Goal: Task Accomplishment & Management: Manage account settings

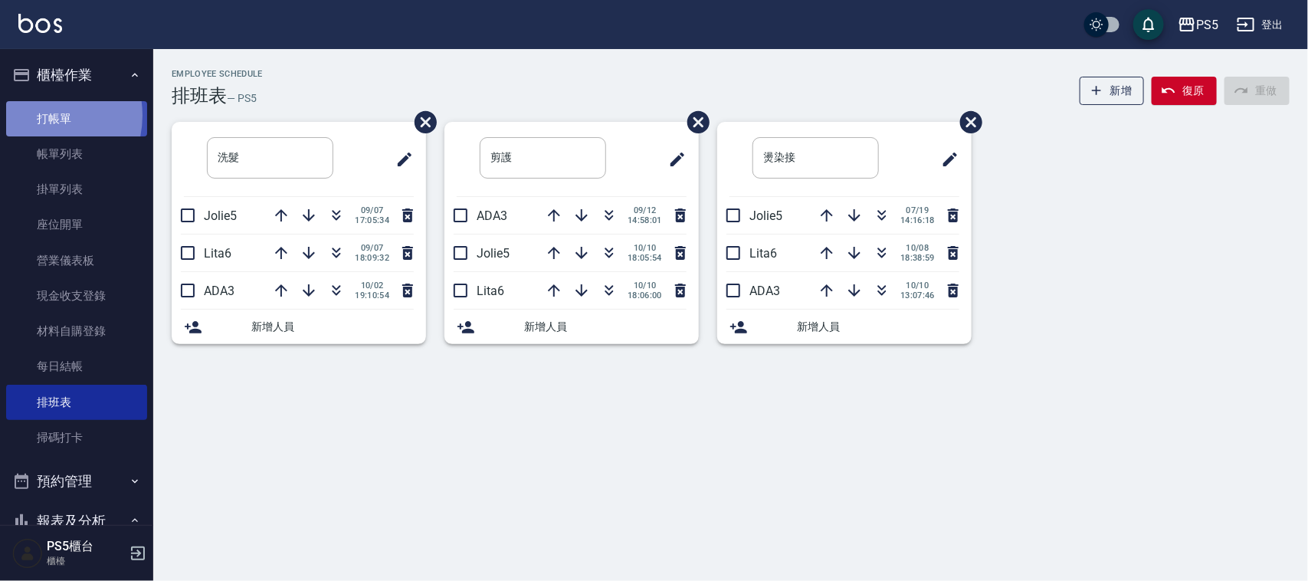
click at [34, 115] on link "打帳單" at bounding box center [76, 118] width 141 height 35
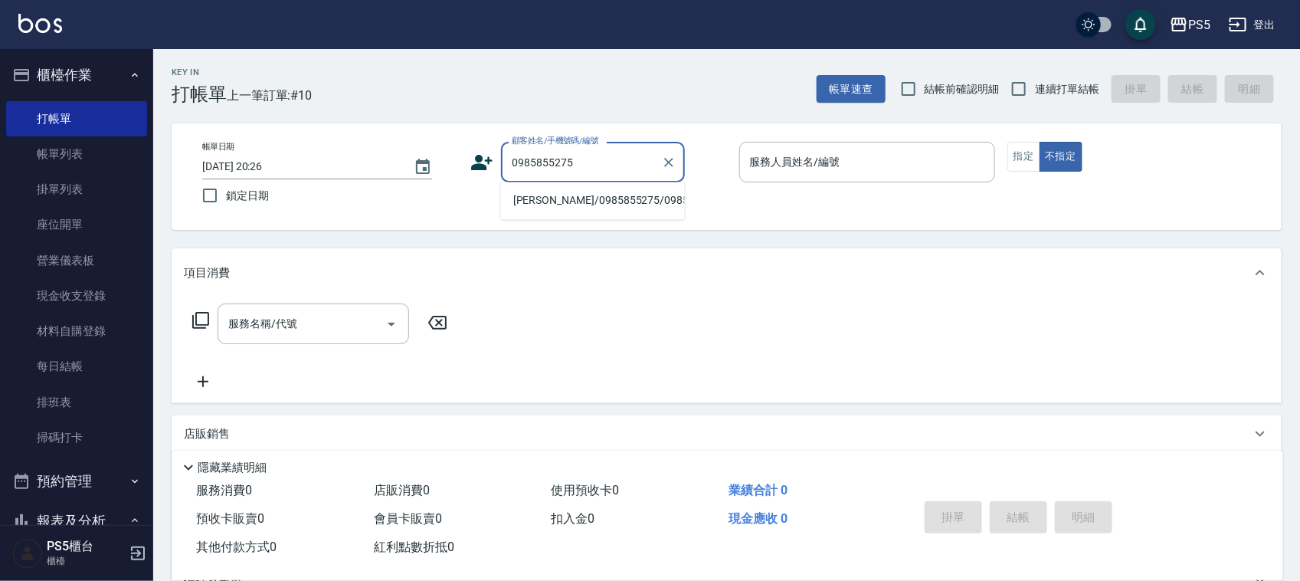
type input "[PERSON_NAME]/0985855275/0985855275"
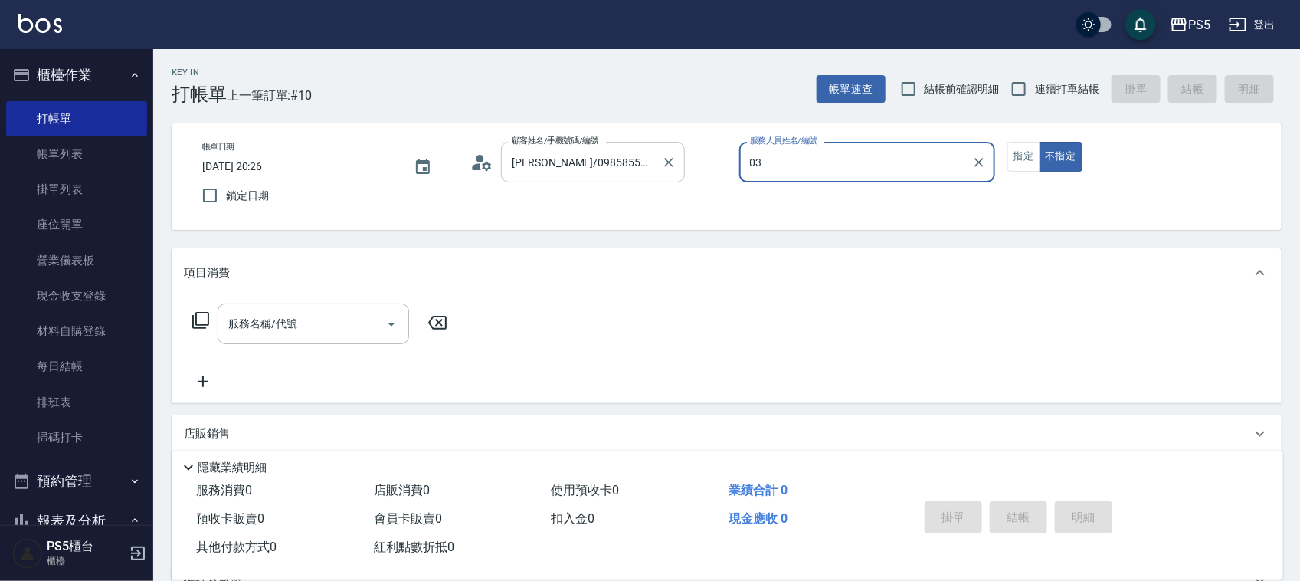
type input "03"
click at [1040, 142] on button "不指定" at bounding box center [1061, 157] width 43 height 30
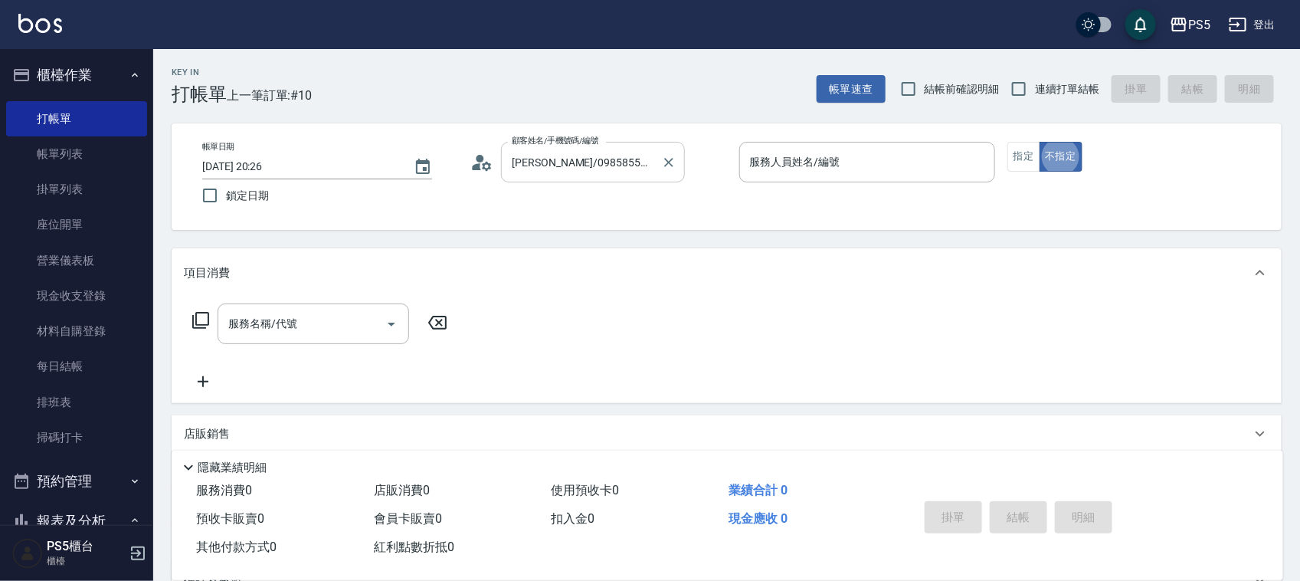
type button "false"
click at [818, 151] on div "服務人員姓名/編號 服務人員姓名/編號" at bounding box center [867, 162] width 256 height 41
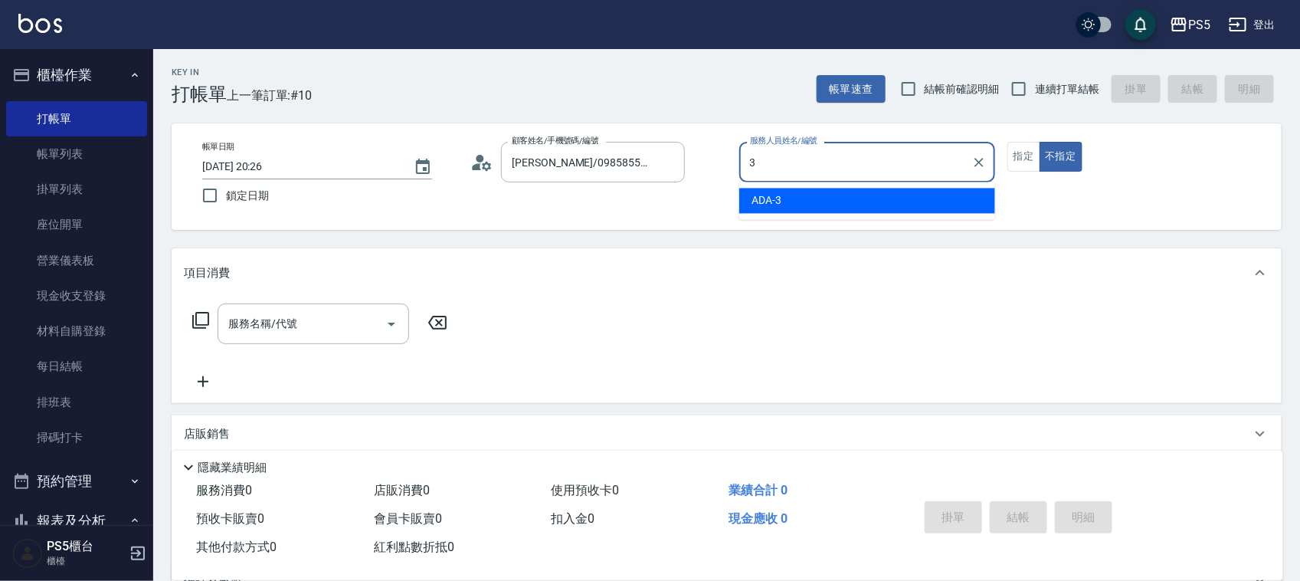
type input "ADA-3"
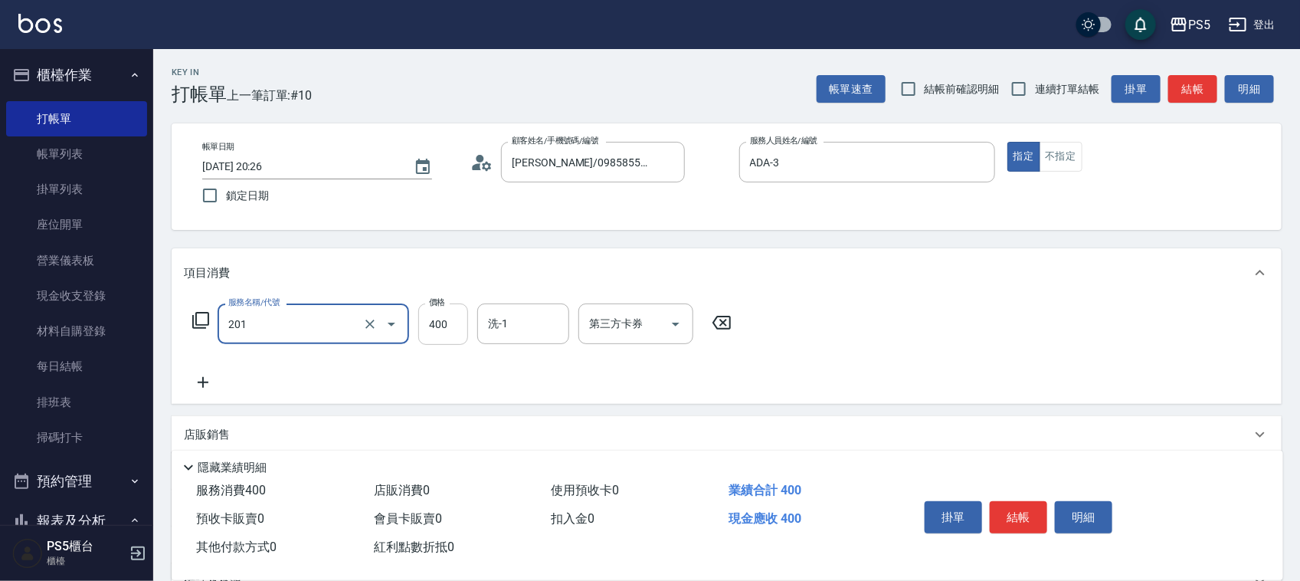
type input "洗剪400(201)"
click at [460, 326] on input "400" at bounding box center [443, 323] width 50 height 41
type input "500"
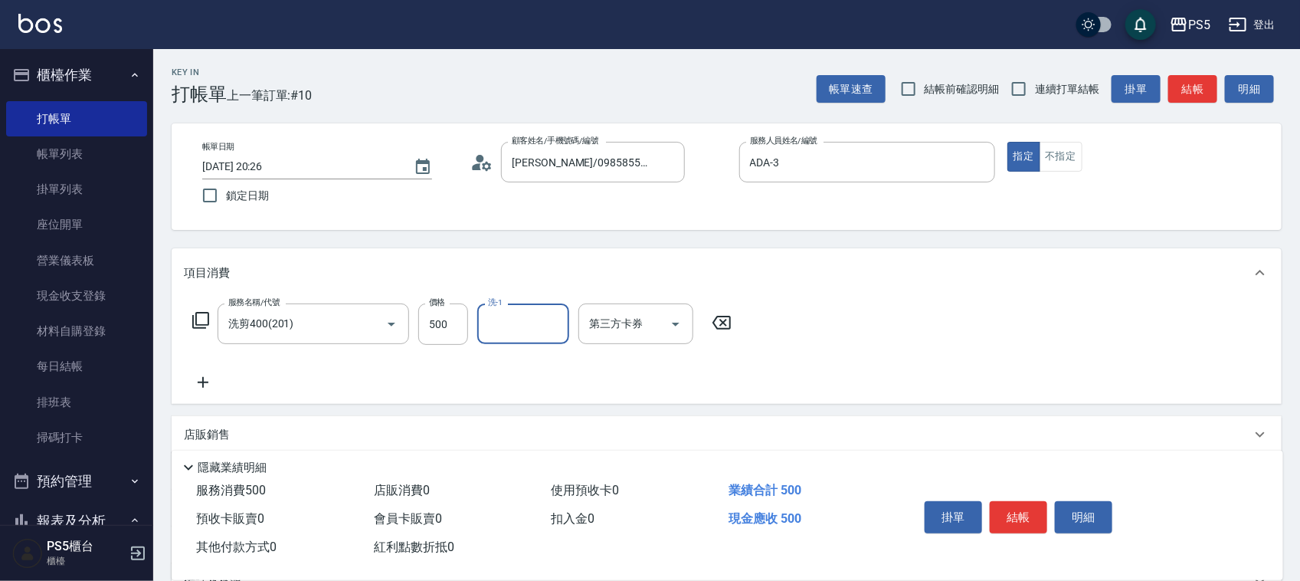
click at [205, 382] on icon at bounding box center [203, 382] width 11 height 11
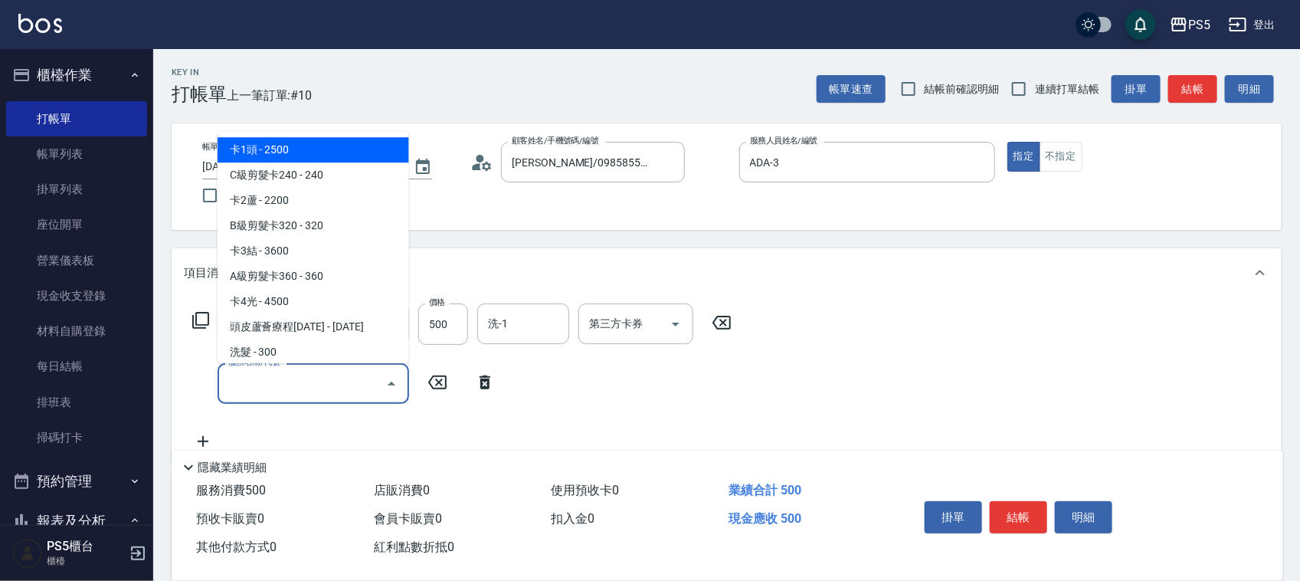
click at [231, 389] on input "服務名稱/代號" at bounding box center [302, 383] width 155 height 27
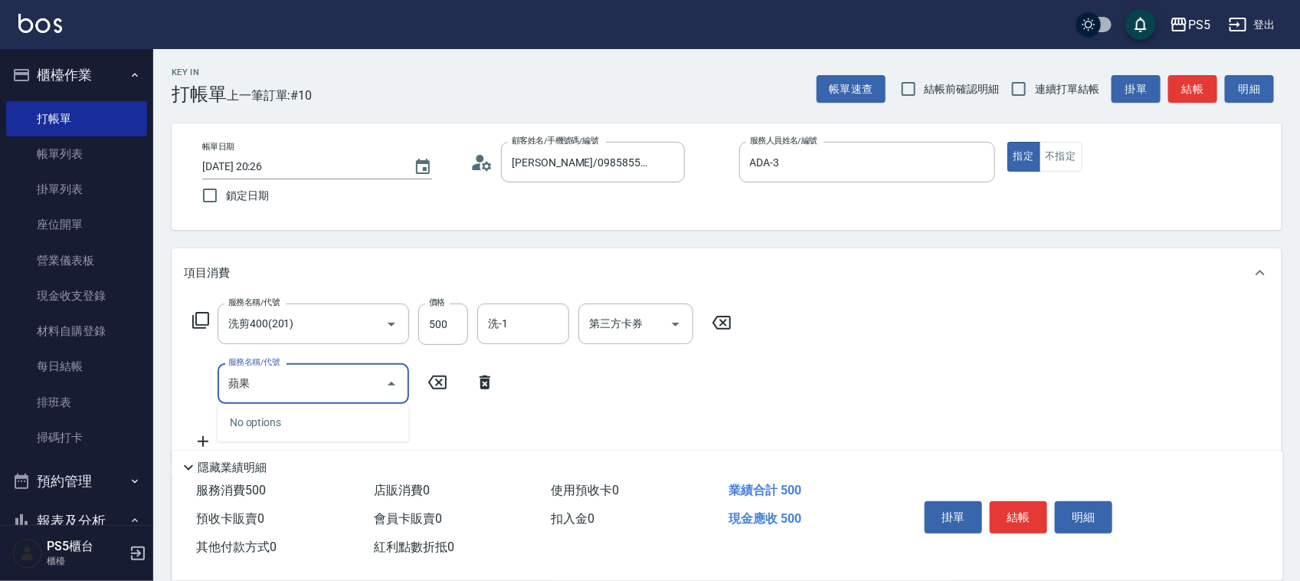
type input "蘋"
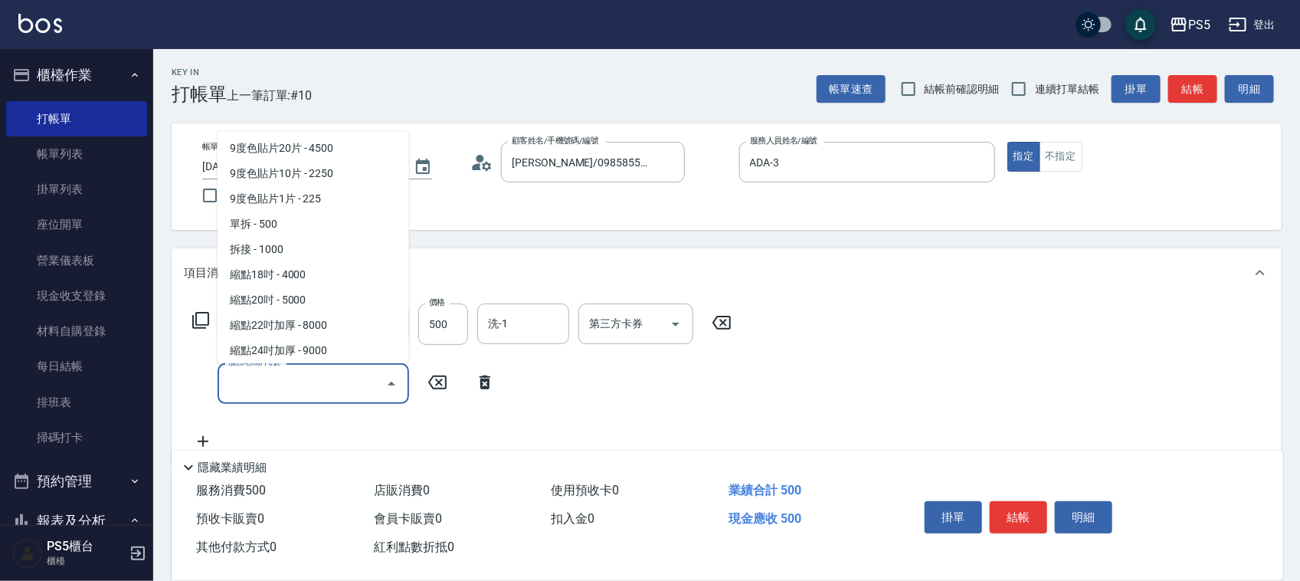
scroll to position [2107, 0]
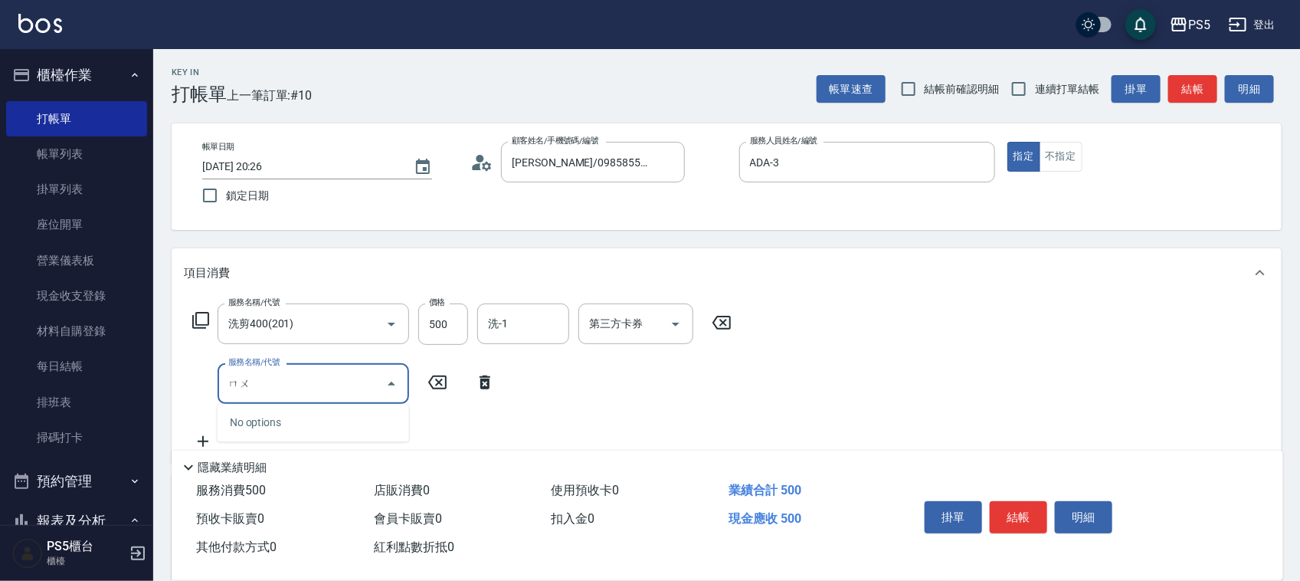
type input "木"
type input "M"
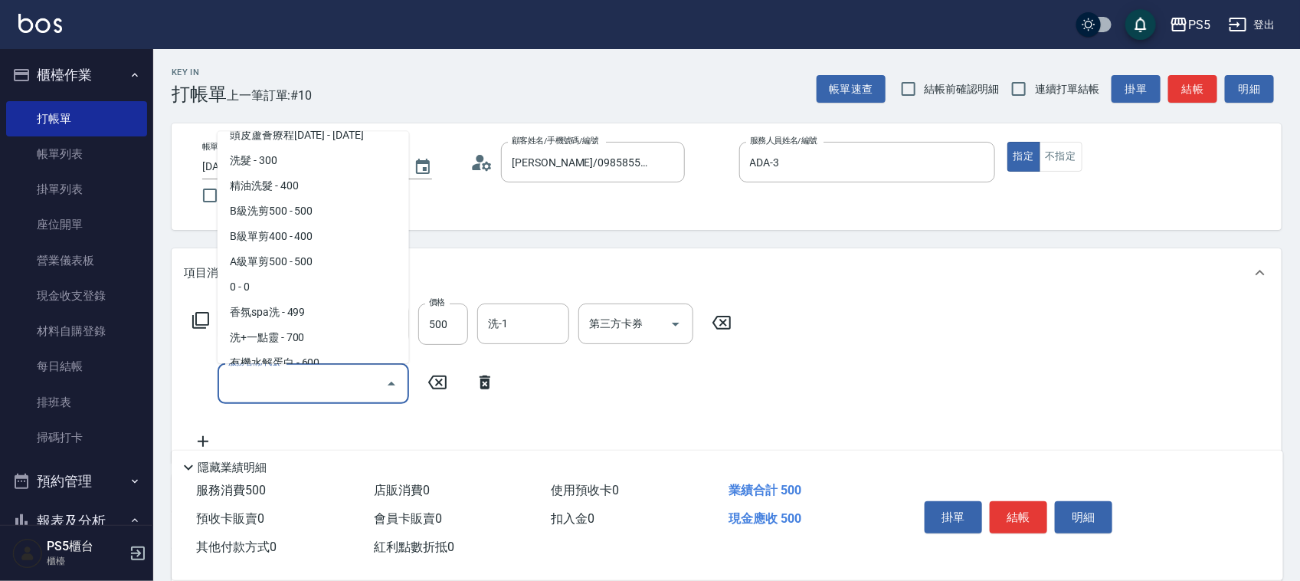
scroll to position [479, 0]
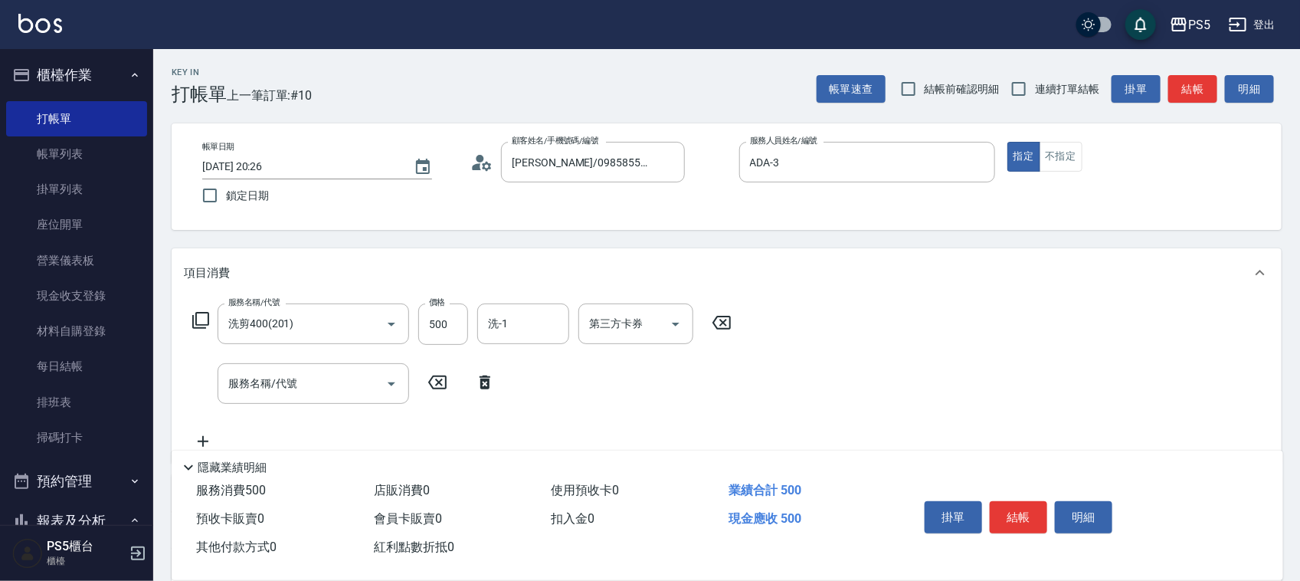
click at [730, 281] on div "項目消費" at bounding box center [727, 272] width 1110 height 49
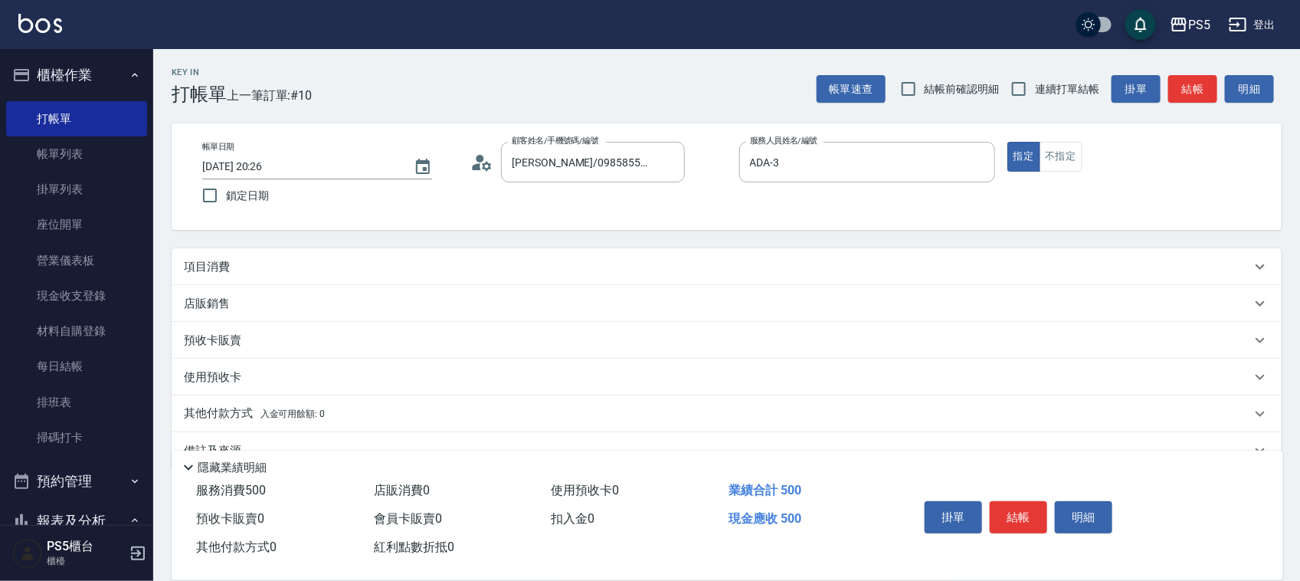
click at [219, 261] on p "項目消費" at bounding box center [207, 267] width 46 height 16
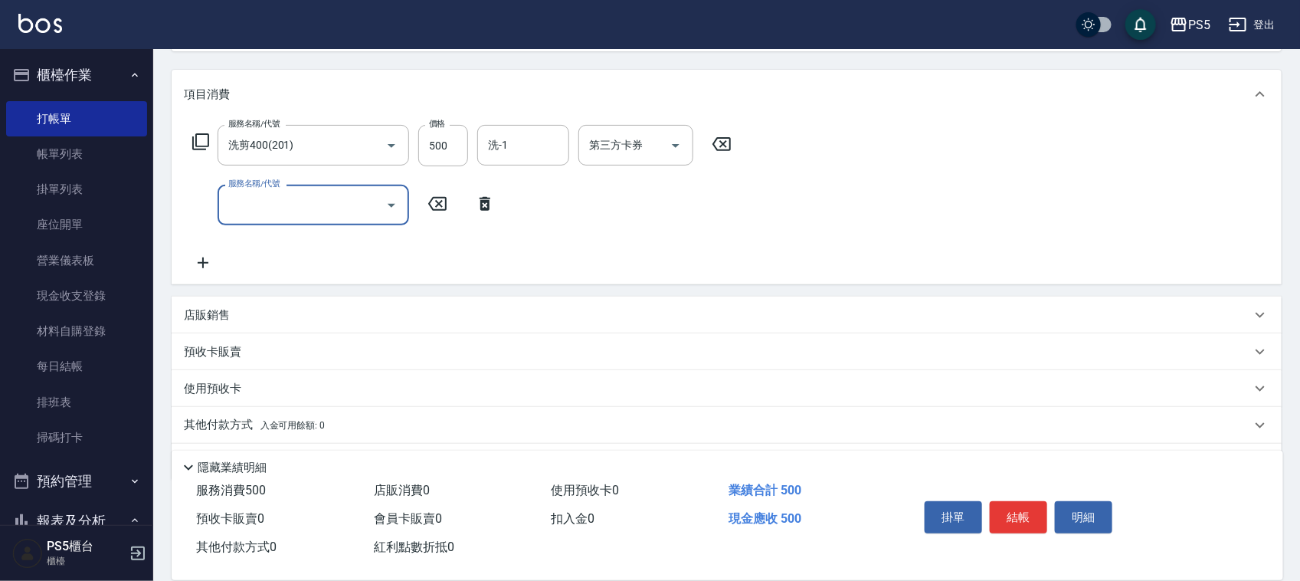
scroll to position [192, 0]
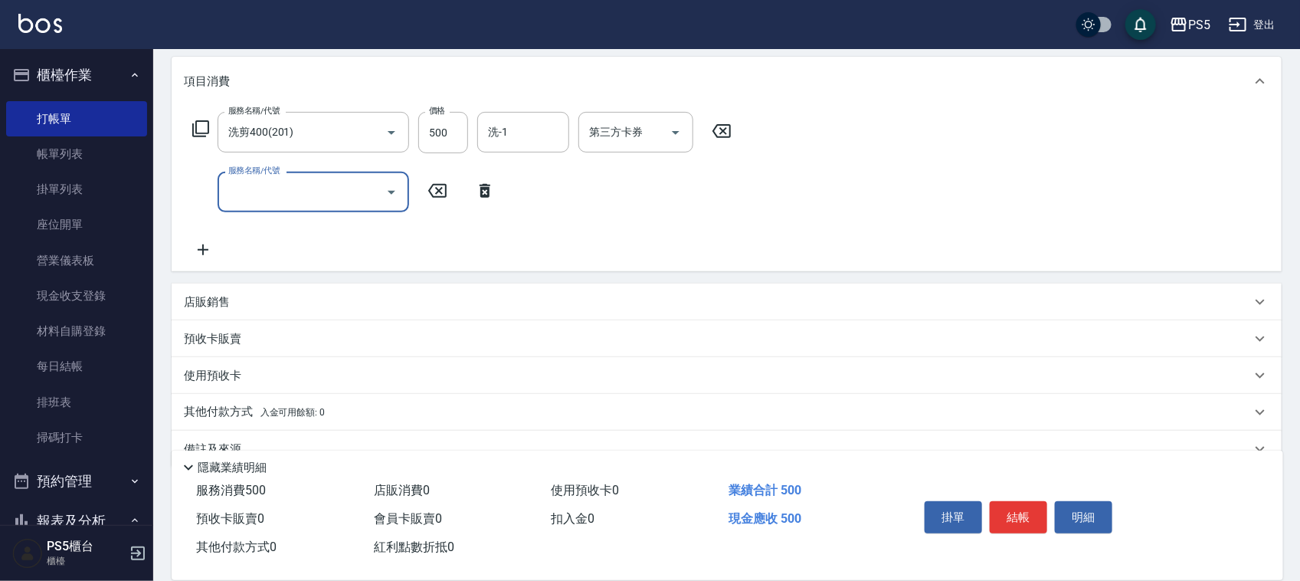
click at [198, 300] on p "店販銷售" at bounding box center [207, 302] width 46 height 16
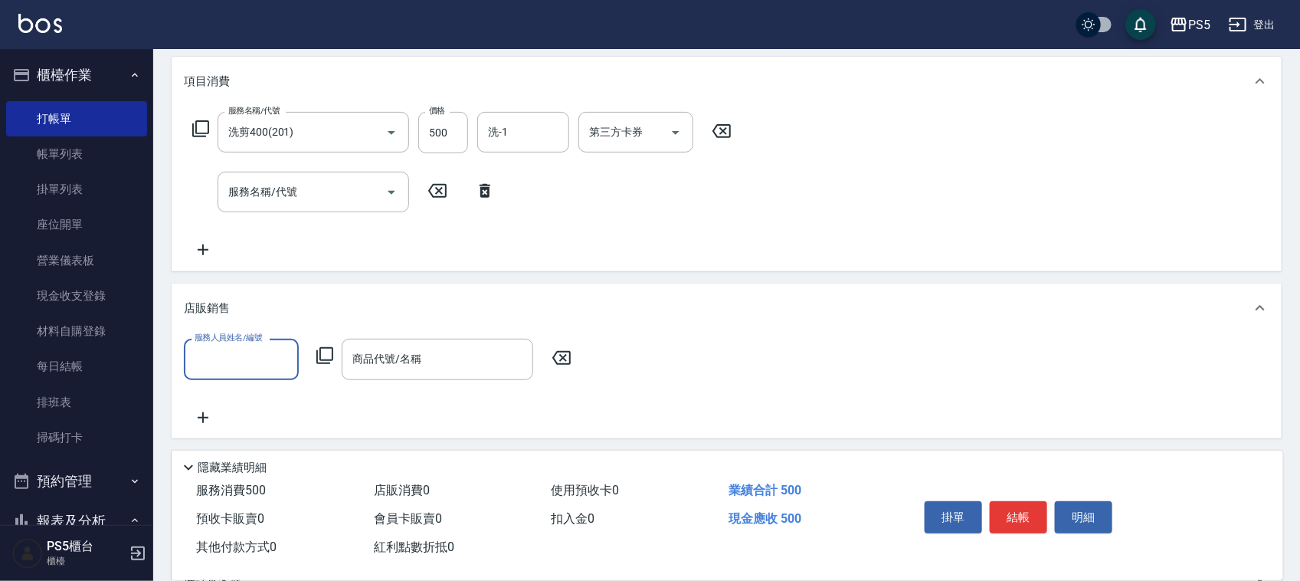
scroll to position [0, 0]
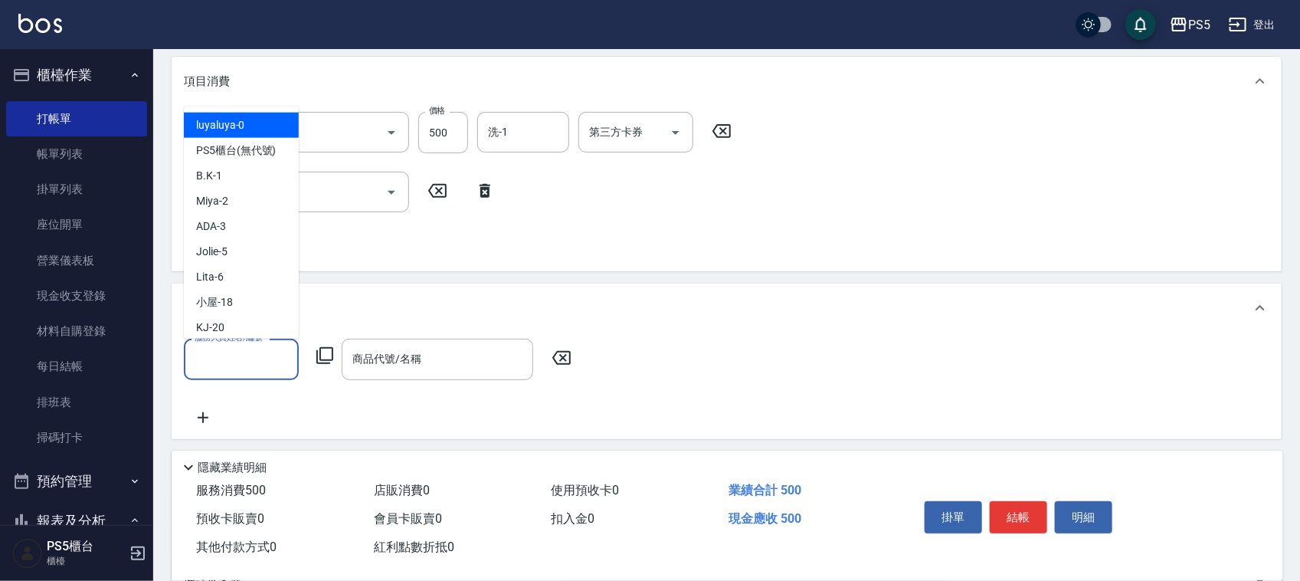
click at [257, 354] on input "服務人員姓名/編號" at bounding box center [241, 359] width 101 height 27
click at [234, 228] on div "ADA -3" at bounding box center [241, 226] width 115 height 25
type input "ADA-3"
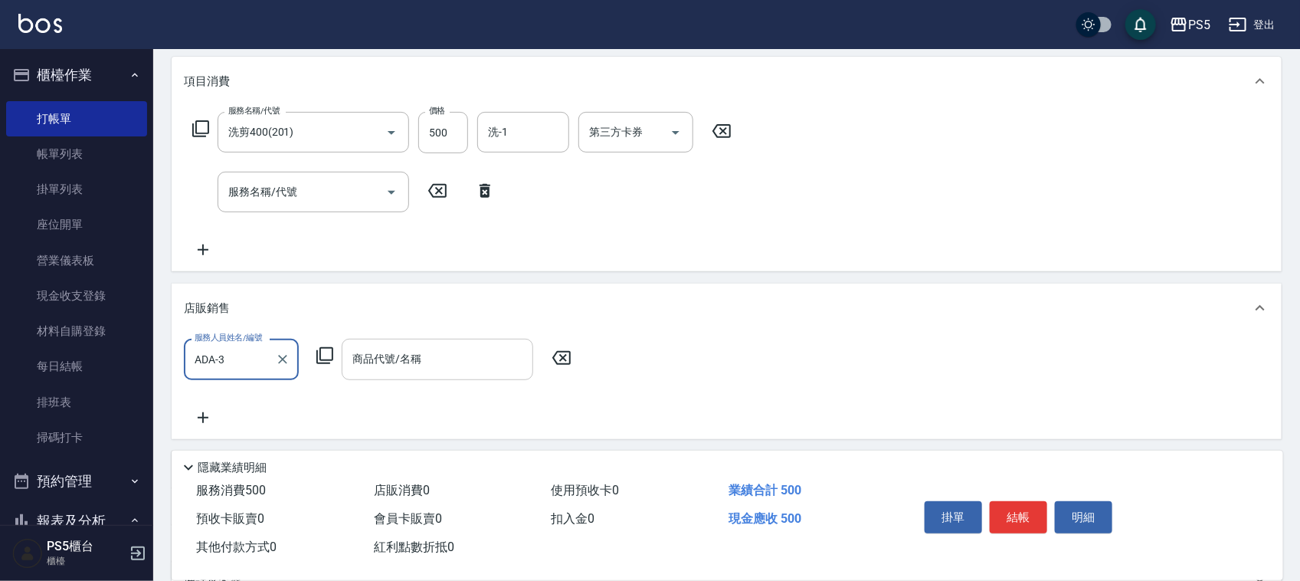
click at [408, 364] on input "商品代號/名稱" at bounding box center [438, 359] width 178 height 27
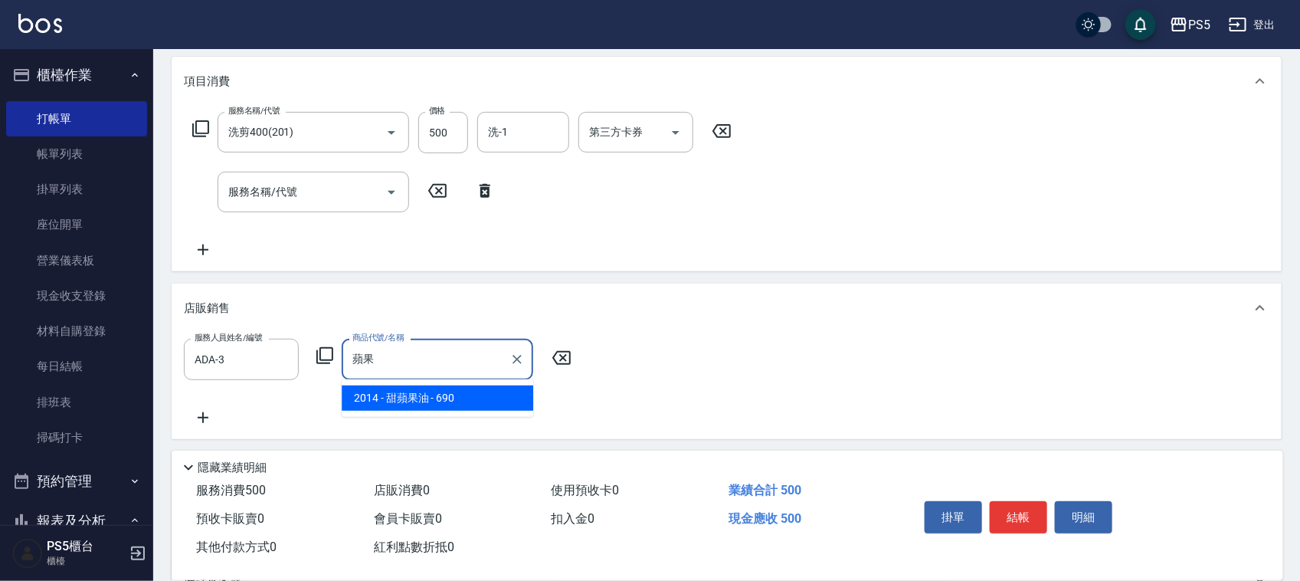
type input "甜蘋果油"
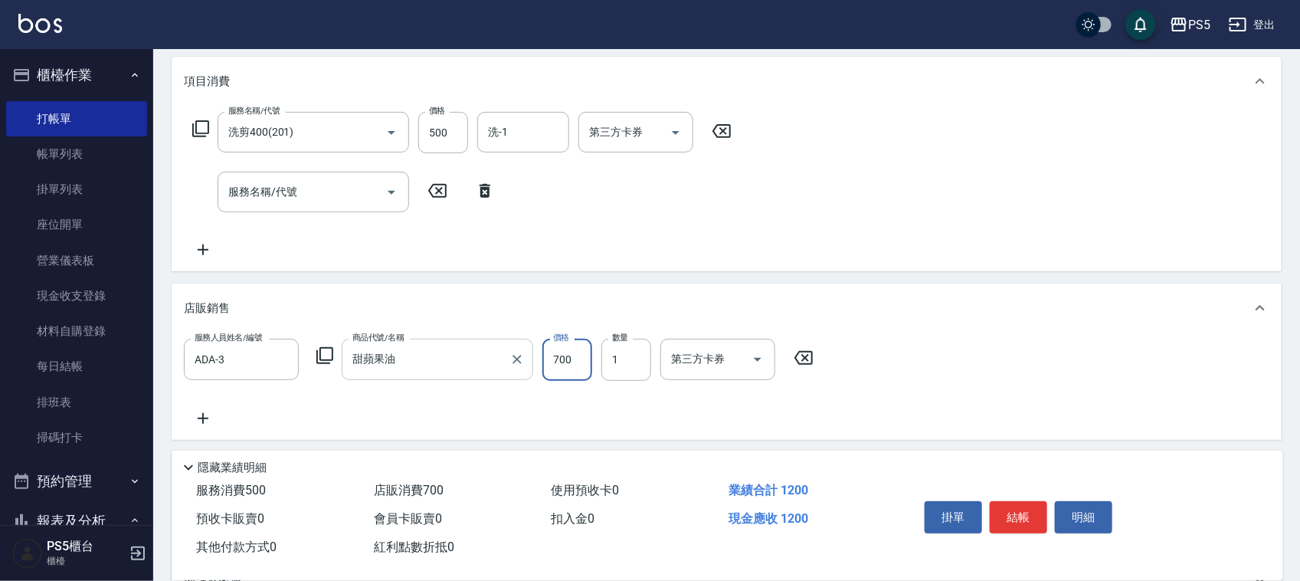
type input "700"
click at [474, 189] on icon at bounding box center [485, 191] width 38 height 18
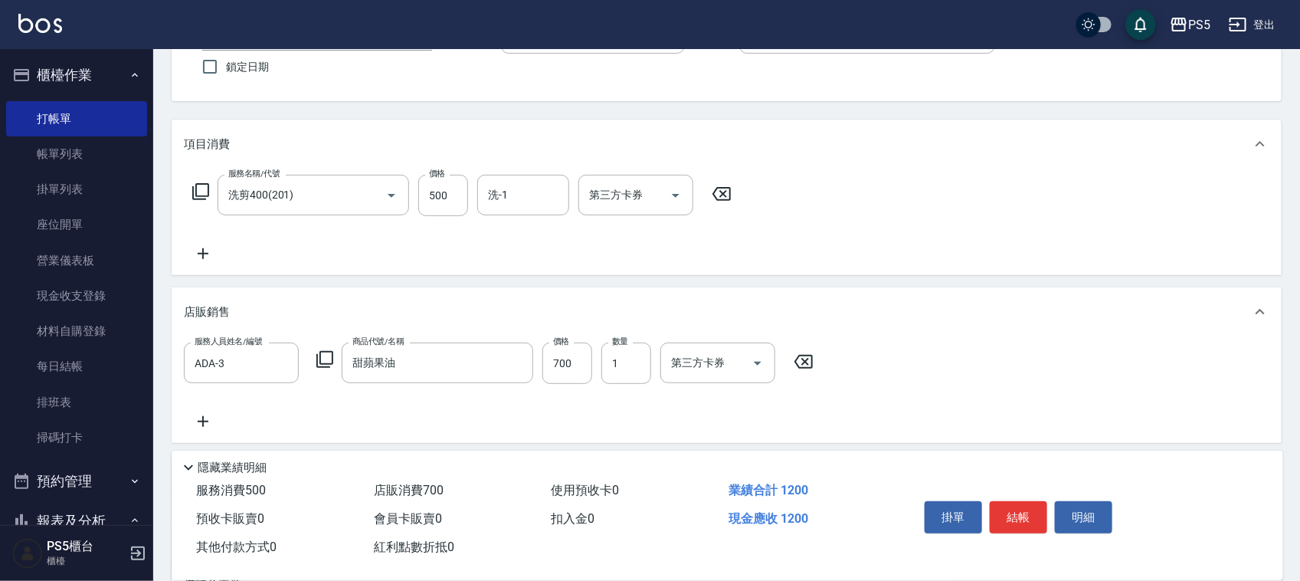
scroll to position [96, 0]
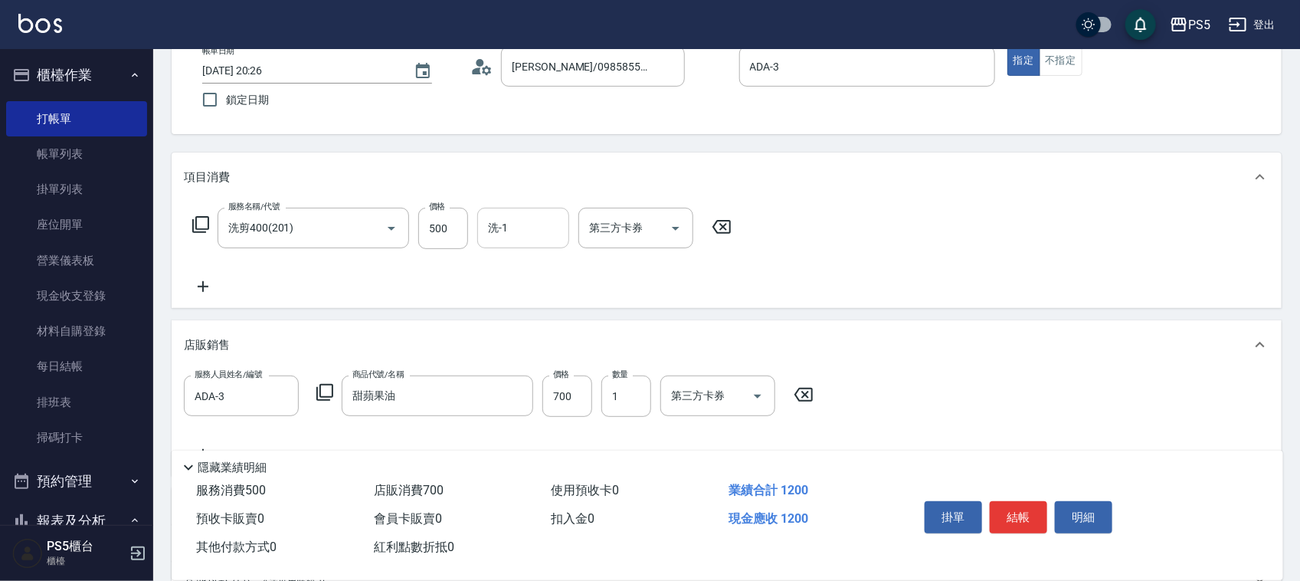
click at [544, 216] on input "洗-1" at bounding box center [523, 228] width 78 height 27
type input "咚咚-30"
click at [1031, 503] on button "結帳" at bounding box center [1018, 517] width 57 height 32
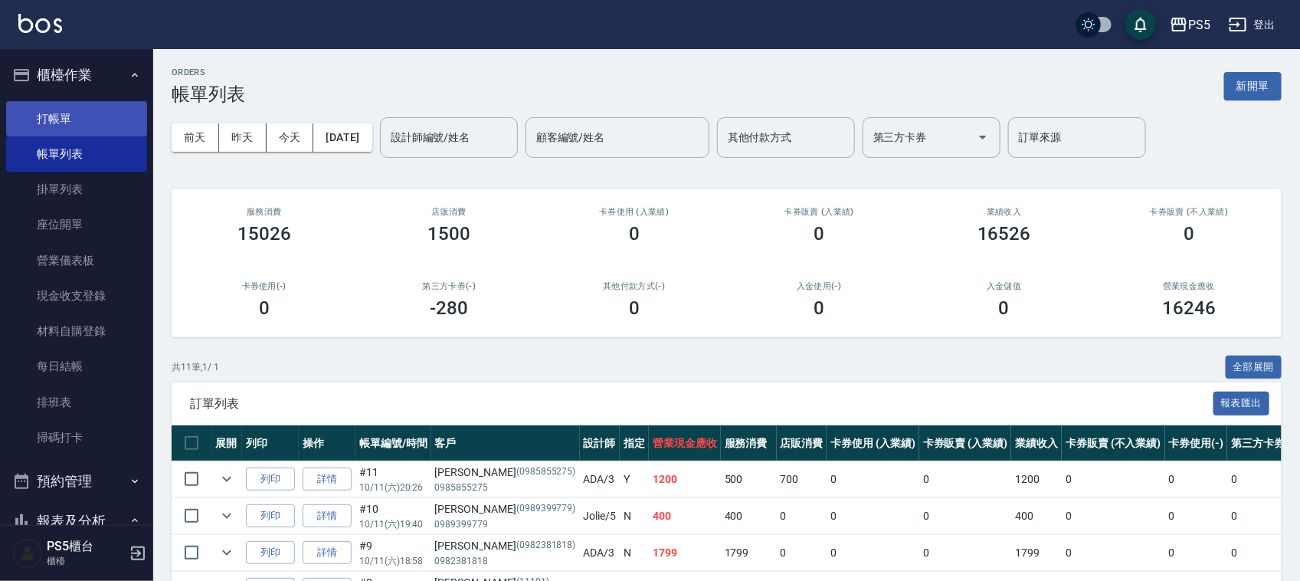
click at [98, 109] on link "打帳單" at bounding box center [76, 118] width 141 height 35
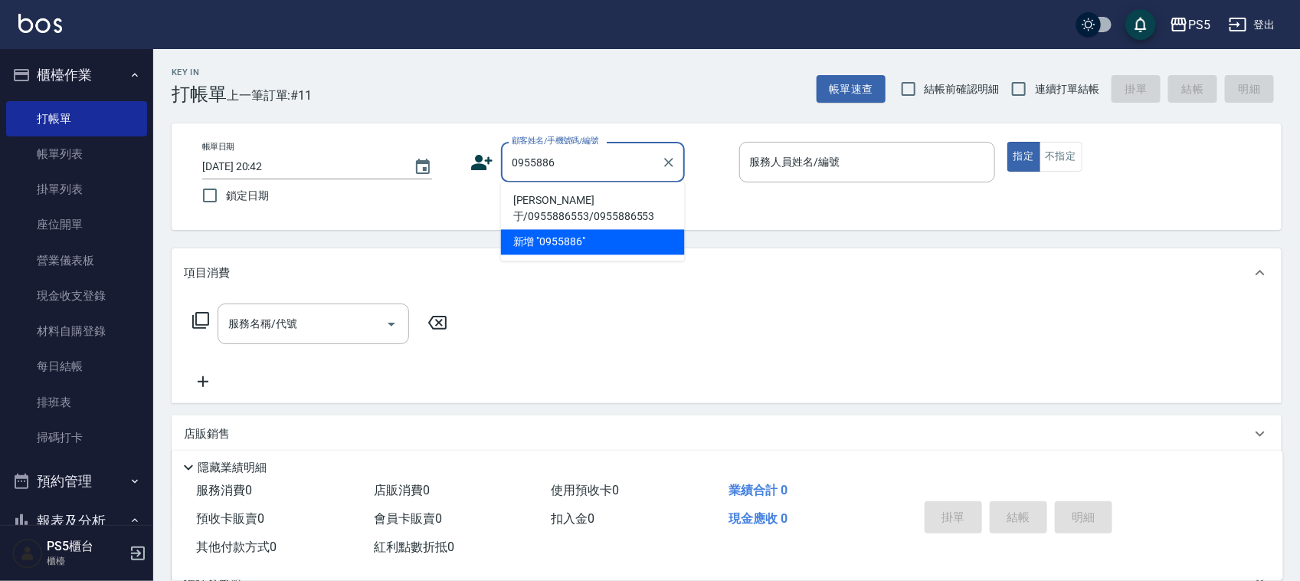
click at [541, 204] on li "[PERSON_NAME]于/0955886553/0955886553" at bounding box center [593, 209] width 184 height 41
type input "[PERSON_NAME]于/0955886553/0955886553"
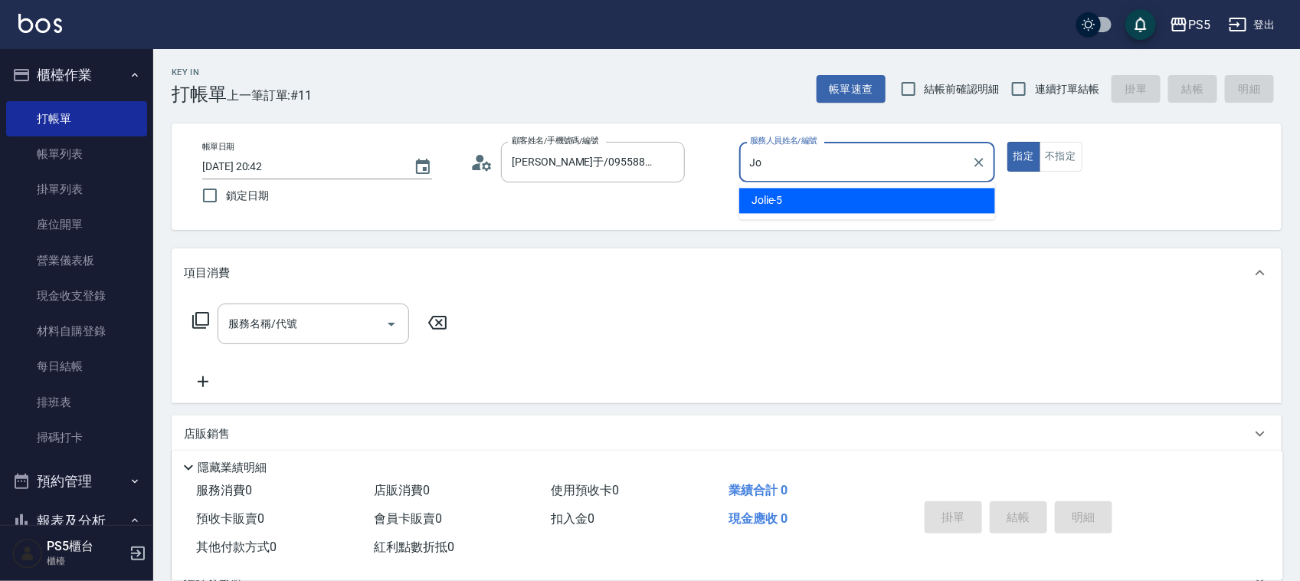
type input "J"
type input "ADA-3"
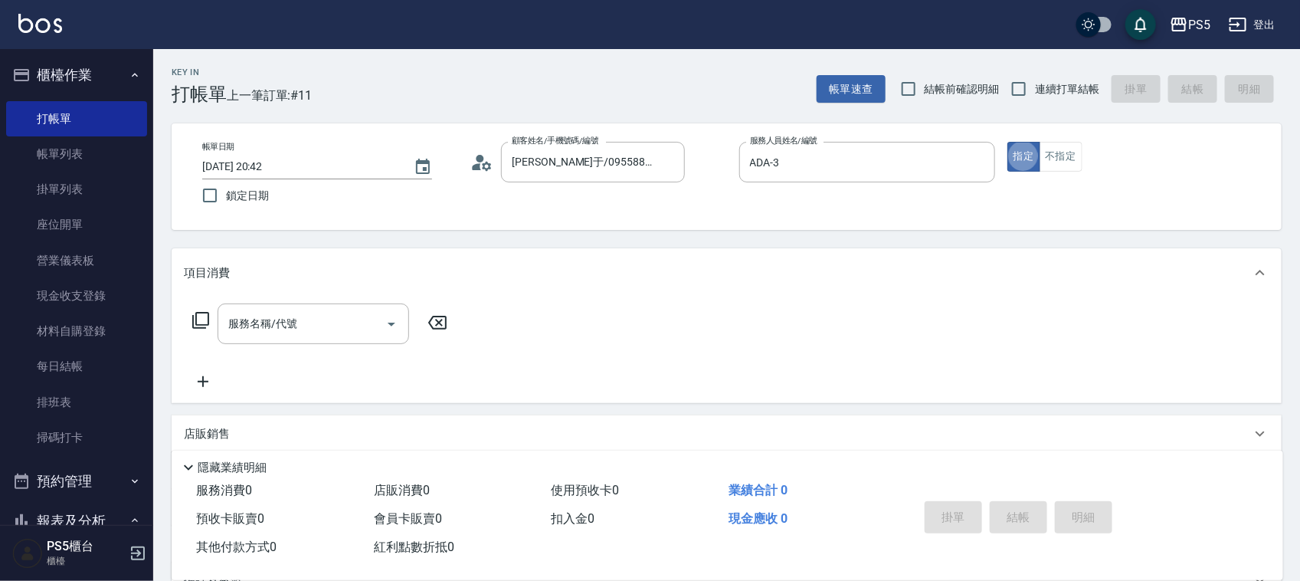
type button "true"
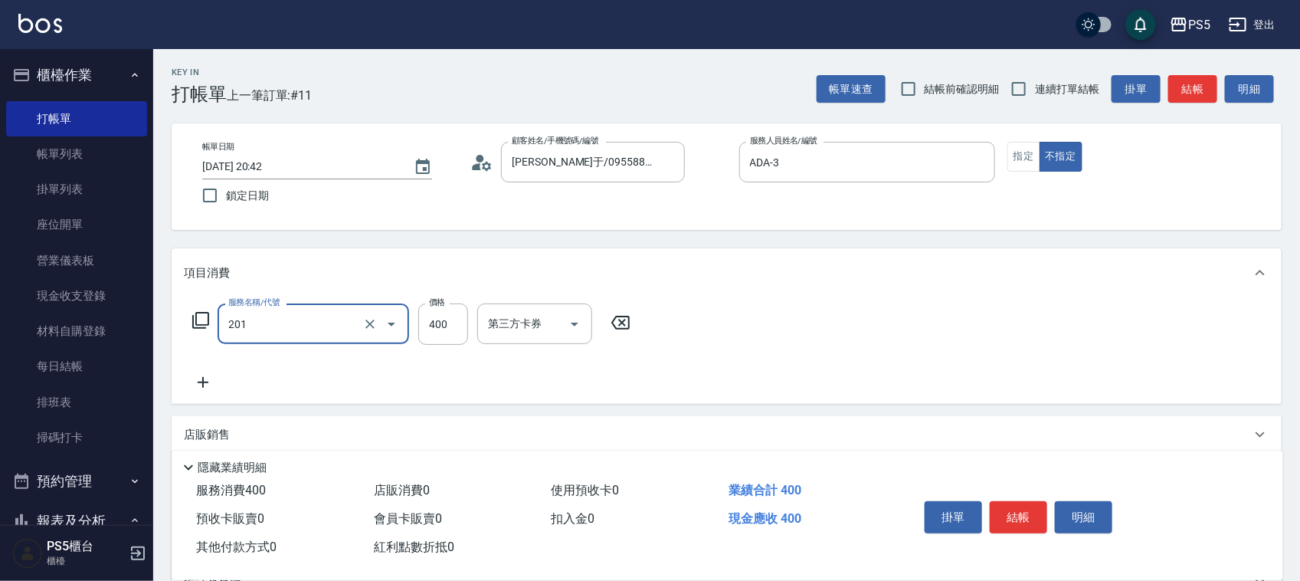
type input "洗剪400(201)"
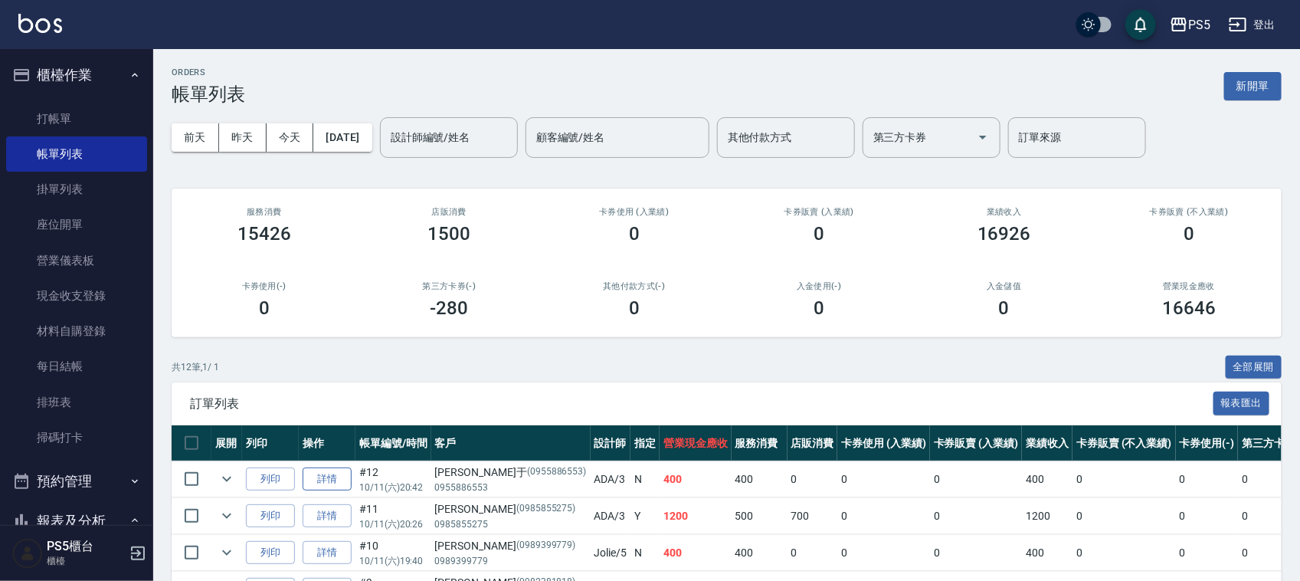
click at [332, 467] on link "詳情" at bounding box center [327, 479] width 49 height 24
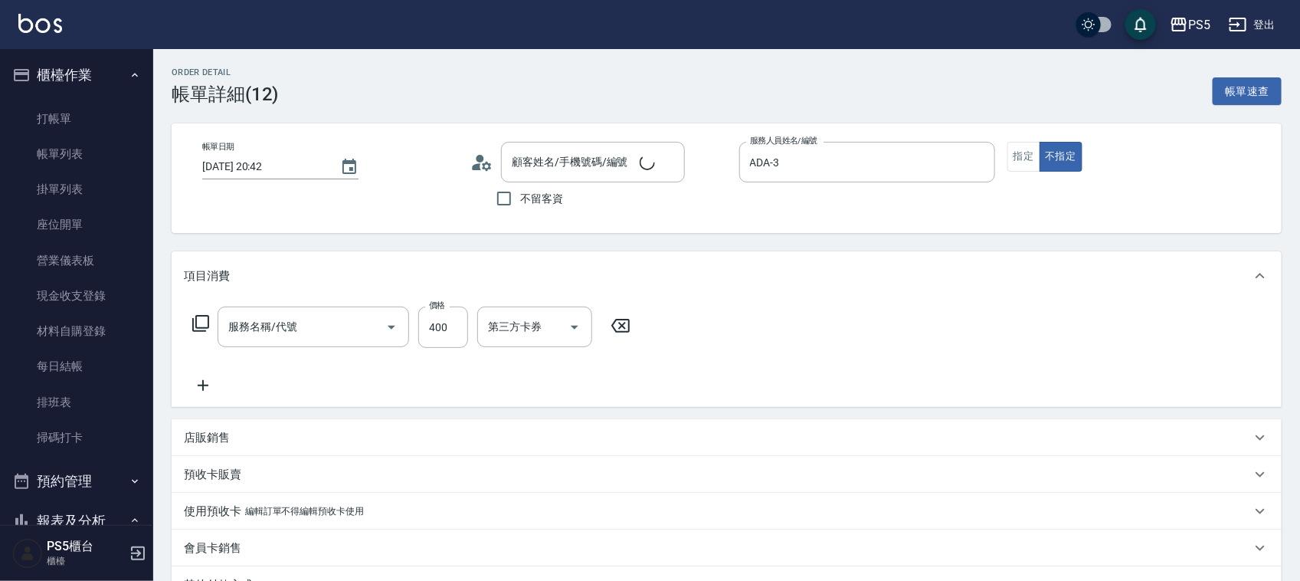
type input "[DATE] 20:42"
type input "ADA-3"
type input "[PERSON_NAME]于/0955886553/0955886553"
type input "洗剪400(201)"
click at [511, 324] on input "洗-1" at bounding box center [523, 326] width 78 height 27
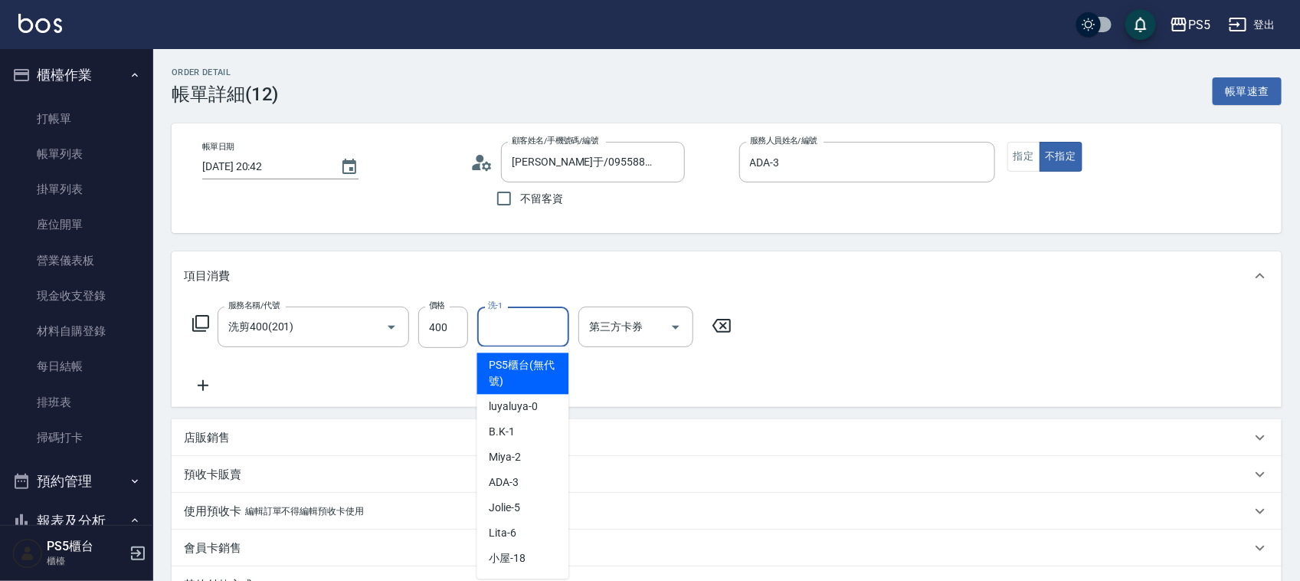
type input "0"
type input "咚咚-30"
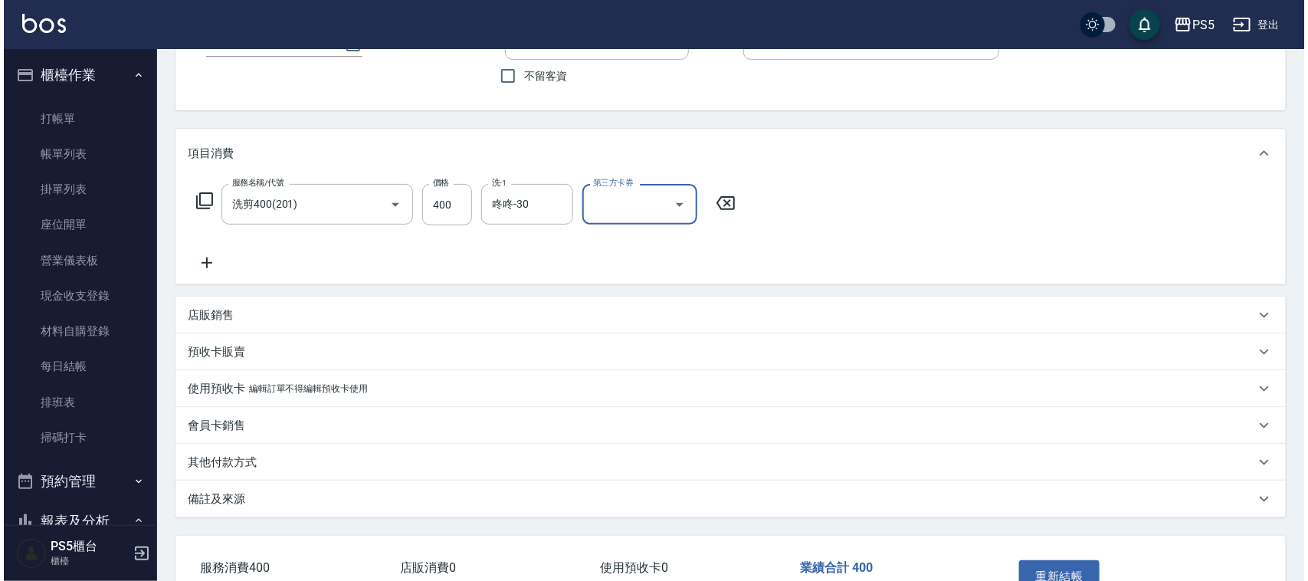
scroll to position [192, 0]
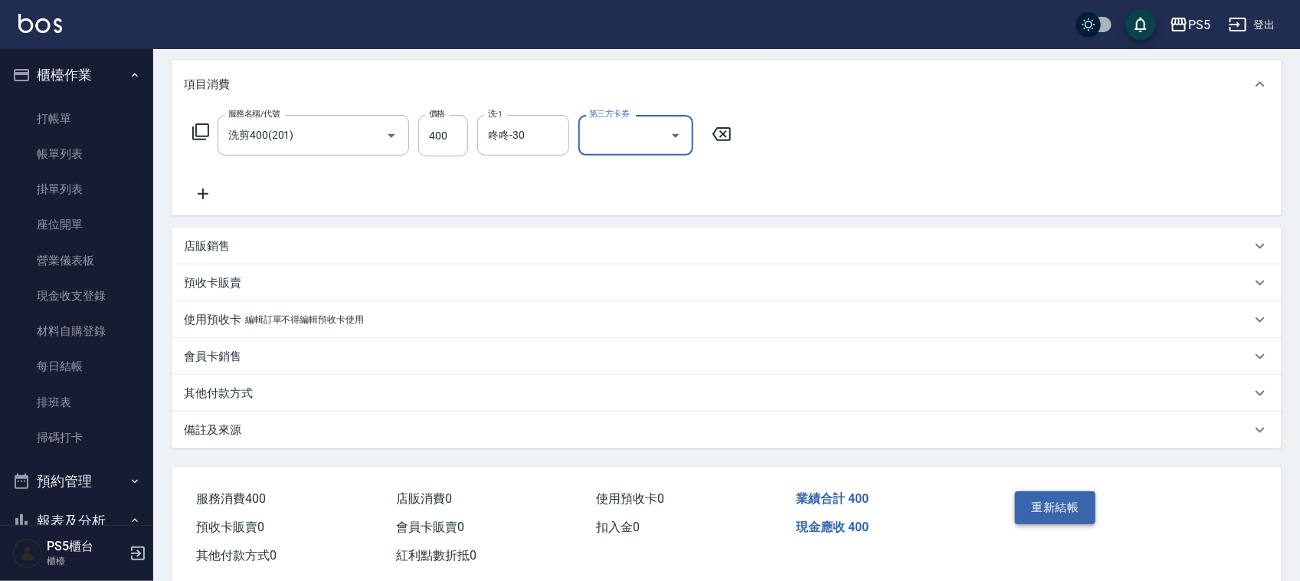
click at [1041, 500] on button "重新結帳" at bounding box center [1055, 507] width 81 height 32
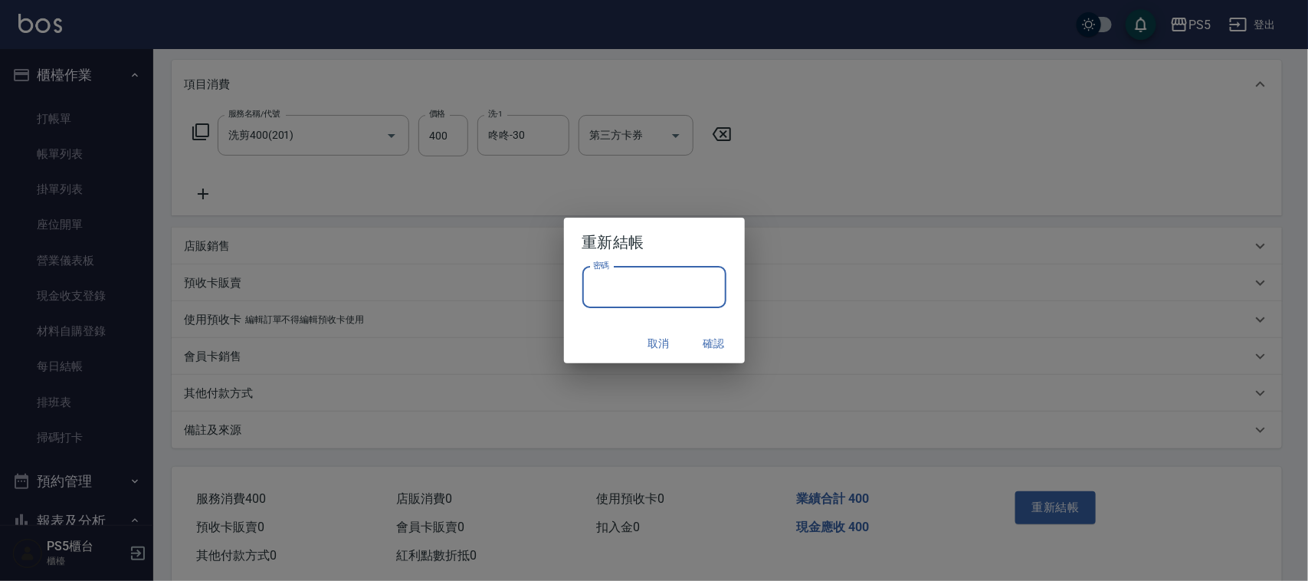
click at [645, 267] on input "密碼" at bounding box center [654, 287] width 144 height 41
type input "****"
click at [717, 334] on button "確認" at bounding box center [714, 344] width 49 height 28
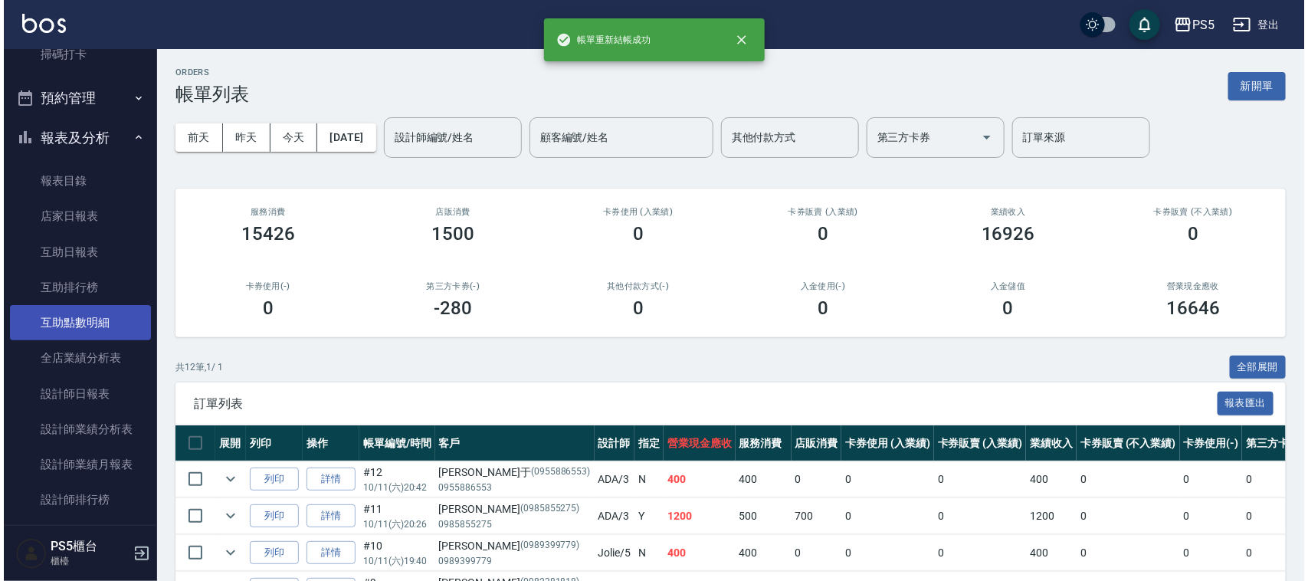
scroll to position [711, 0]
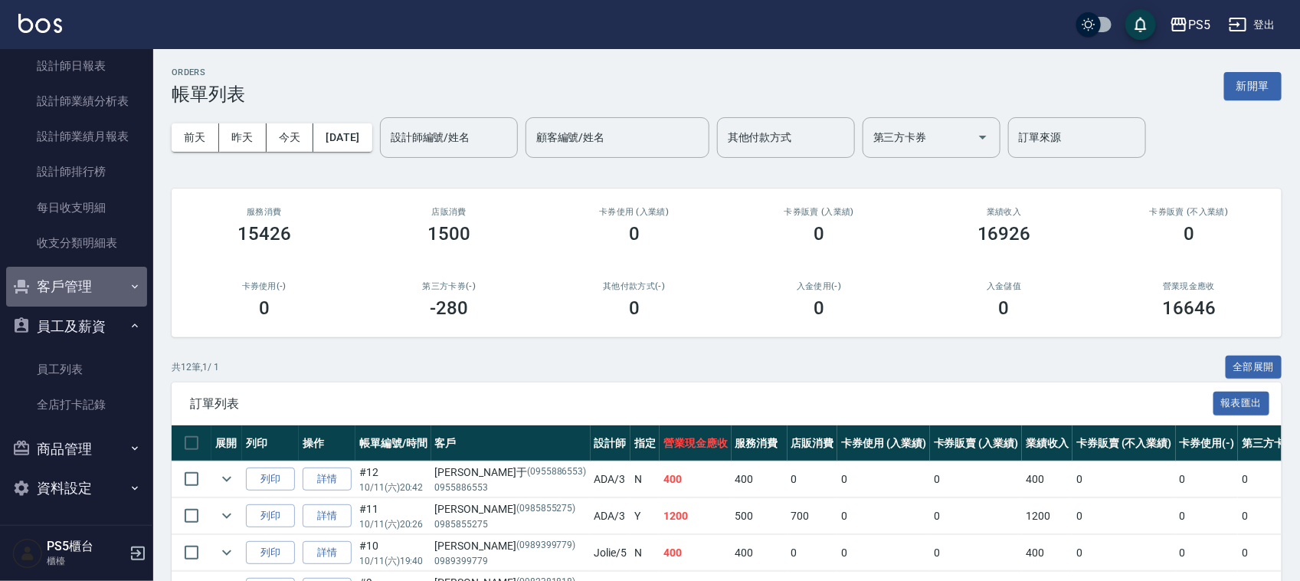
click at [77, 285] on button "客戶管理" at bounding box center [76, 287] width 141 height 40
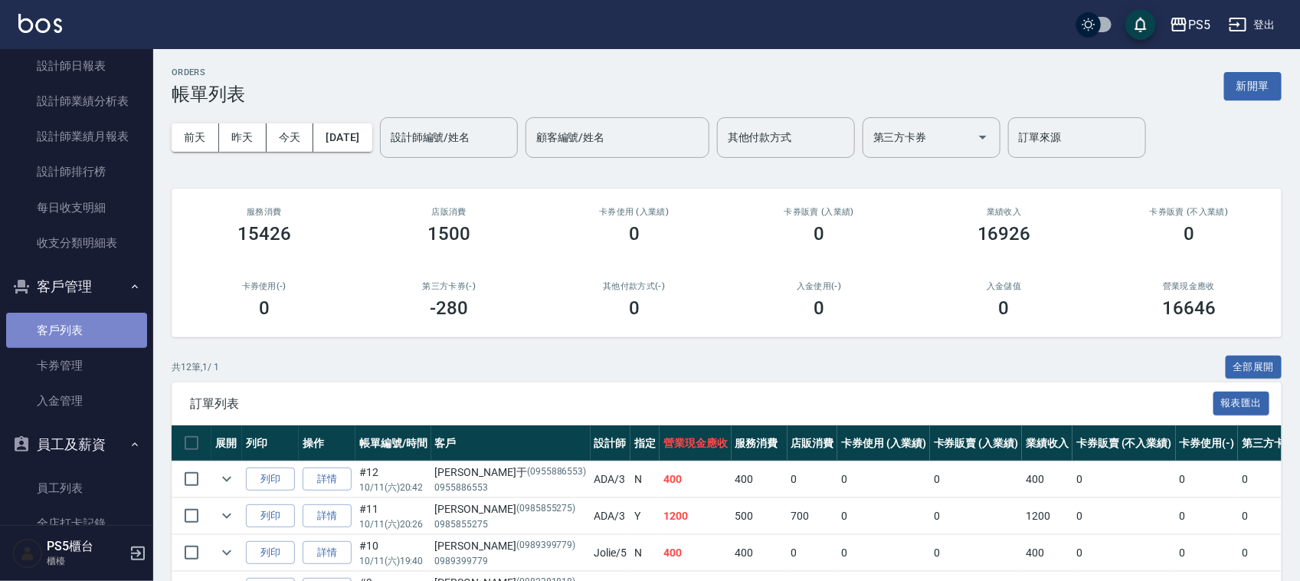
click at [88, 336] on link "客戶列表" at bounding box center [76, 330] width 141 height 35
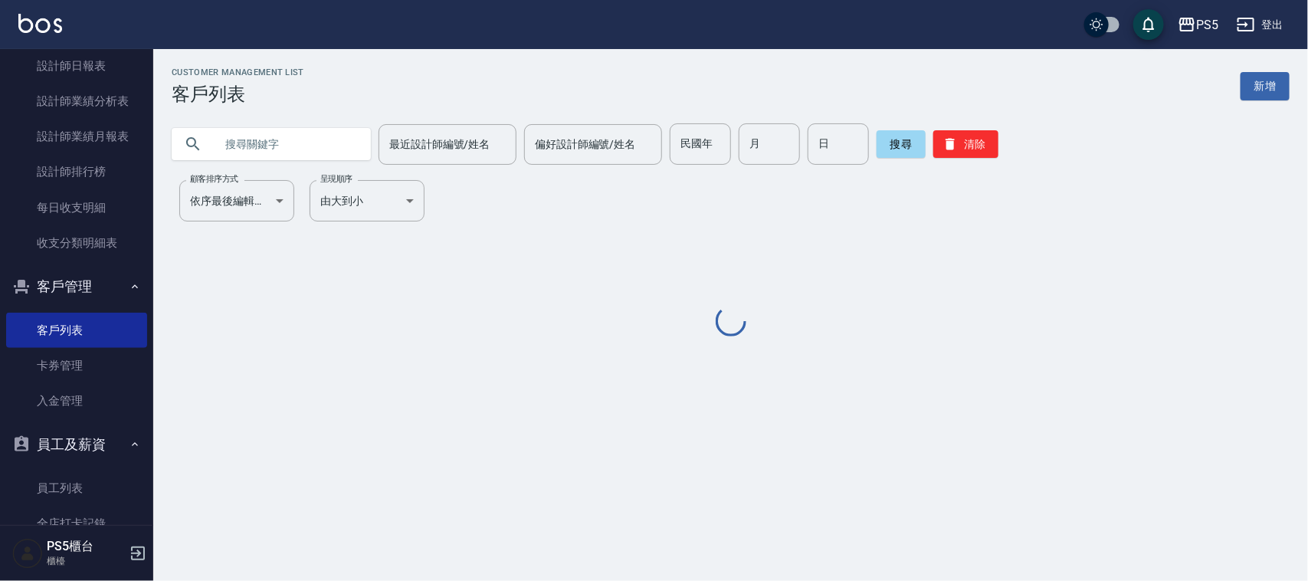
click at [307, 133] on input "text" at bounding box center [287, 143] width 144 height 41
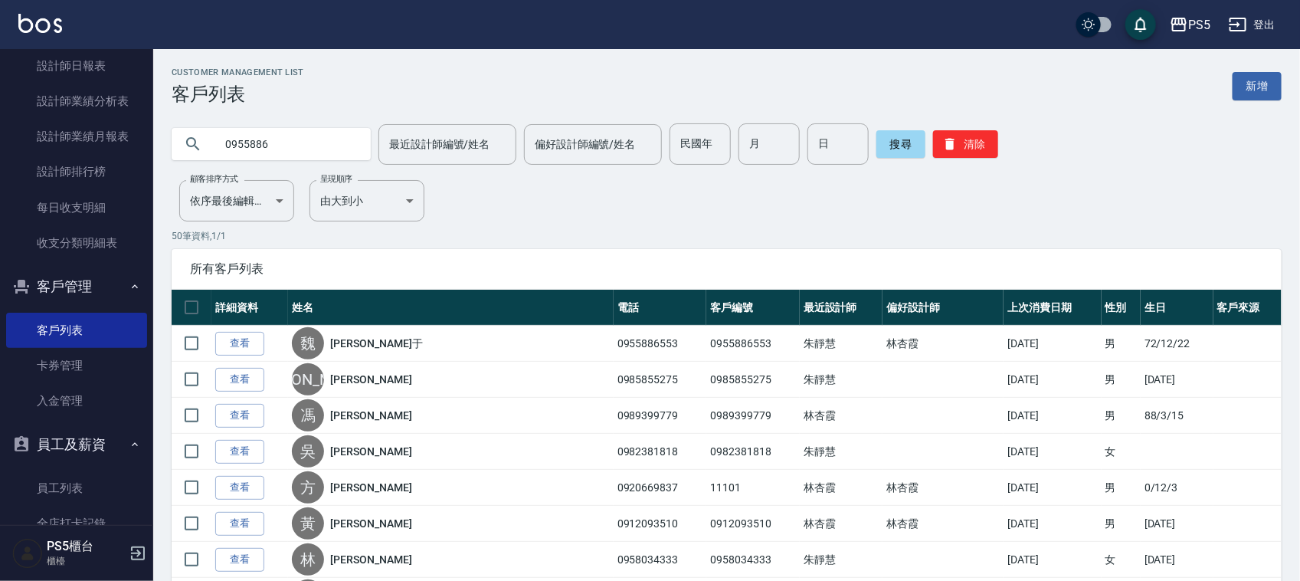
type input "0955886"
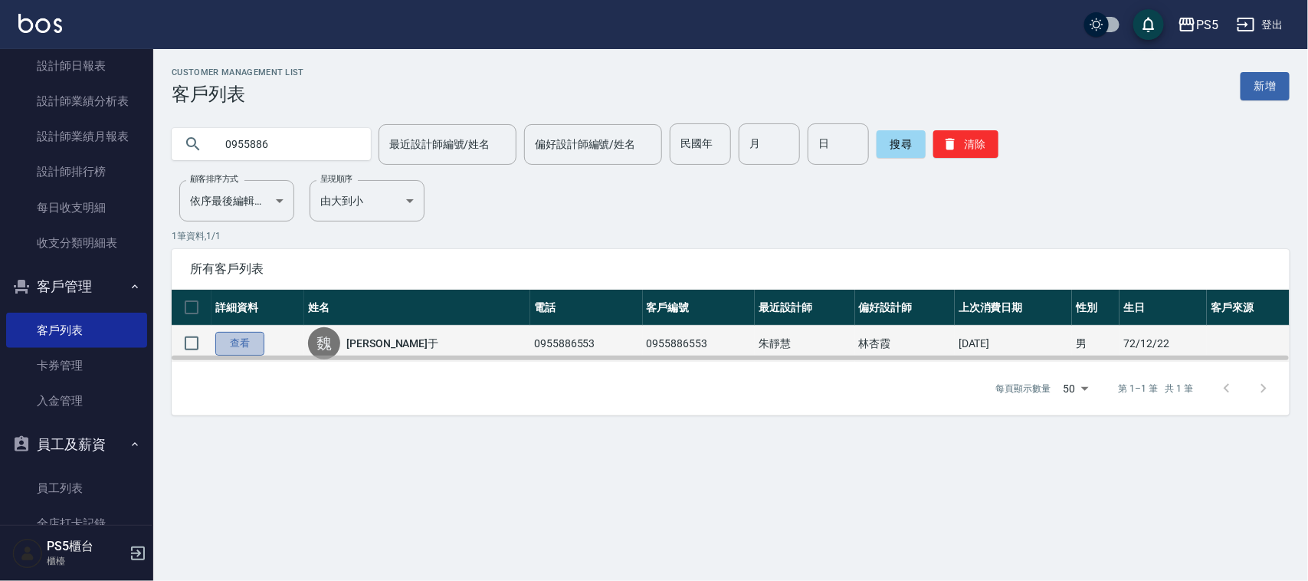
click at [234, 336] on link "查看" at bounding box center [239, 344] width 49 height 24
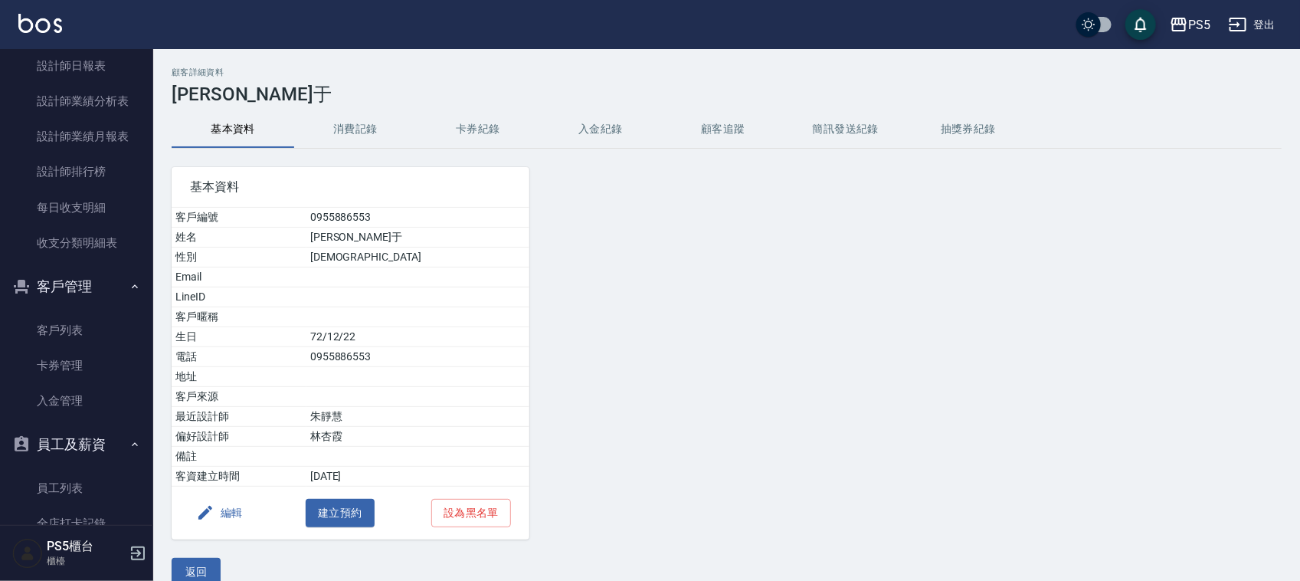
click at [332, 139] on button "消費記錄" at bounding box center [355, 129] width 123 height 37
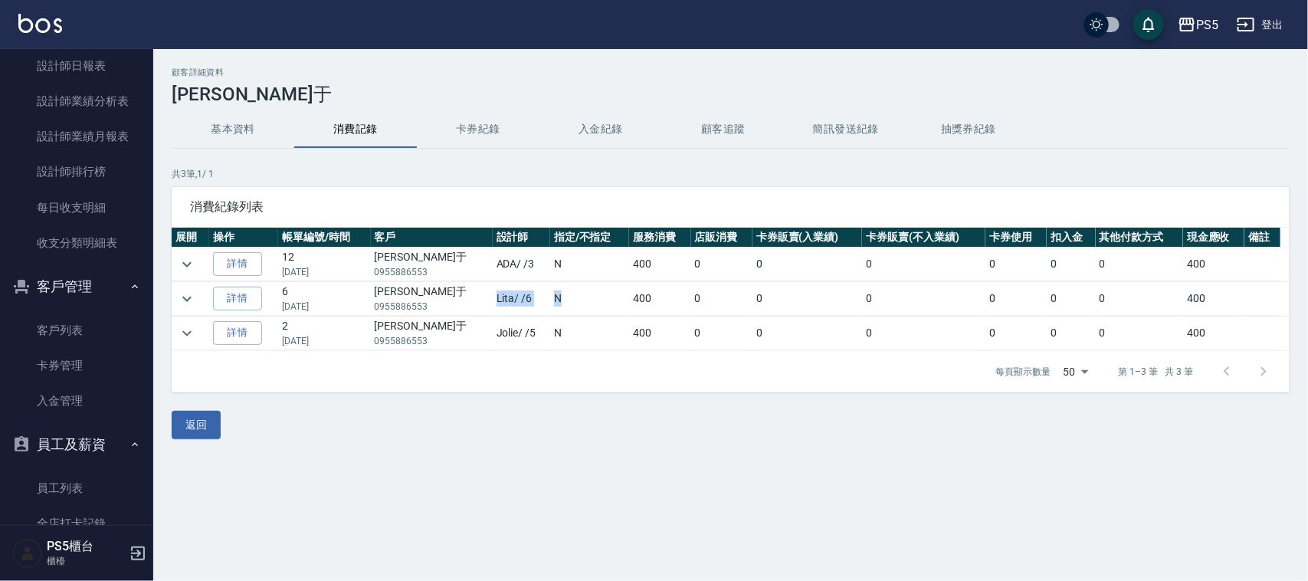
drag, startPoint x: 447, startPoint y: 300, endPoint x: 539, endPoint y: 300, distance: 92.0
click at [539, 300] on tr "詳情 6 [DATE] [PERSON_NAME]于 0955886553 Lita / /6 [DEMOGRAPHIC_DATA] 0 0 0 0 0 0 …" at bounding box center [731, 299] width 1118 height 34
click at [503, 397] on div "顧客詳細資料 [PERSON_NAME]于 基本資料 消費記錄 卡券紀錄 入金紀錄 顧客追蹤 簡訊發送紀錄 抽獎券紀錄 共 3 筆, 1 / 1 消費紀錄列表…" at bounding box center [730, 253] width 1155 height 372
drag, startPoint x: 451, startPoint y: 297, endPoint x: 562, endPoint y: 299, distance: 111.1
click at [562, 299] on tr "詳情 6 [DATE] [PERSON_NAME]于 0955886553 Lita / /6 [DEMOGRAPHIC_DATA] 0 0 0 0 0 0 …" at bounding box center [731, 299] width 1118 height 34
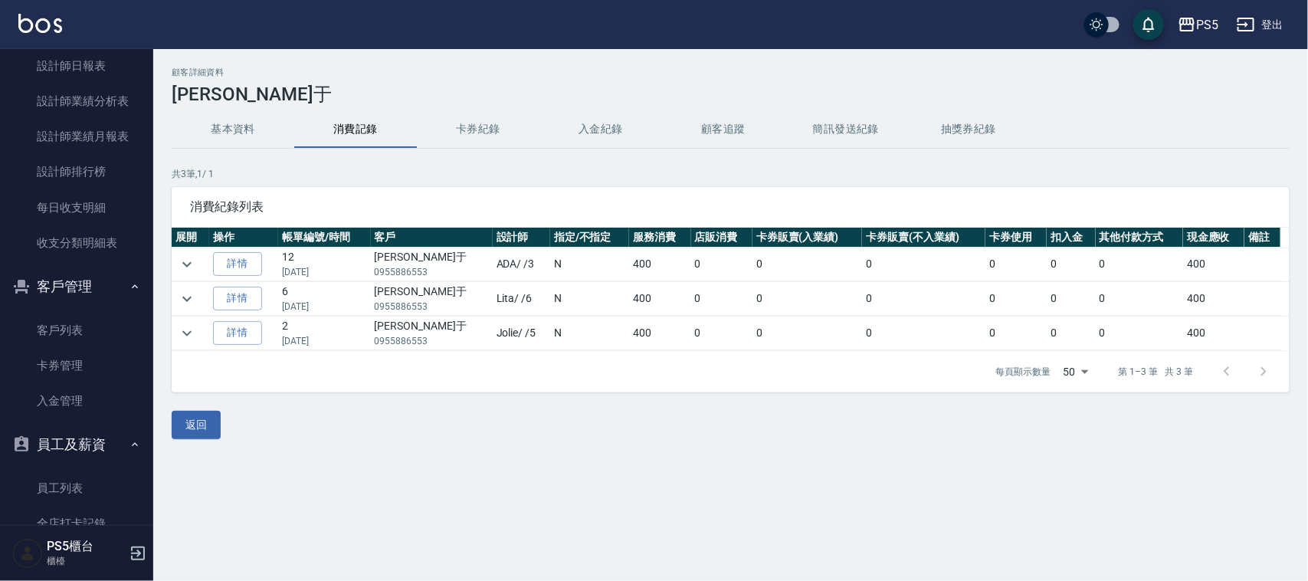
click at [521, 406] on div "顧客詳細資料 [PERSON_NAME]于 基本資料 消費記錄 卡券紀錄 入金紀錄 顧客追蹤 簡訊發送紀錄 抽獎券紀錄 共 3 筆, 1 / 1 消費紀錄列表…" at bounding box center [730, 253] width 1155 height 372
drag, startPoint x: 312, startPoint y: 304, endPoint x: 343, endPoint y: 301, distance: 30.8
click at [343, 301] on p "[DATE]" at bounding box center [324, 307] width 84 height 14
click at [392, 392] on div "每頁顯示數量 50 50 第 1–3 筆 共 3 筆" at bounding box center [731, 371] width 1118 height 41
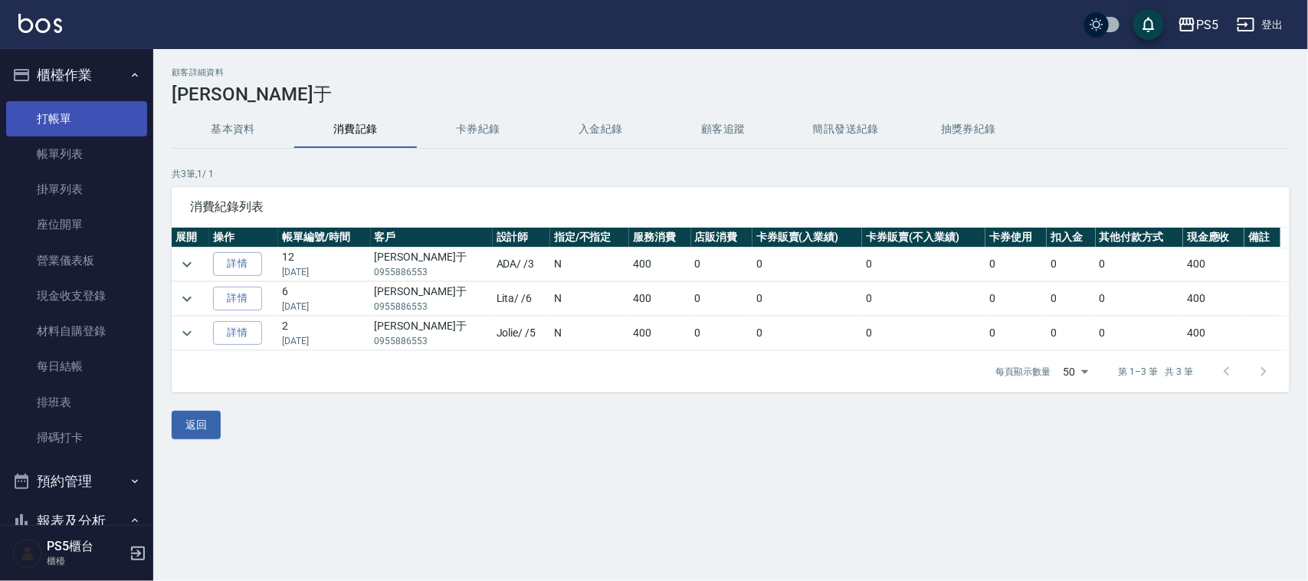
click at [67, 110] on link "打帳單" at bounding box center [76, 118] width 141 height 35
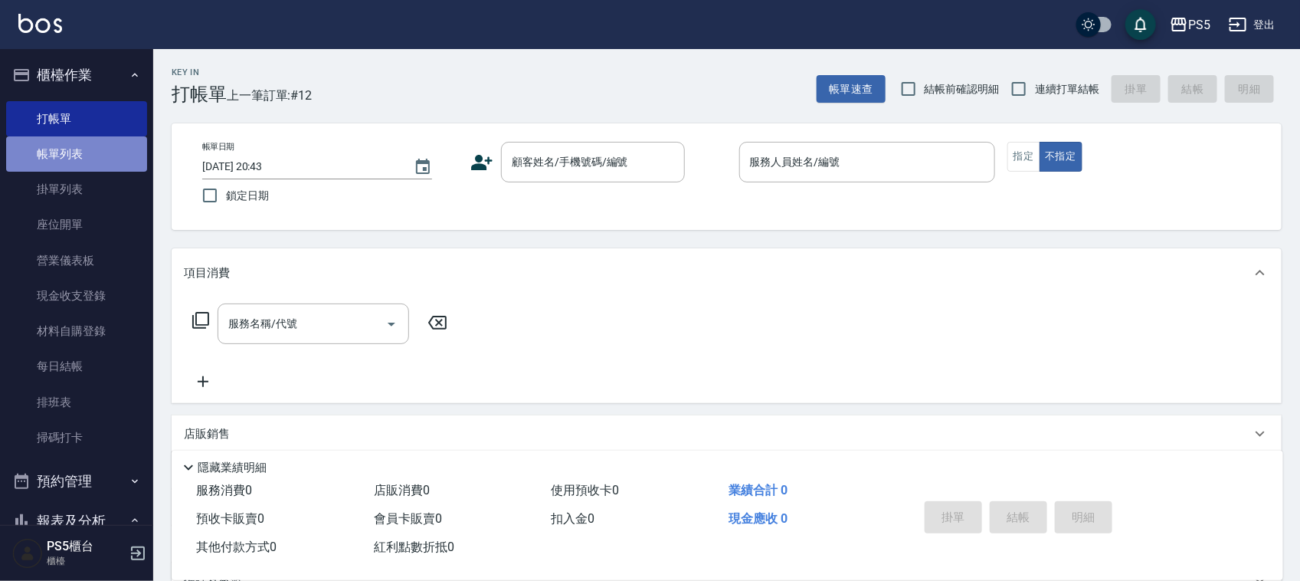
click at [101, 146] on link "帳單列表" at bounding box center [76, 153] width 141 height 35
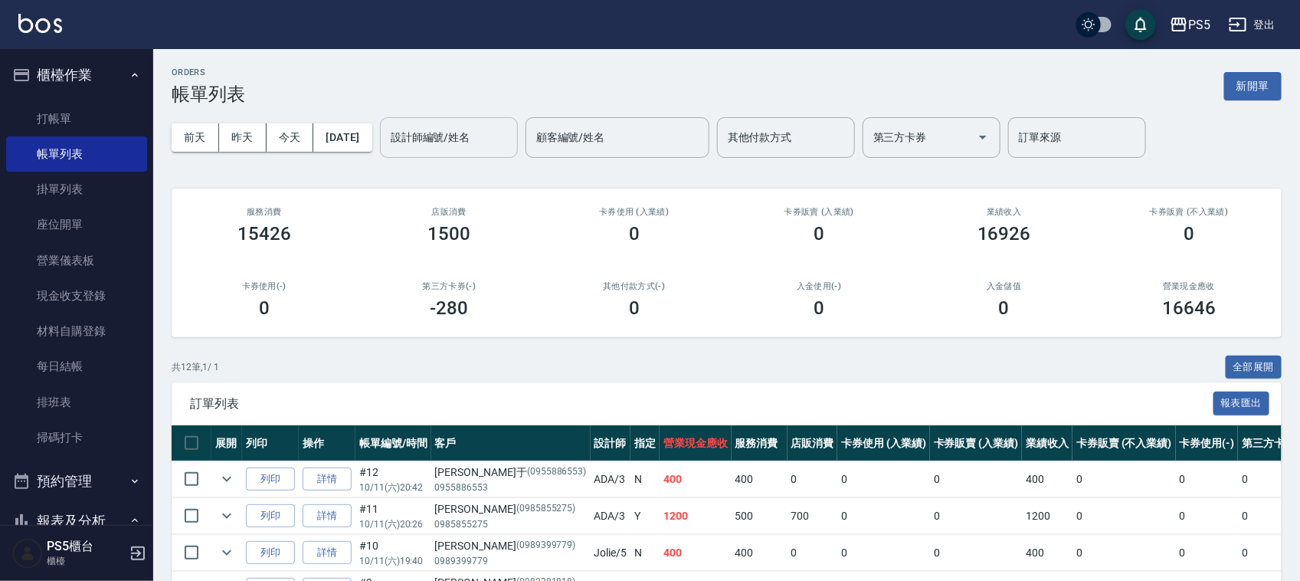
click at [457, 135] on input "設計師編號/姓名" at bounding box center [449, 137] width 124 height 27
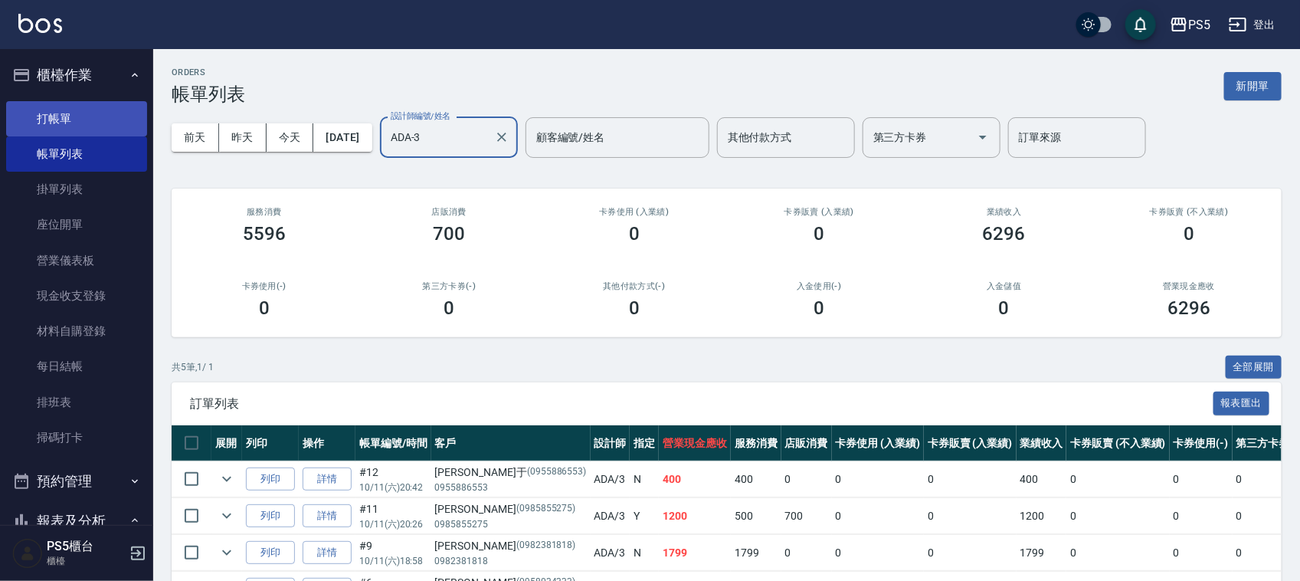
type input "ADA-3"
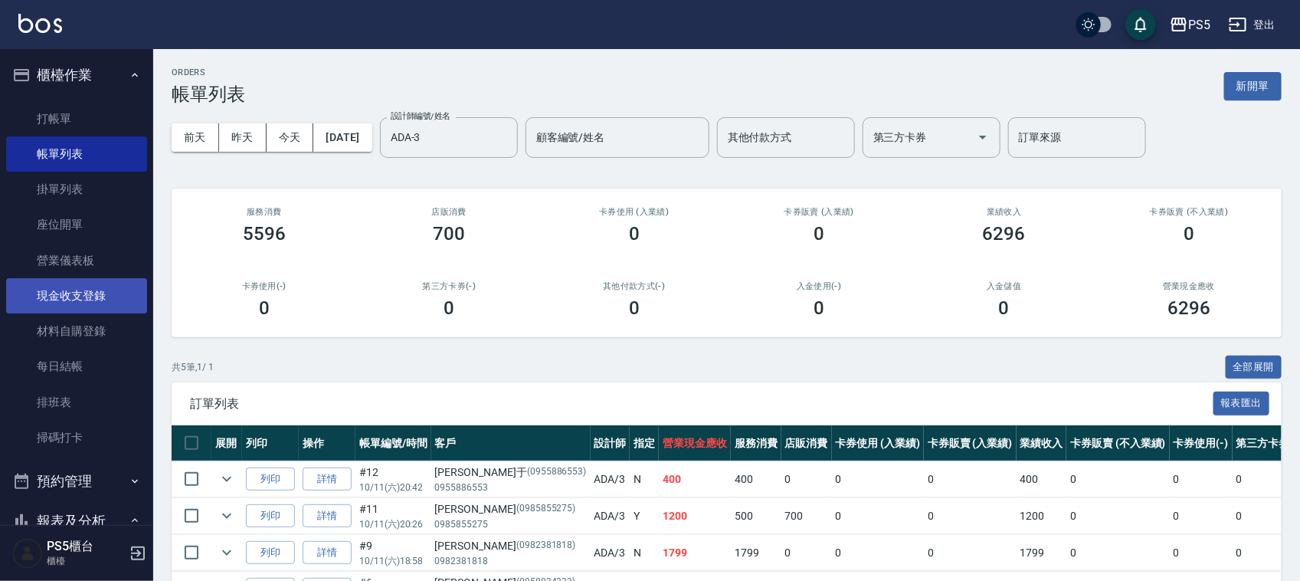
click at [84, 305] on link "現金收支登錄" at bounding box center [76, 295] width 141 height 35
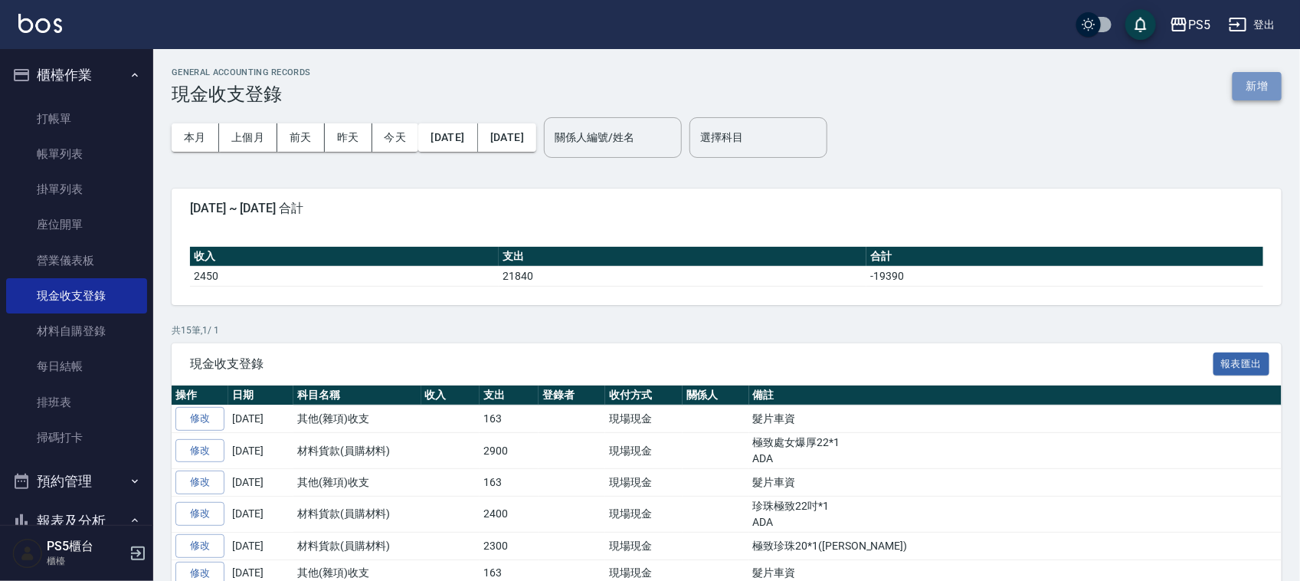
click at [1251, 86] on button "新增" at bounding box center [1257, 86] width 49 height 28
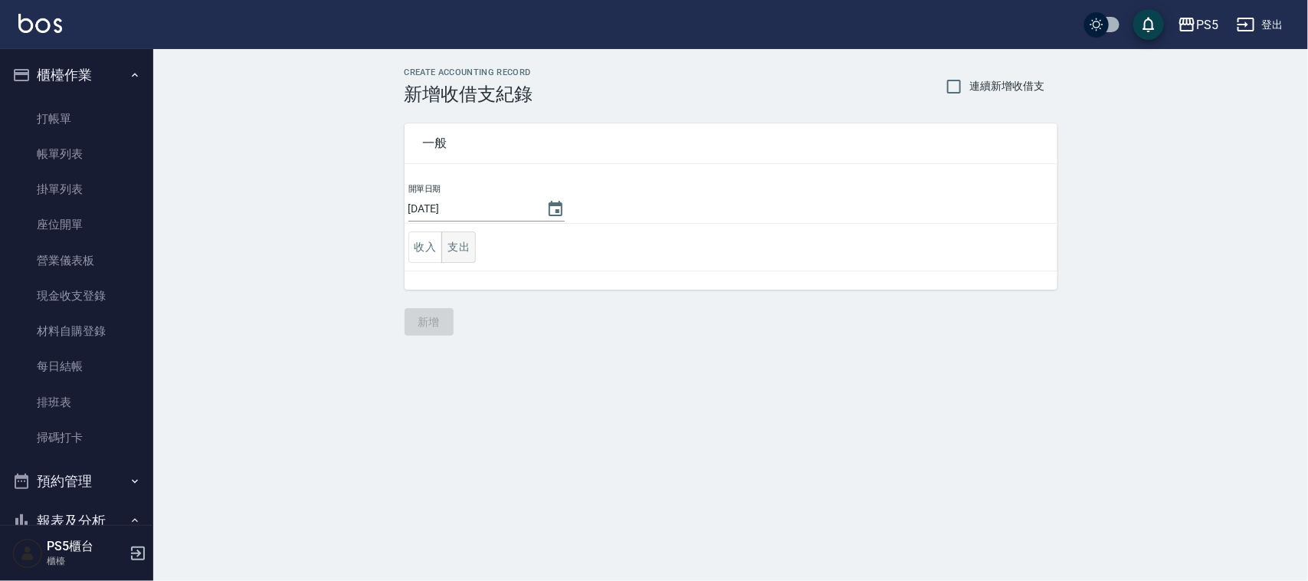
click at [461, 251] on button "支出" at bounding box center [458, 246] width 34 height 31
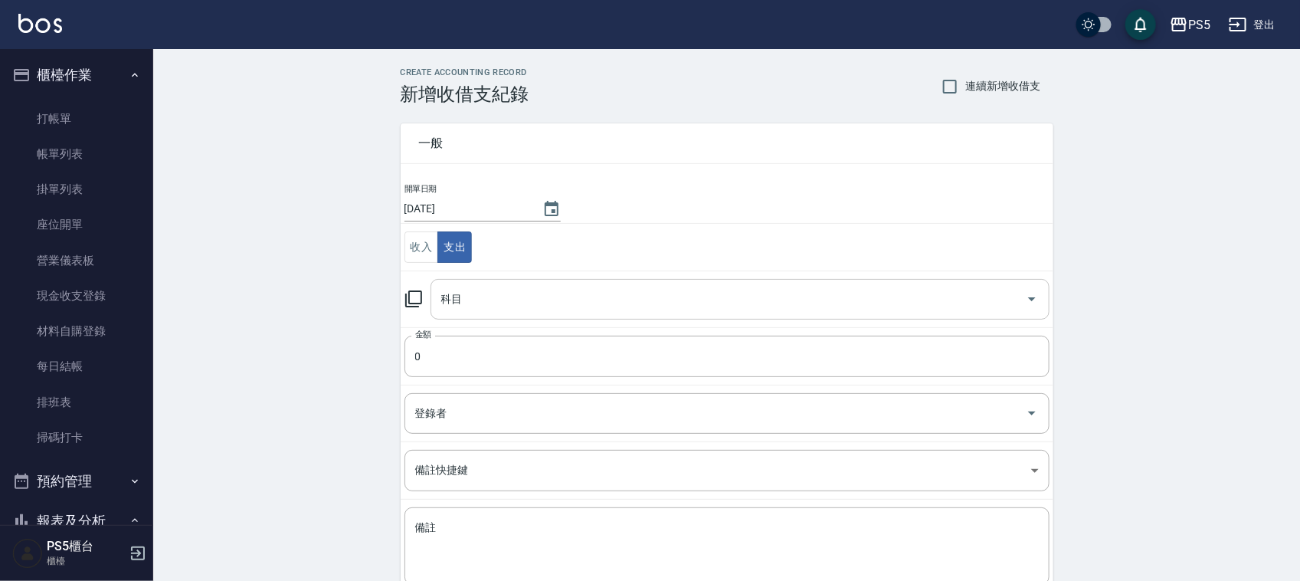
click at [489, 304] on input "科目" at bounding box center [729, 299] width 582 height 27
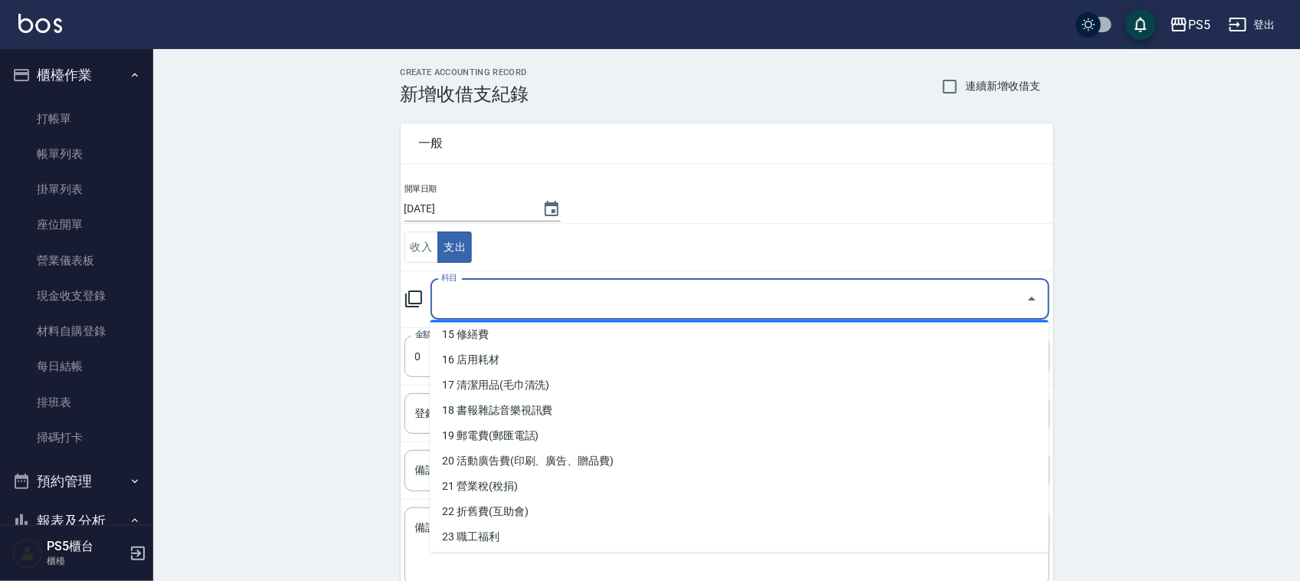
scroll to position [479, 0]
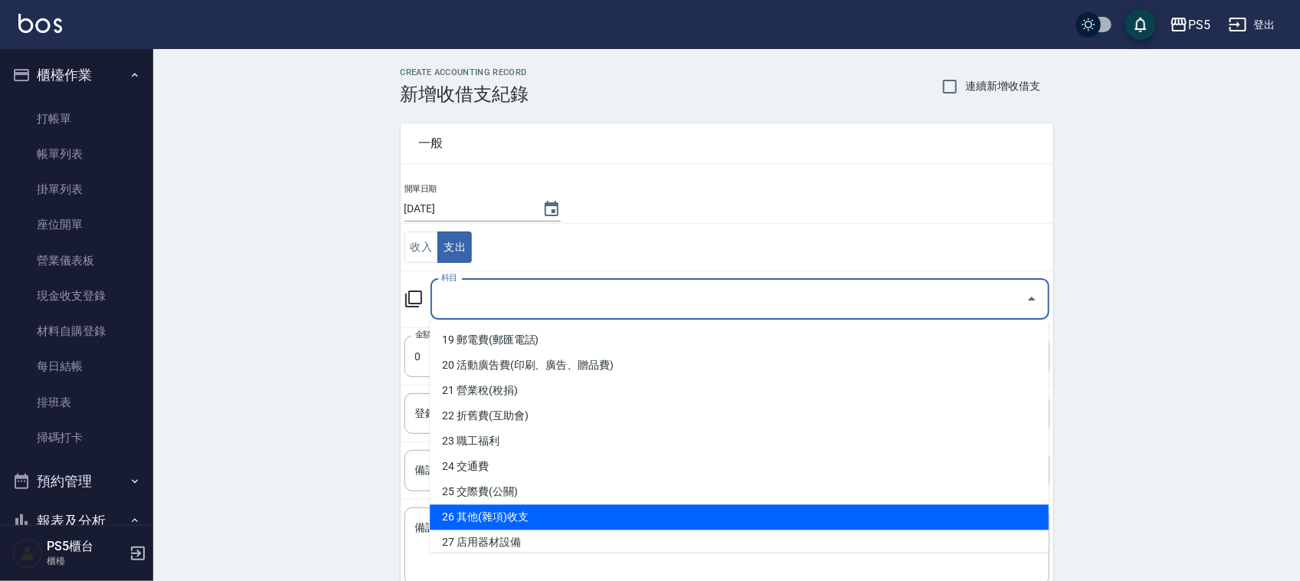
click at [546, 505] on li "26 其他(雜項)收支" at bounding box center [739, 517] width 619 height 25
type input "26 其他(雜項)收支"
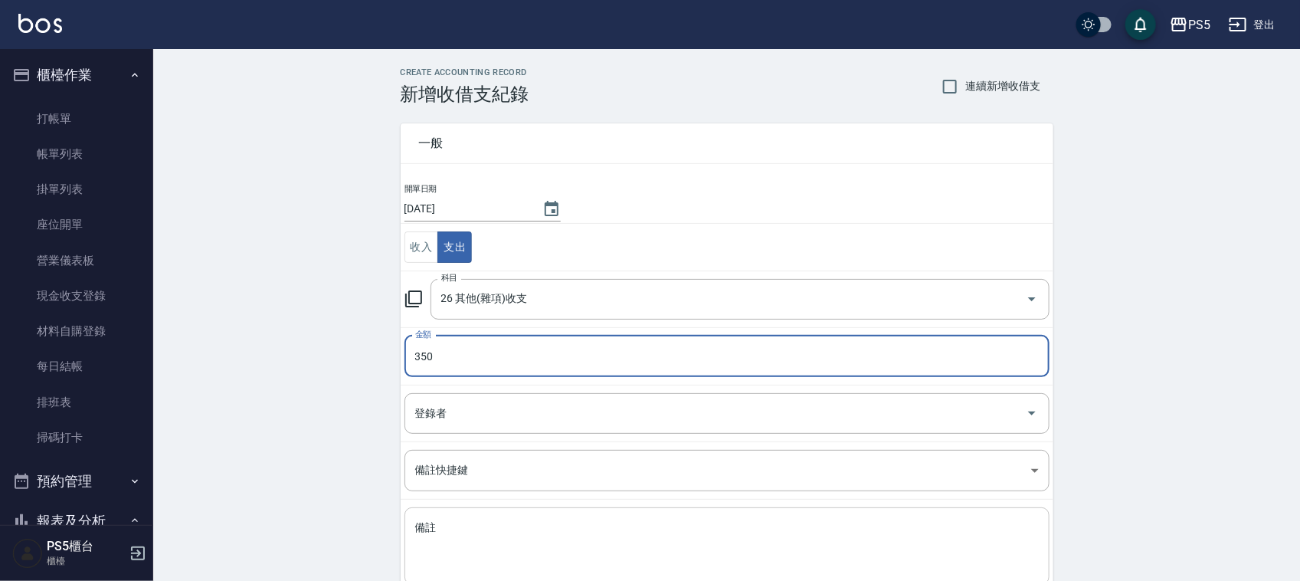
type input "350"
click at [439, 531] on textarea "備註" at bounding box center [727, 546] width 624 height 52
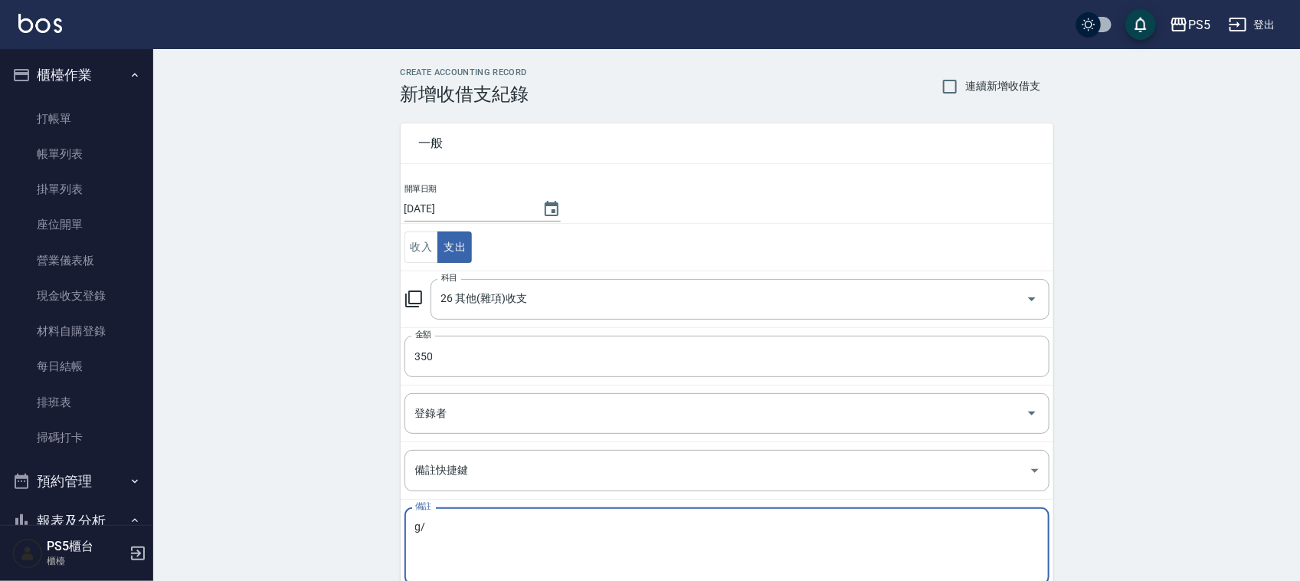
type textarea "g"
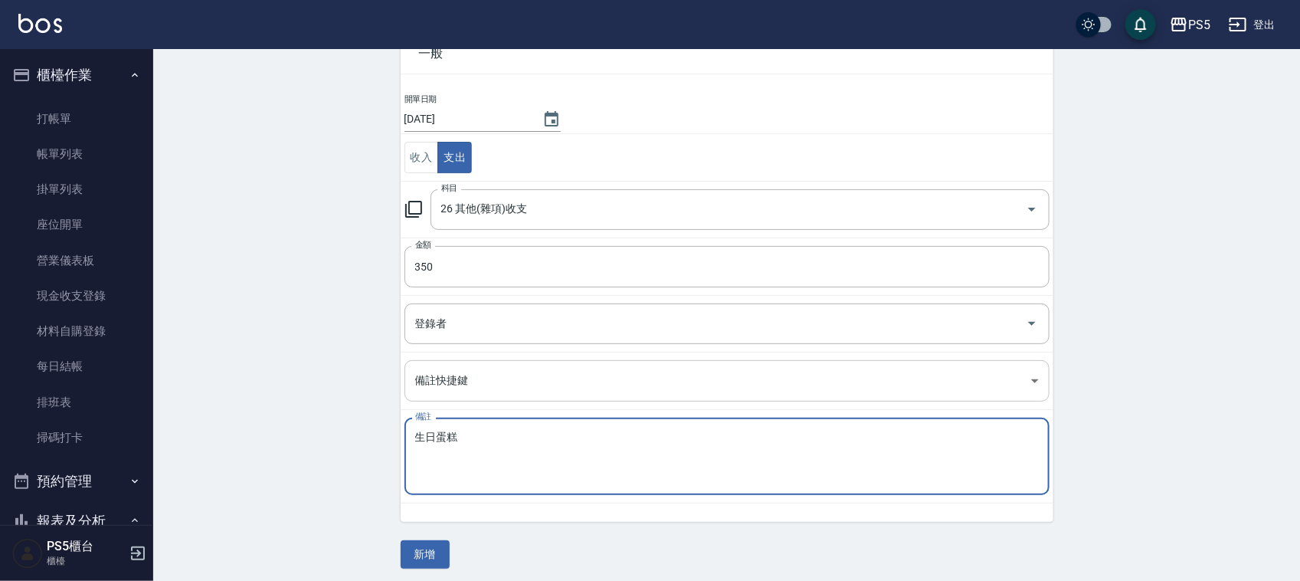
scroll to position [97, 0]
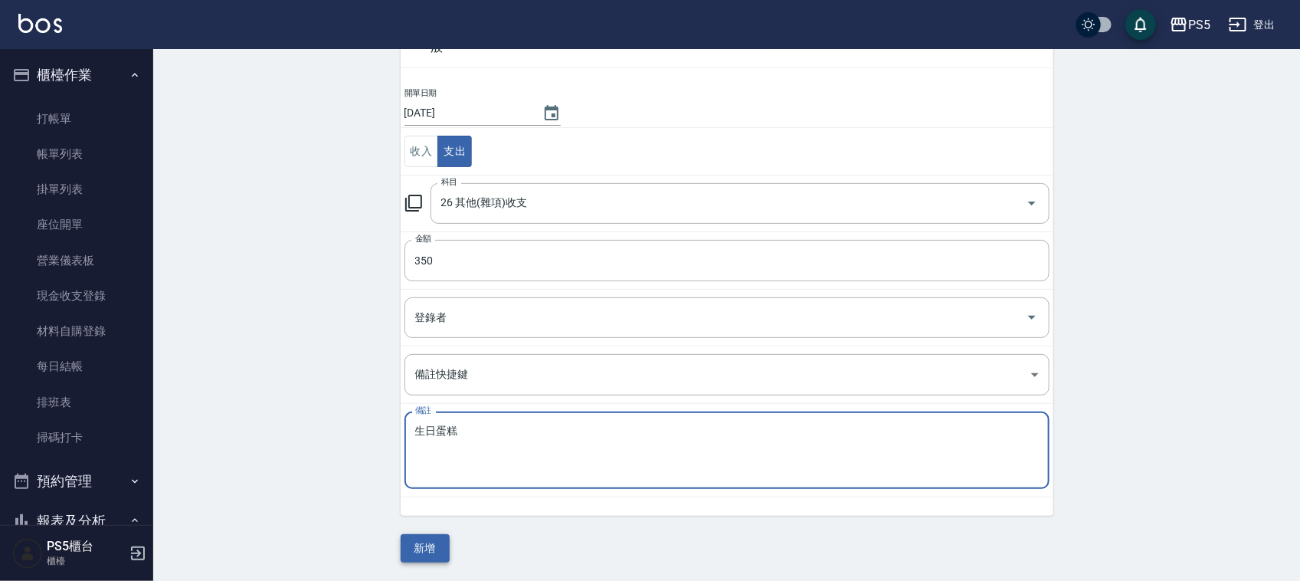
type textarea "生日蛋糕"
click at [426, 546] on button "新增" at bounding box center [425, 548] width 49 height 28
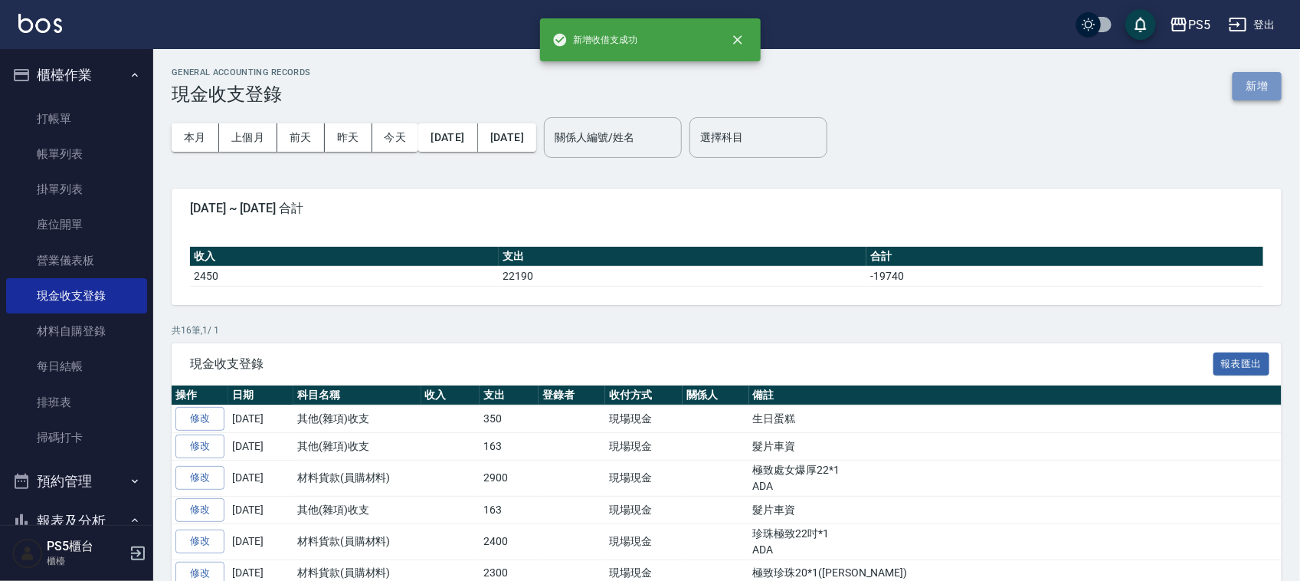
click at [1261, 77] on button "新增" at bounding box center [1257, 86] width 49 height 28
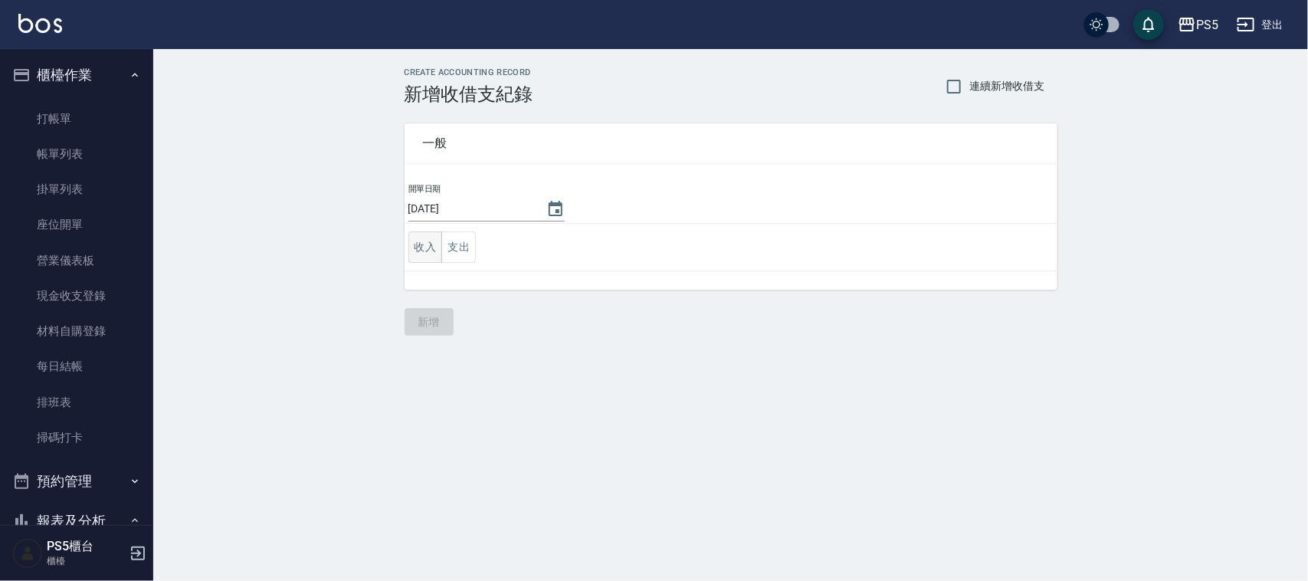
click at [420, 236] on button "收入" at bounding box center [425, 246] width 34 height 31
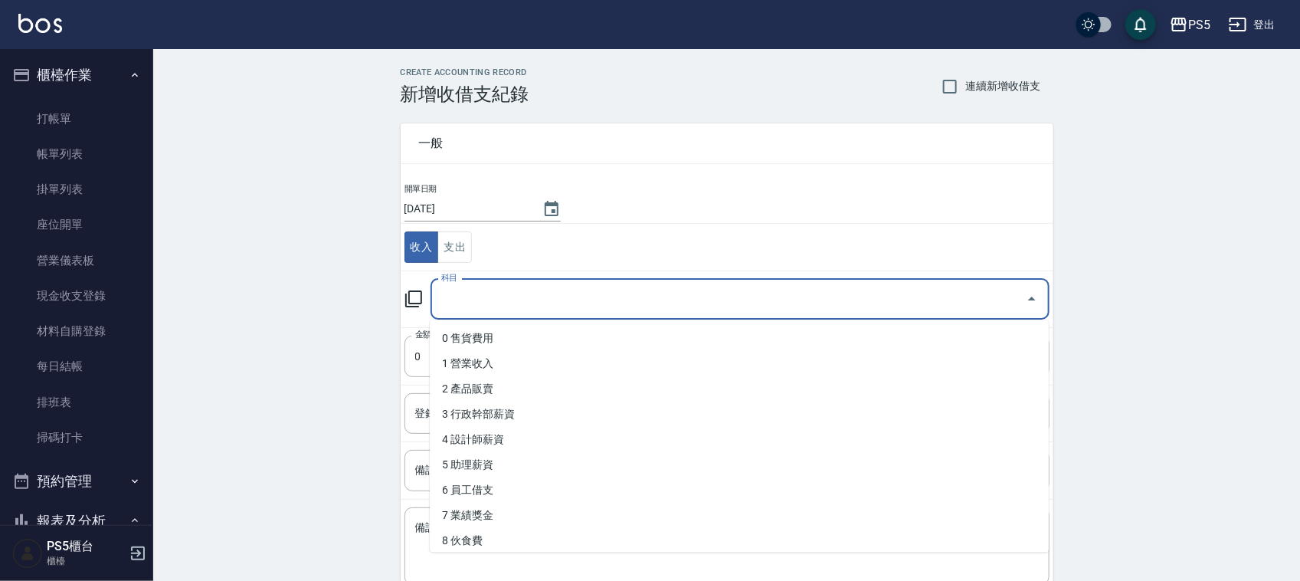
click at [457, 299] on input "科目" at bounding box center [729, 299] width 582 height 27
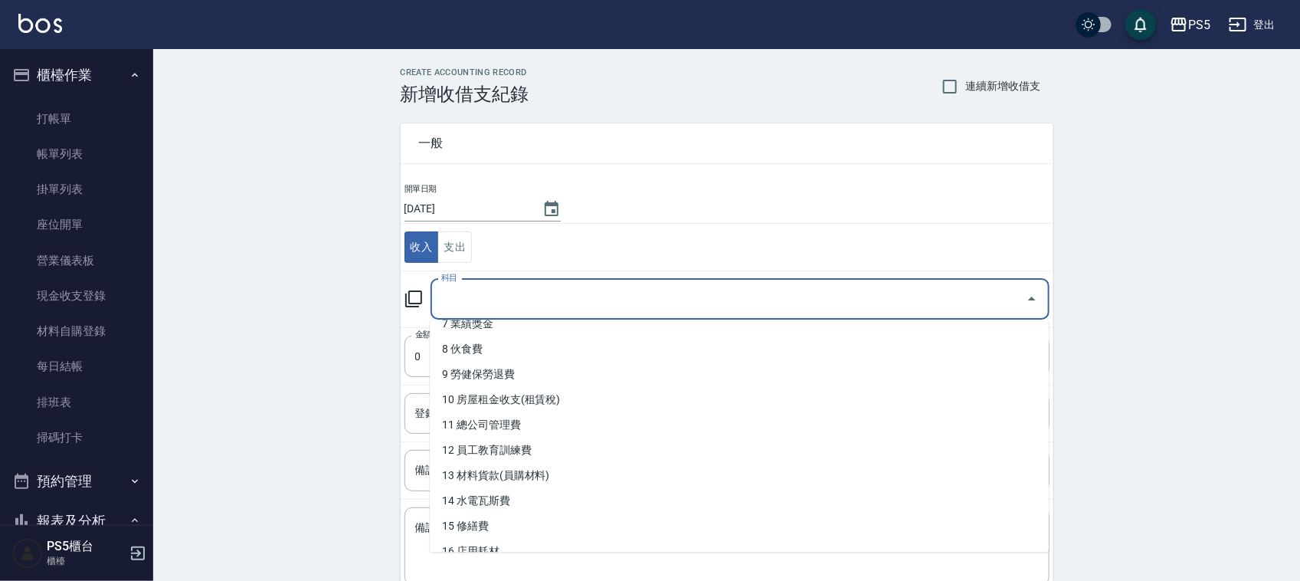
scroll to position [287, 0]
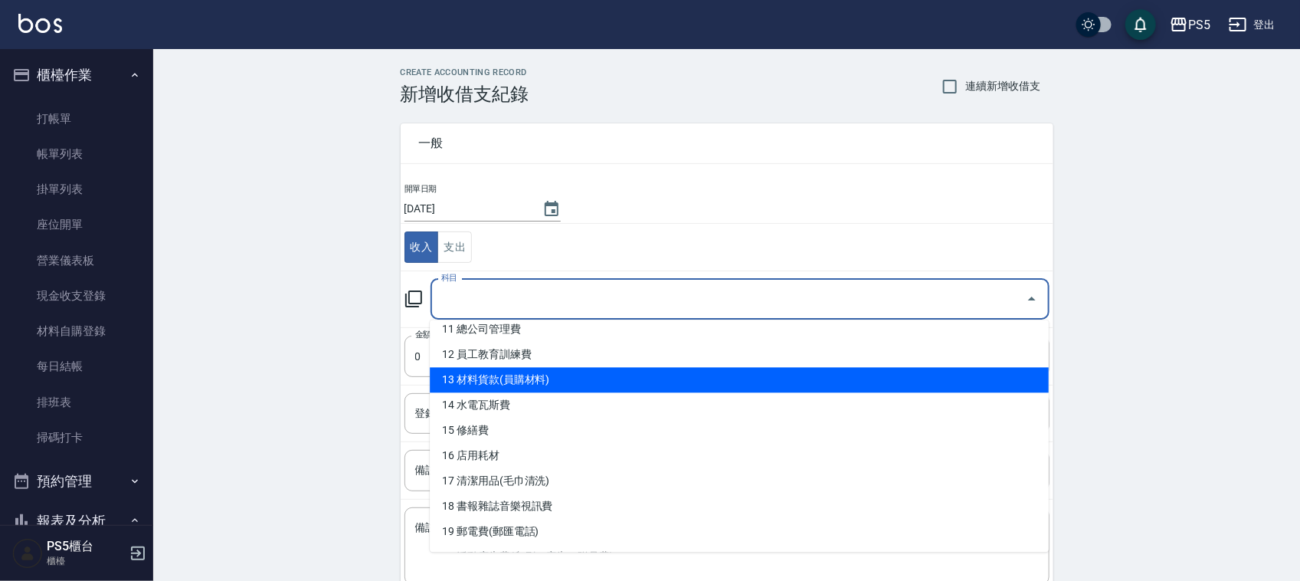
click at [554, 382] on li "13 材料貨款(員購材料)" at bounding box center [739, 380] width 619 height 25
type input "13 材料貨款(員購材料)"
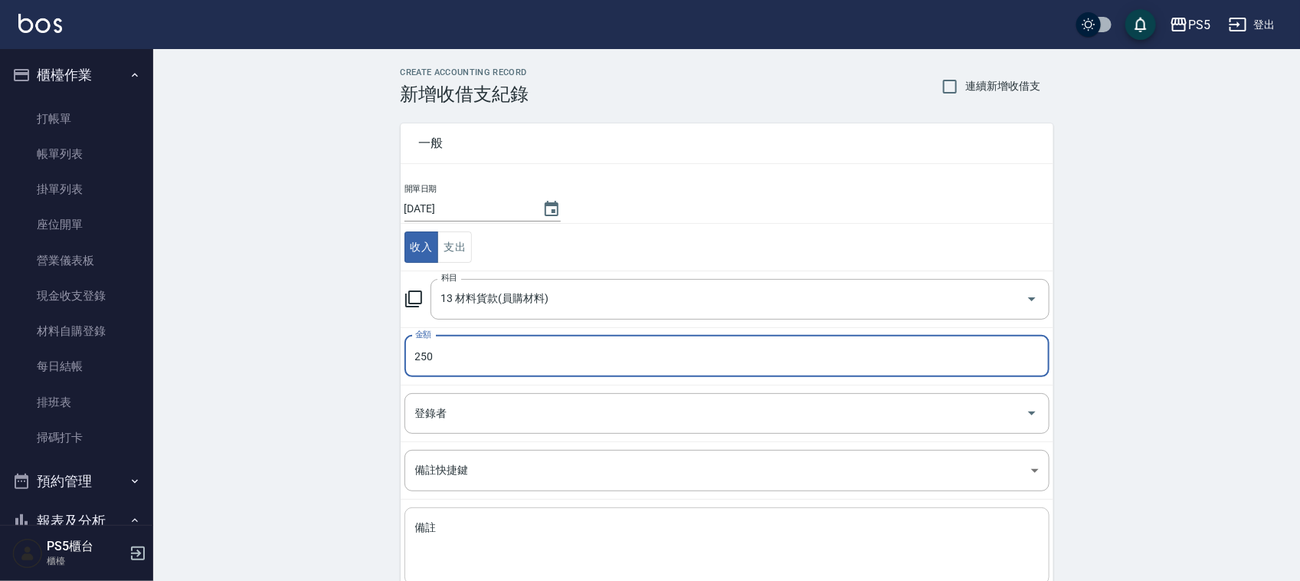
type input "250"
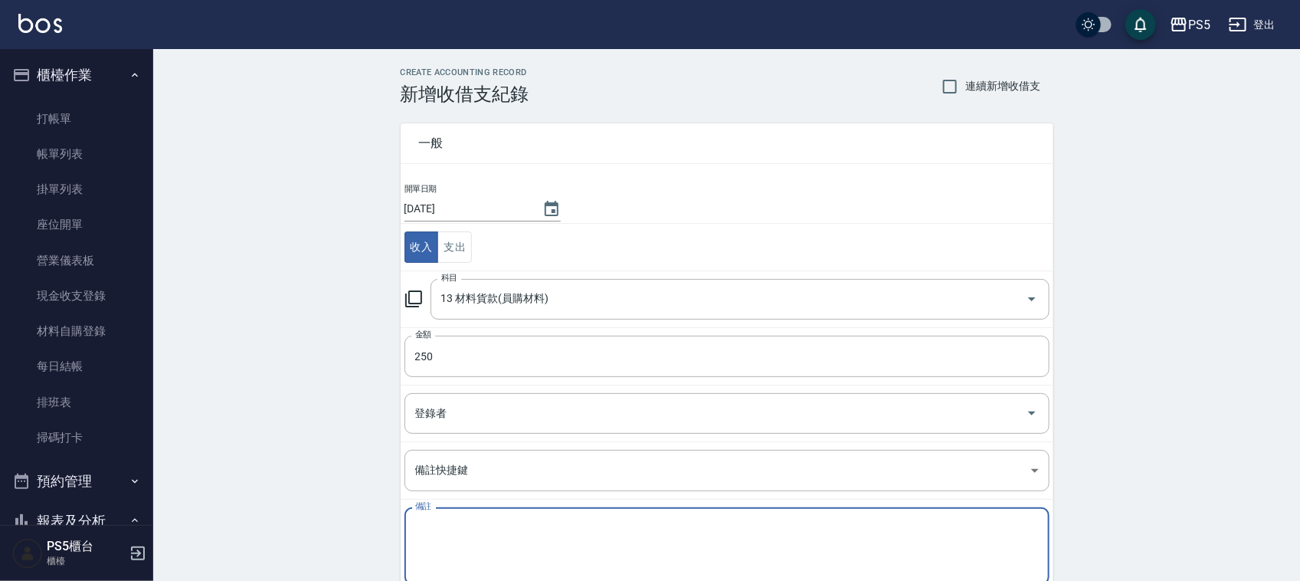
click at [472, 526] on textarea "備註" at bounding box center [727, 546] width 624 height 52
type textarea "y"
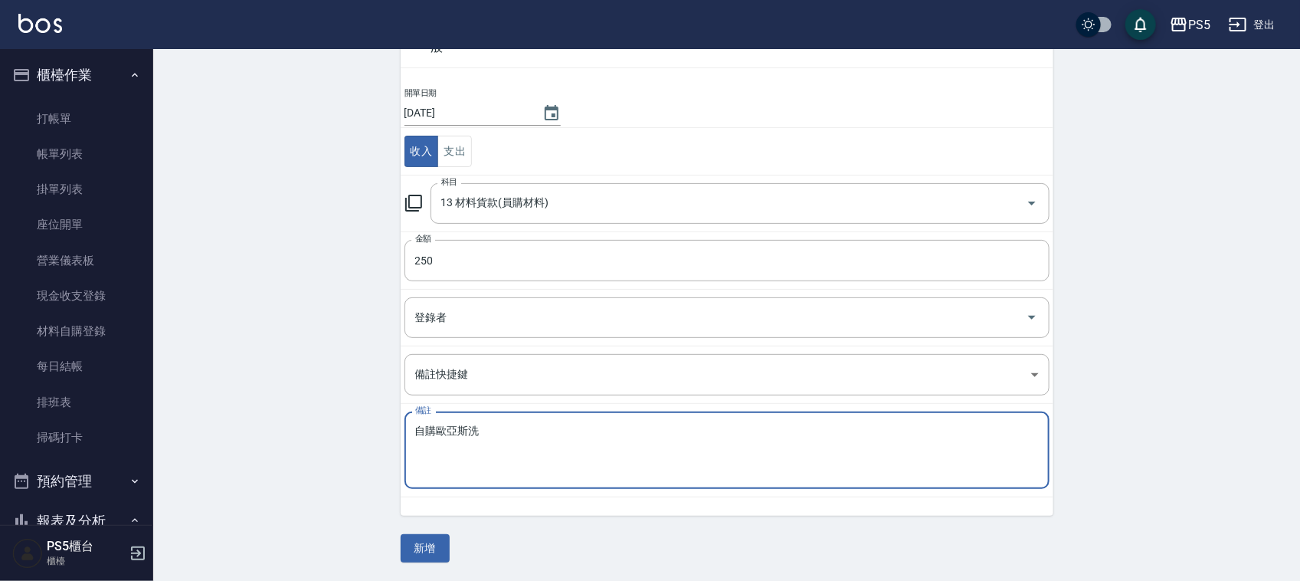
scroll to position [97, 0]
type textarea "自購歐亞斯洗"
click at [425, 548] on button "新增" at bounding box center [425, 548] width 49 height 28
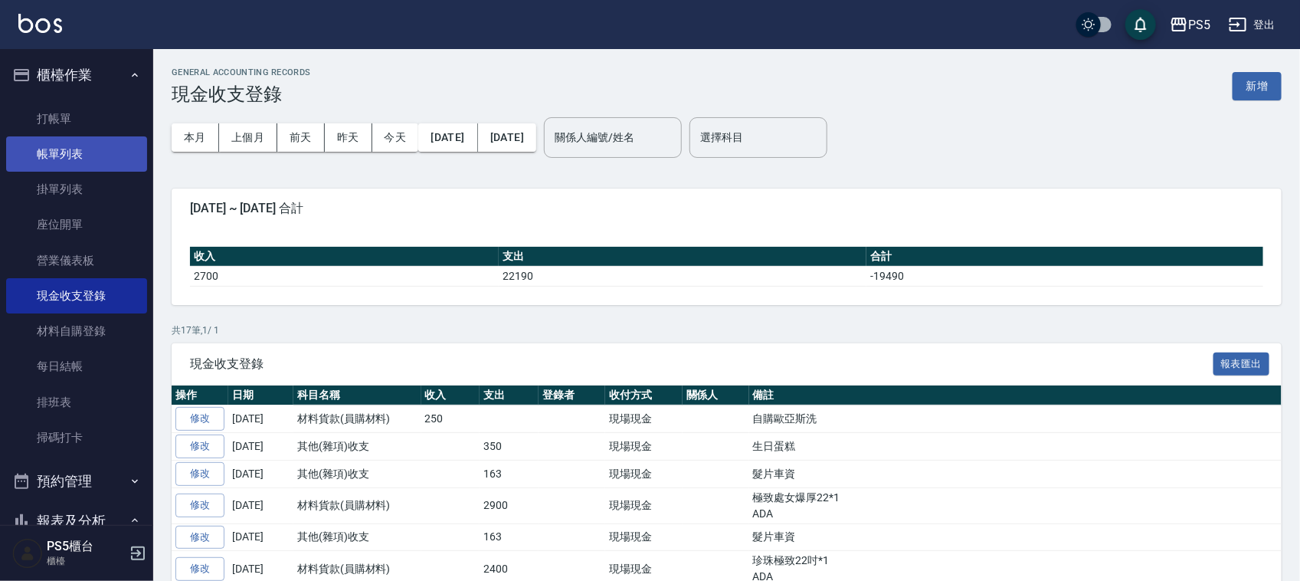
click at [59, 139] on link "帳單列表" at bounding box center [76, 153] width 141 height 35
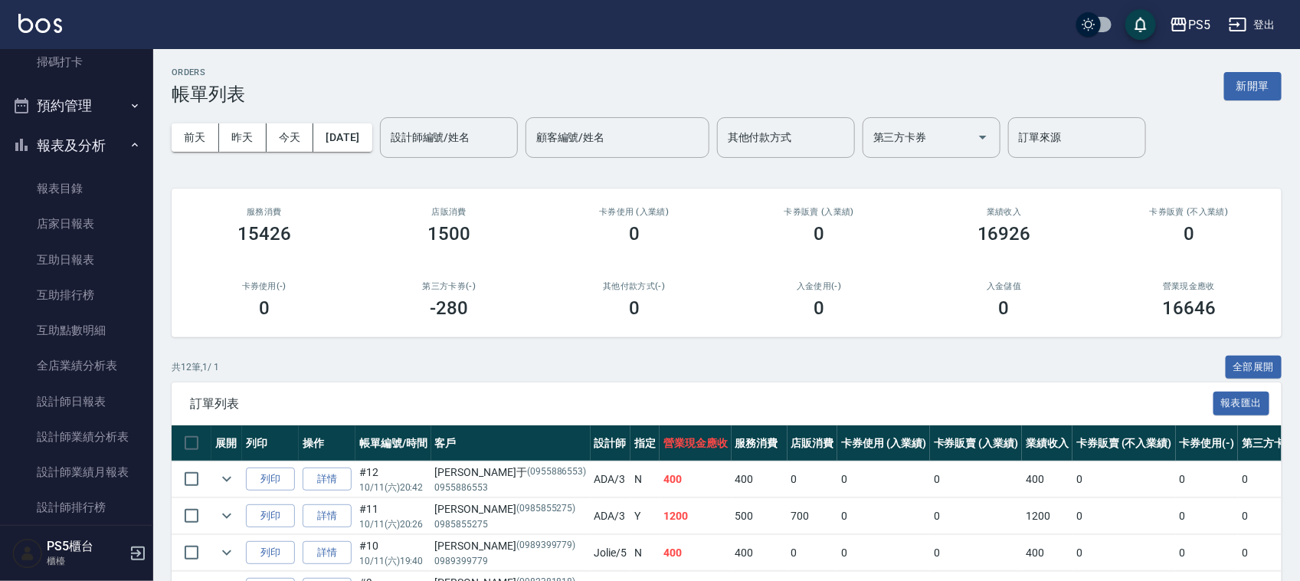
scroll to position [383, 0]
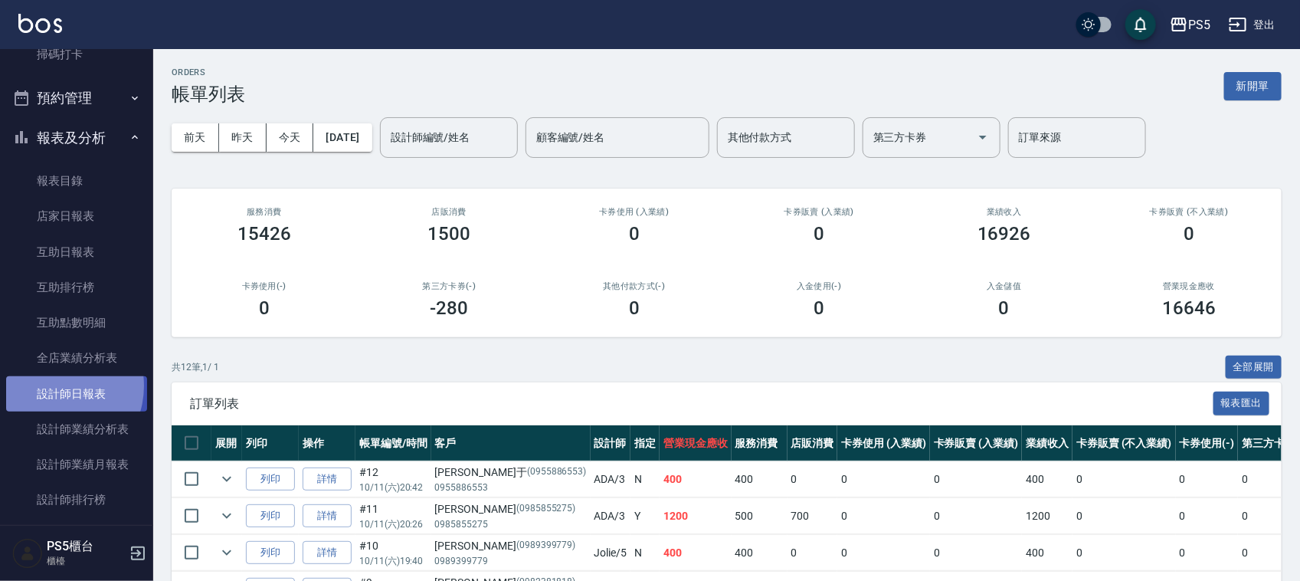
click at [54, 385] on link "設計師日報表" at bounding box center [76, 393] width 141 height 35
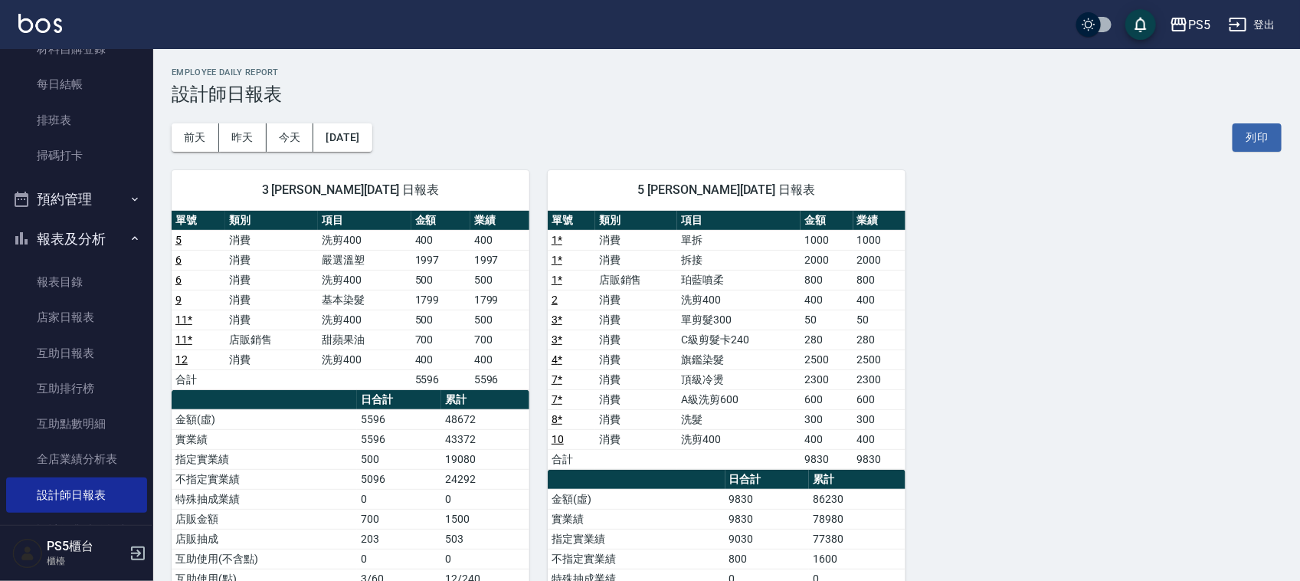
scroll to position [96, 0]
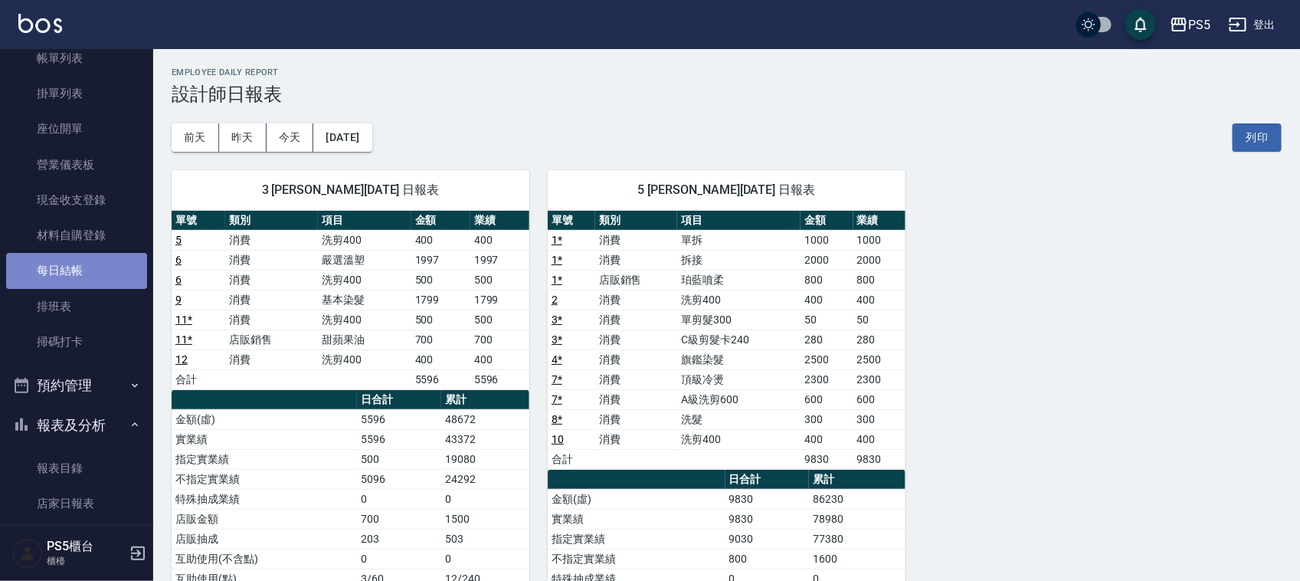
click at [77, 265] on link "每日結帳" at bounding box center [76, 270] width 141 height 35
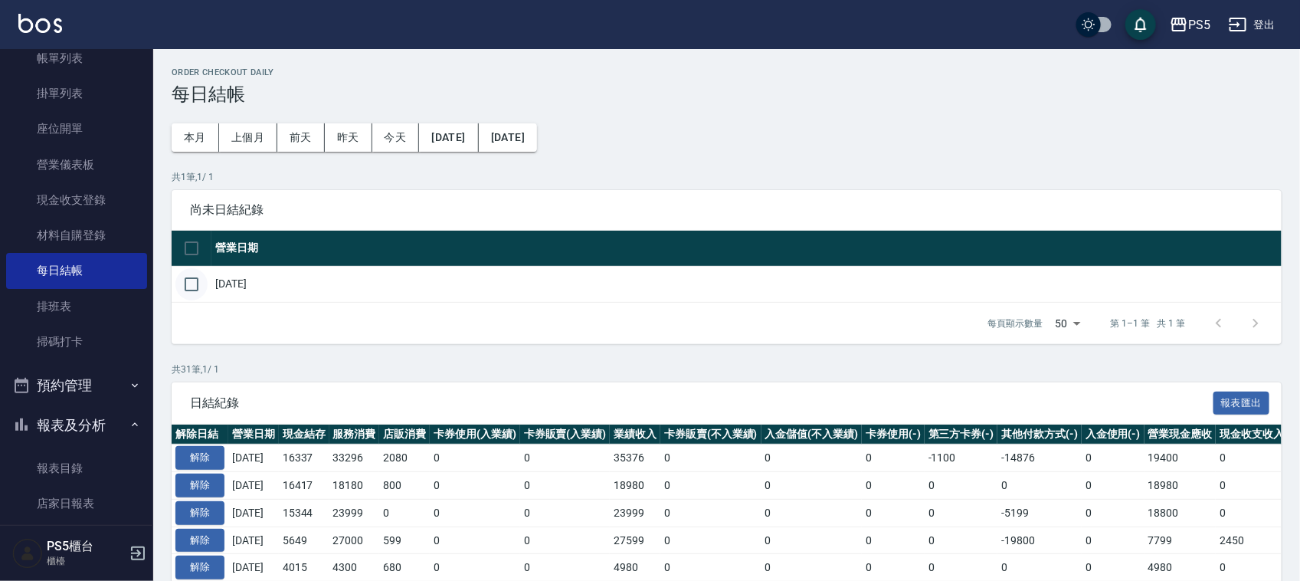
click at [190, 280] on input "checkbox" at bounding box center [191, 284] width 32 height 32
checkbox input "true"
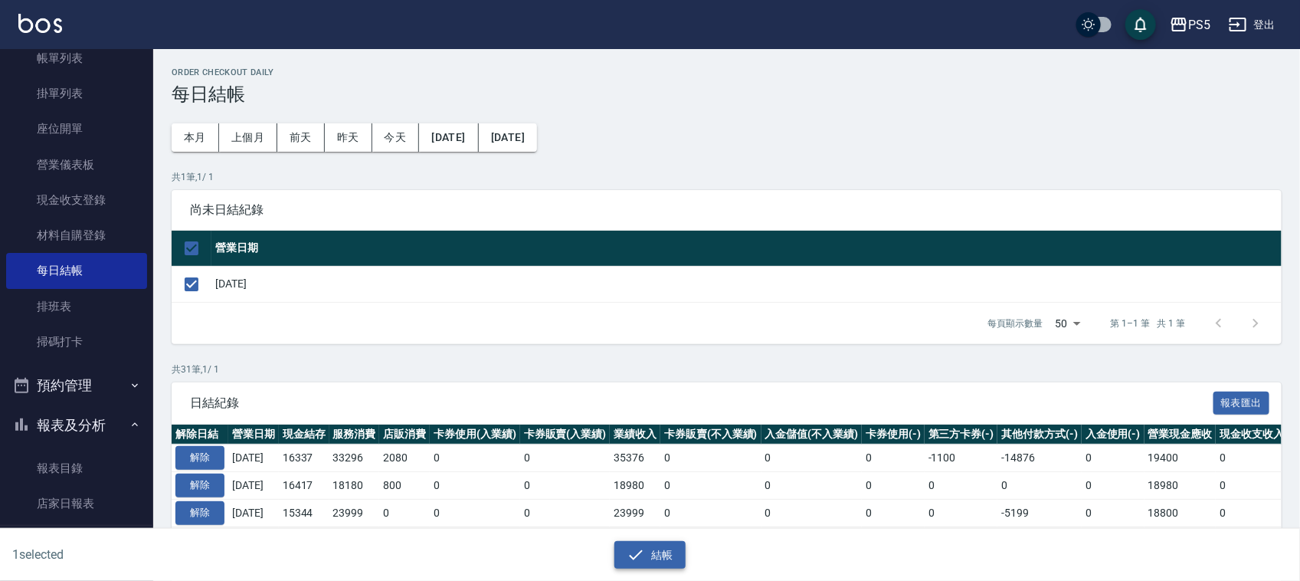
click at [645, 552] on button "結帳" at bounding box center [650, 555] width 71 height 28
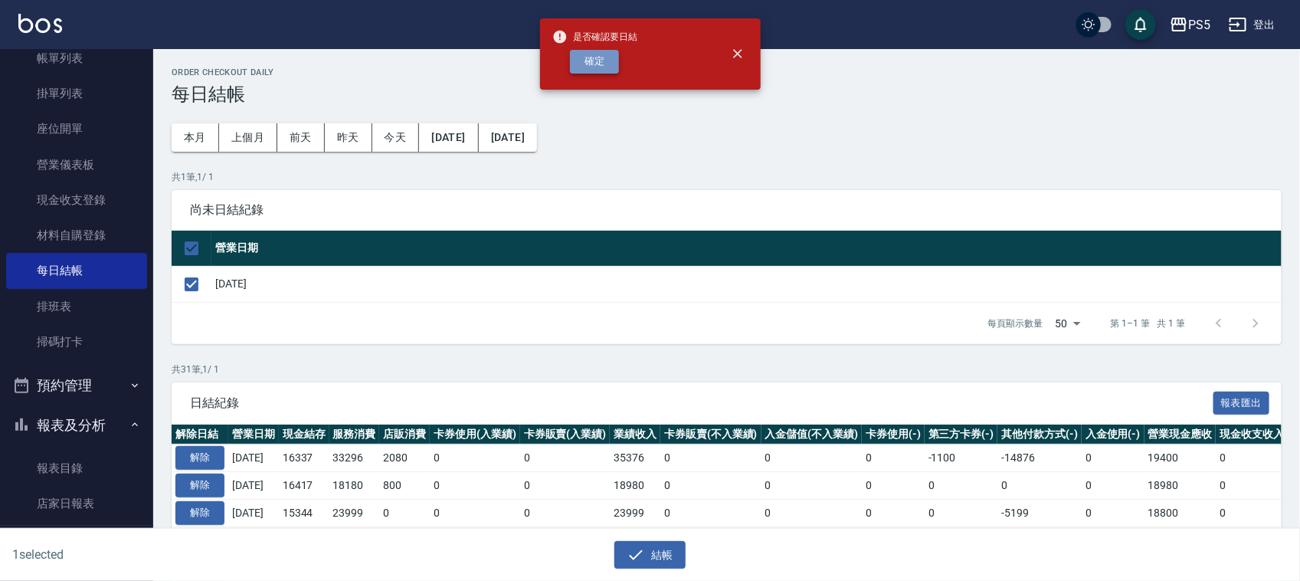
click at [582, 57] on button "確定" at bounding box center [594, 62] width 49 height 24
checkbox input "false"
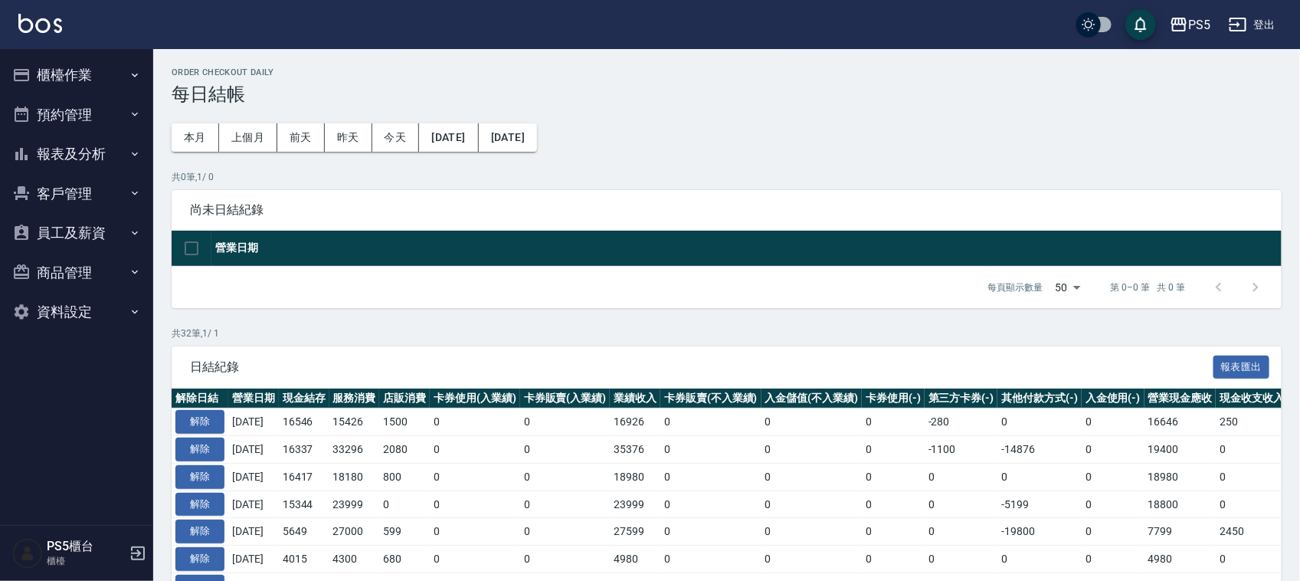
click at [67, 149] on button "報表及分析" at bounding box center [76, 154] width 141 height 40
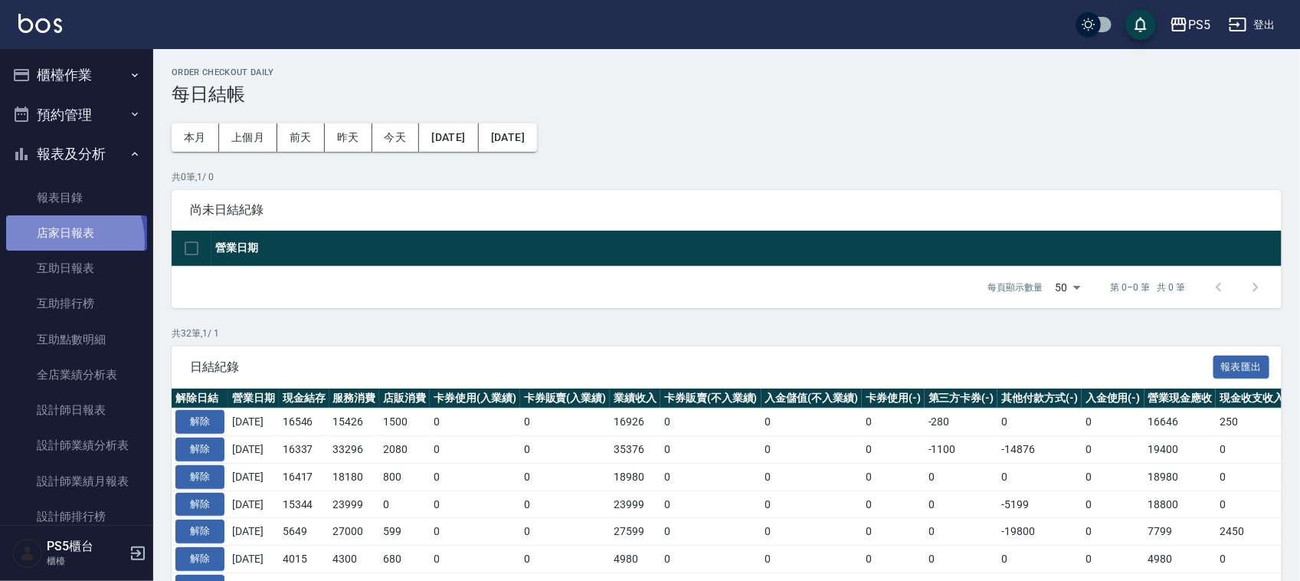
click at [55, 242] on link "店家日報表" at bounding box center [76, 232] width 141 height 35
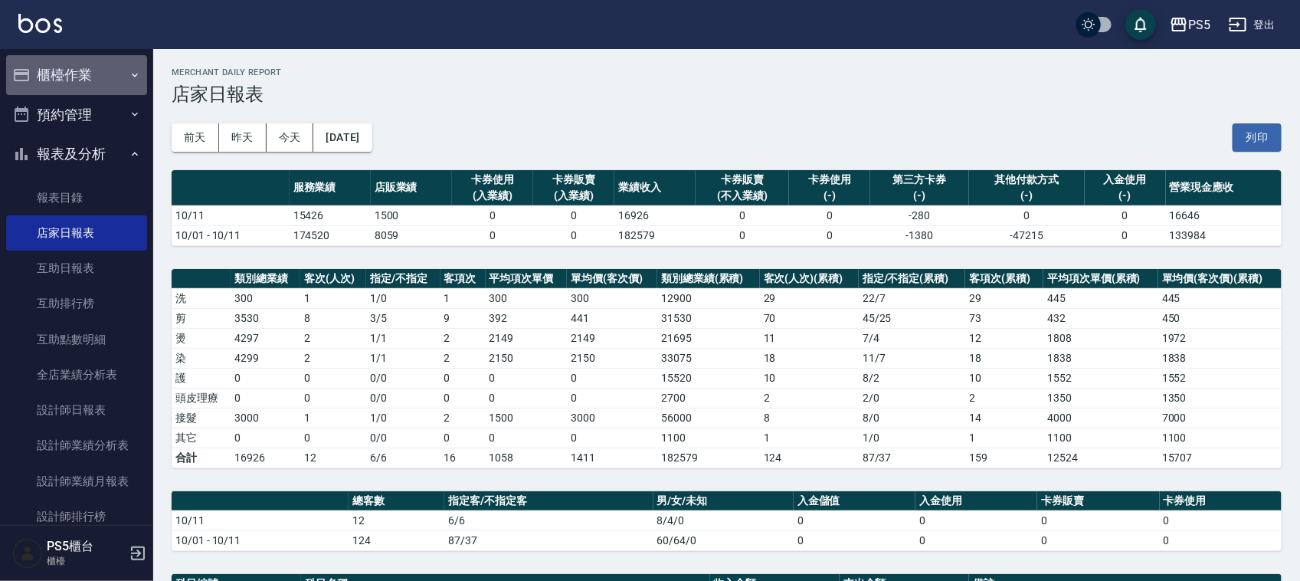
click at [113, 67] on button "櫃檯作業" at bounding box center [76, 75] width 141 height 40
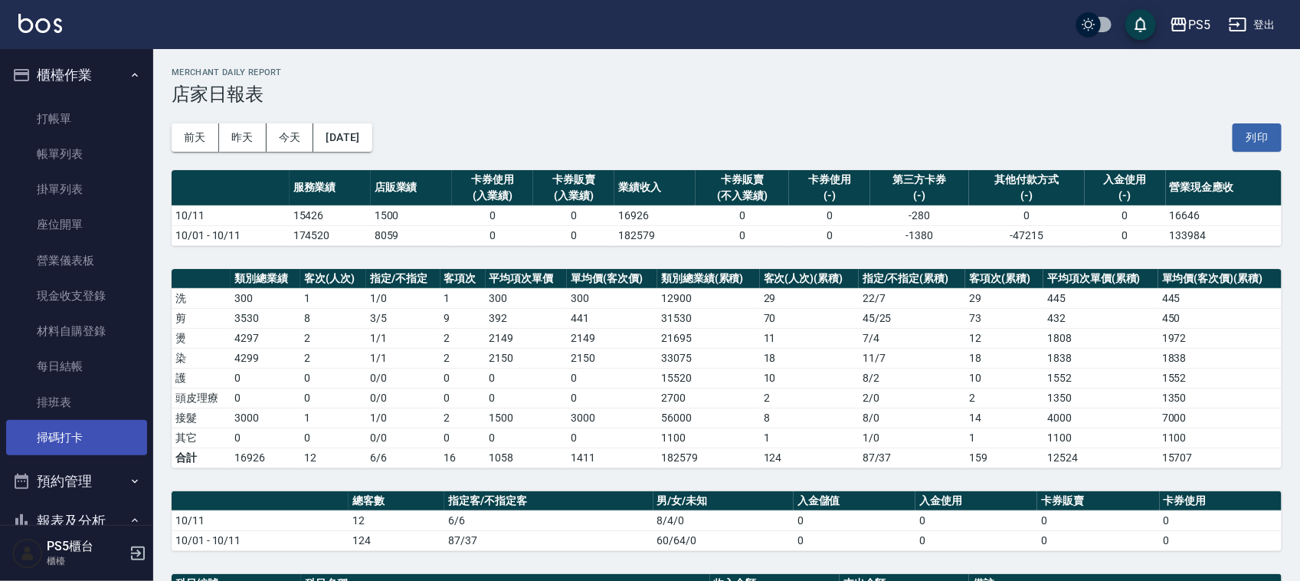
click at [90, 433] on link "掃碼打卡" at bounding box center [76, 437] width 141 height 35
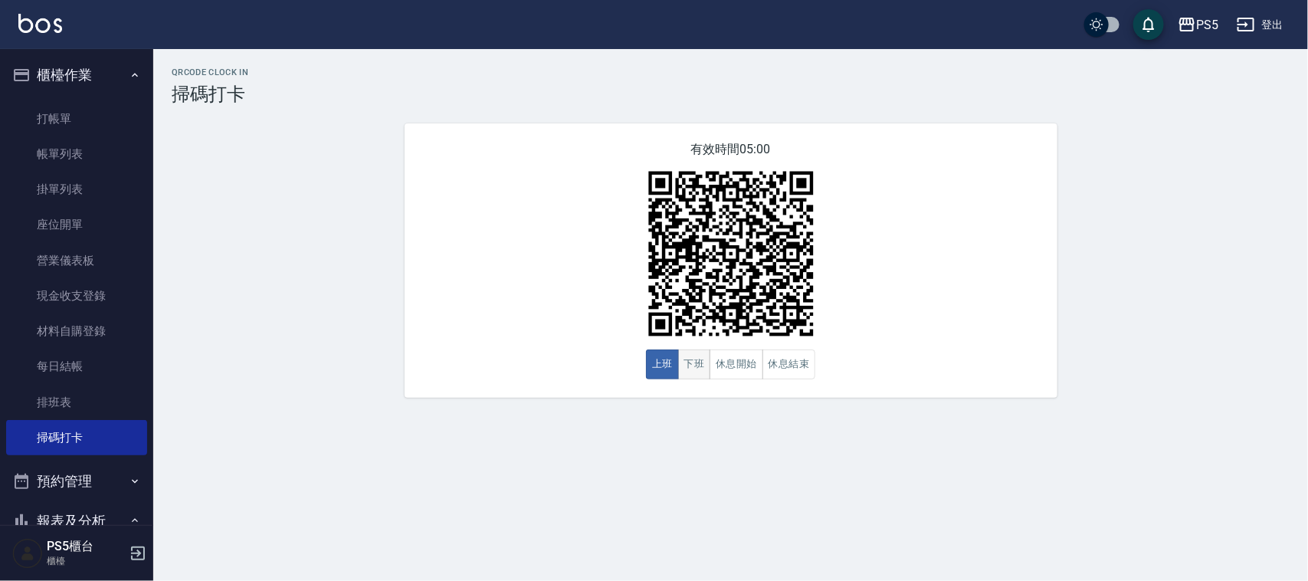
click at [706, 351] on button "下班" at bounding box center [694, 364] width 33 height 30
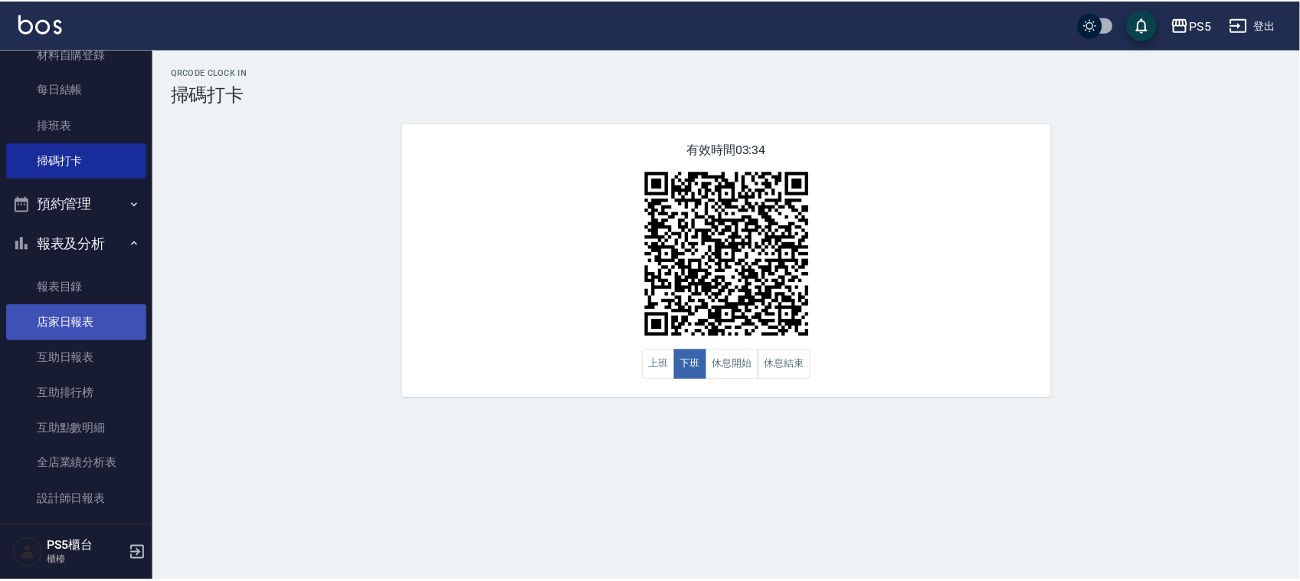
scroll to position [383, 0]
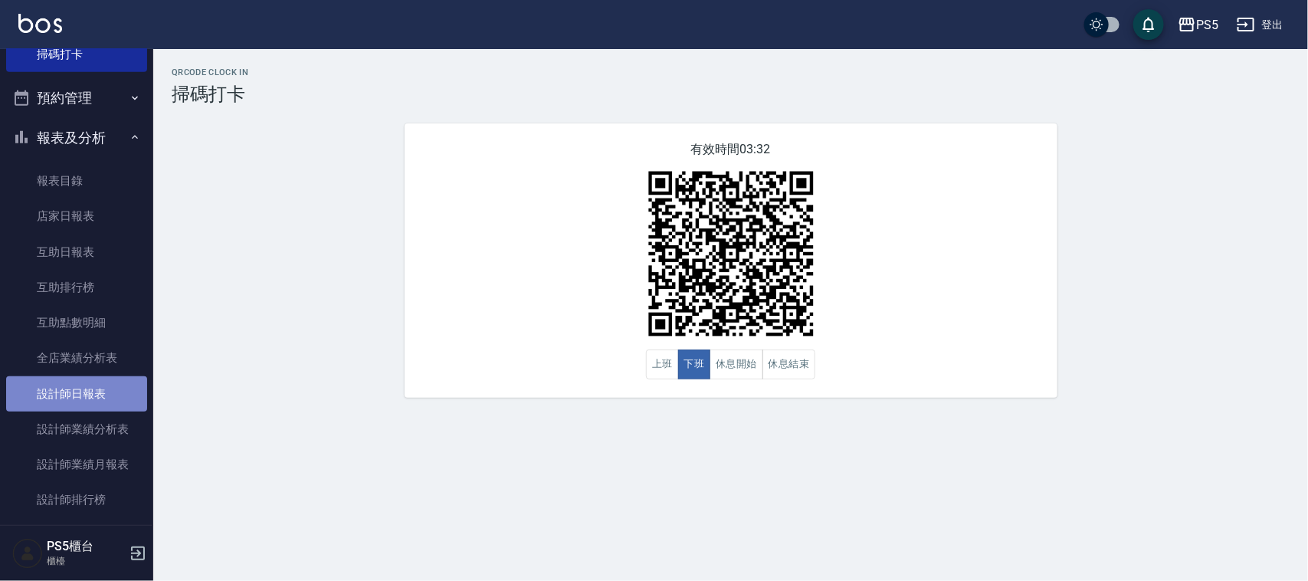
click at [90, 389] on link "設計師日報表" at bounding box center [76, 393] width 141 height 35
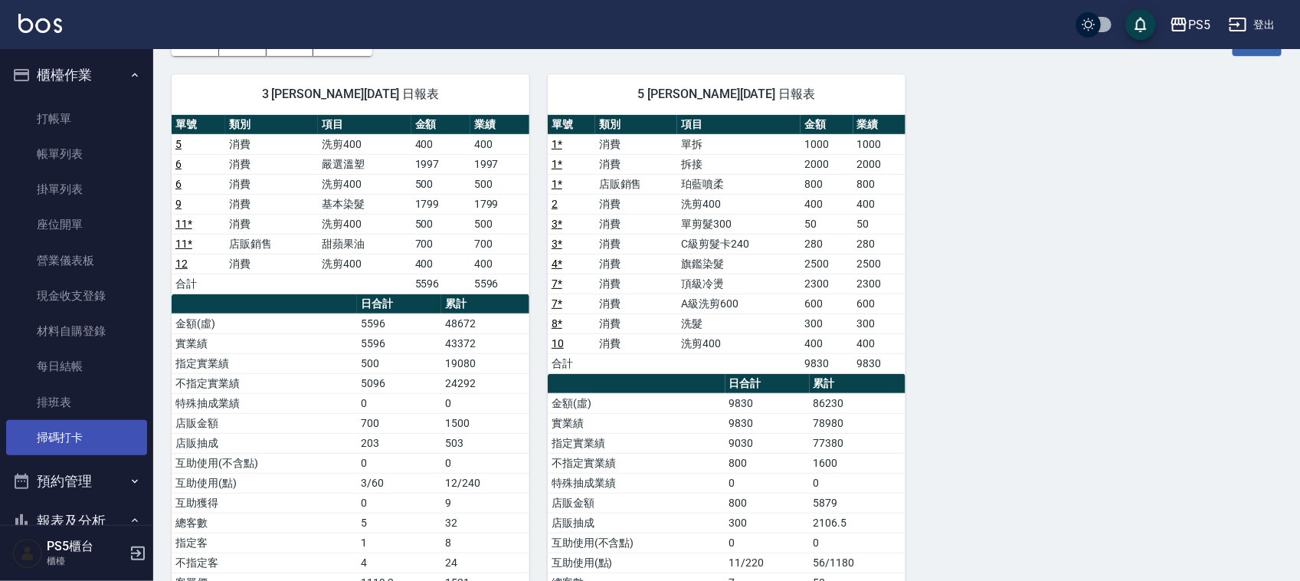
click at [56, 434] on link "掃碼打卡" at bounding box center [76, 437] width 141 height 35
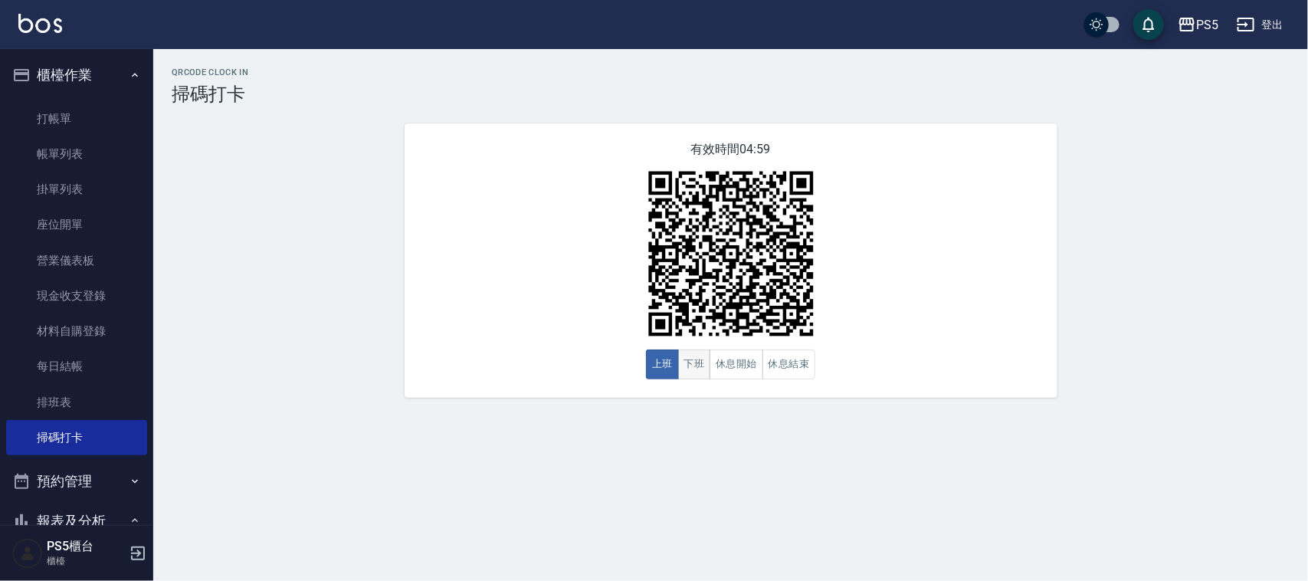
click at [688, 359] on button "下班" at bounding box center [694, 364] width 33 height 30
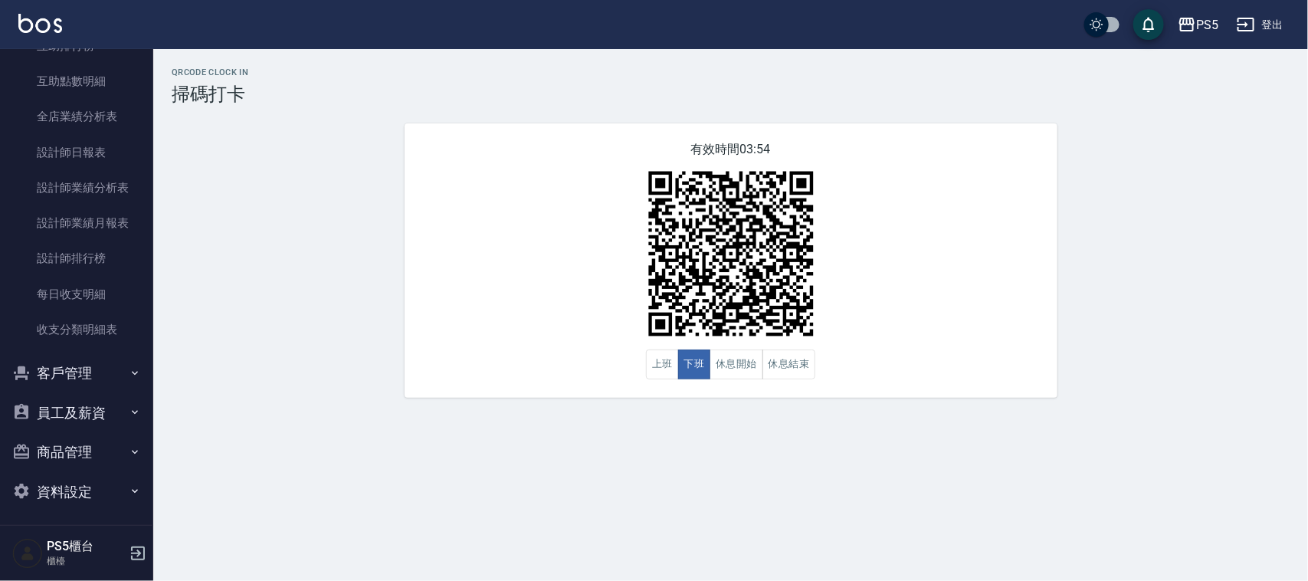
scroll to position [629, 0]
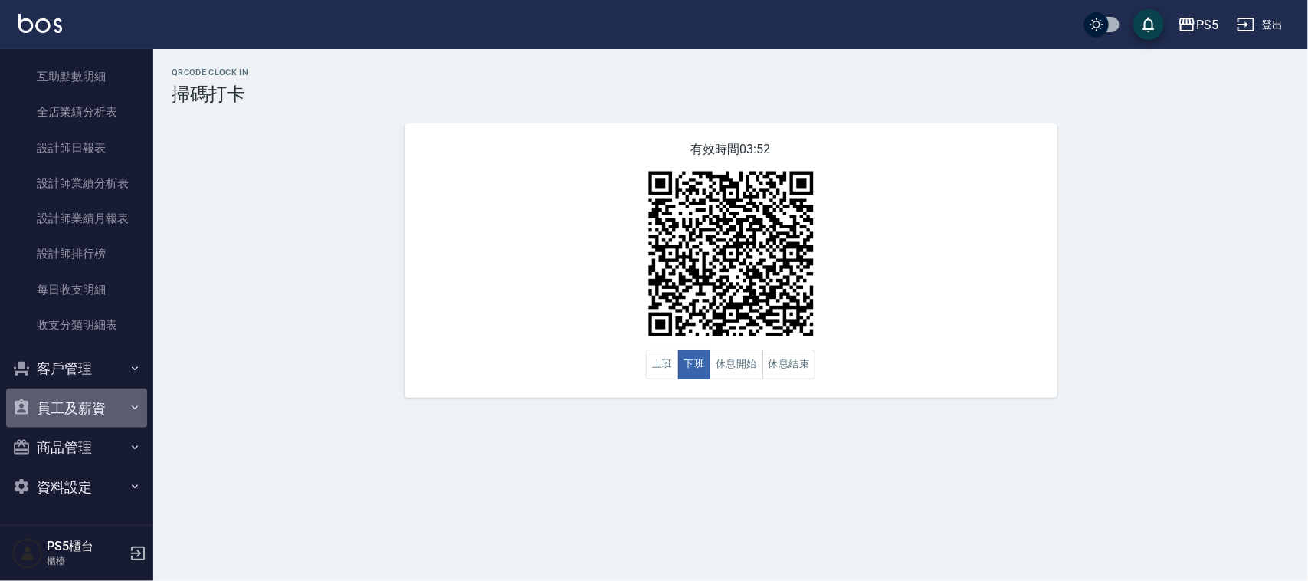
click at [93, 395] on button "員工及薪資" at bounding box center [76, 409] width 141 height 40
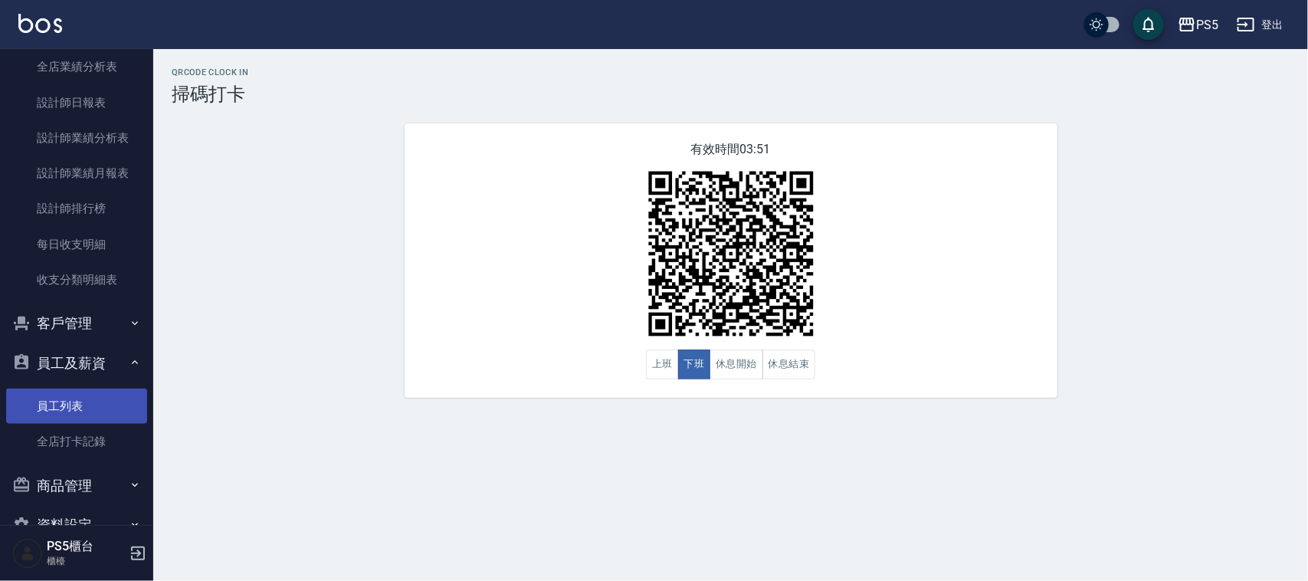
scroll to position [711, 0]
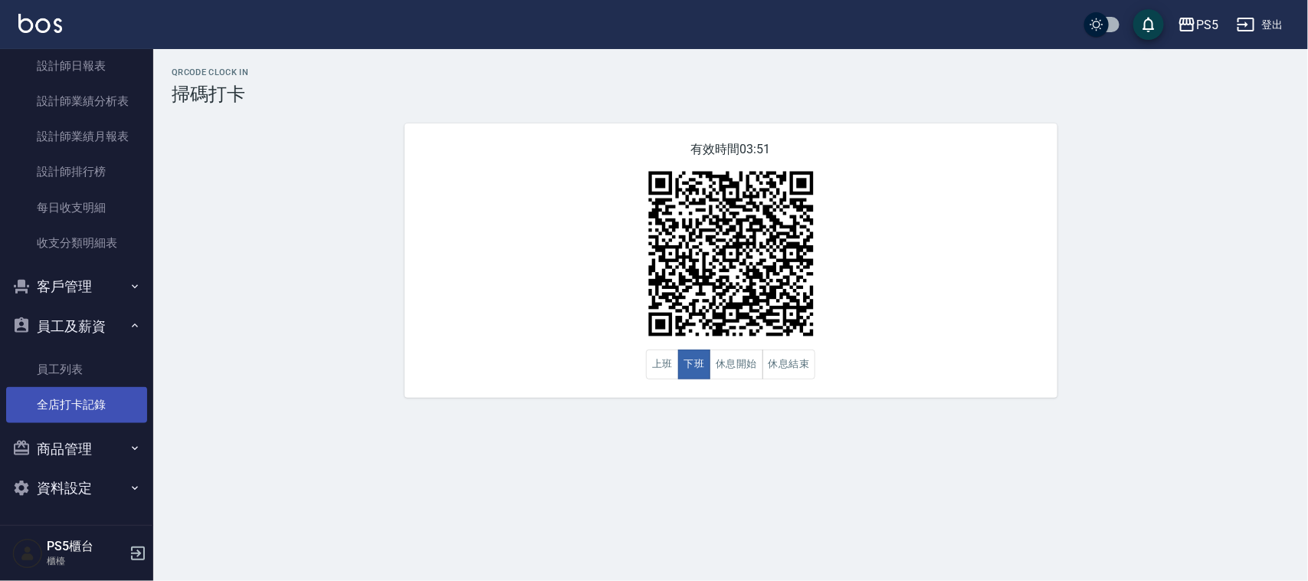
click at [103, 400] on link "全店打卡記錄" at bounding box center [76, 404] width 141 height 35
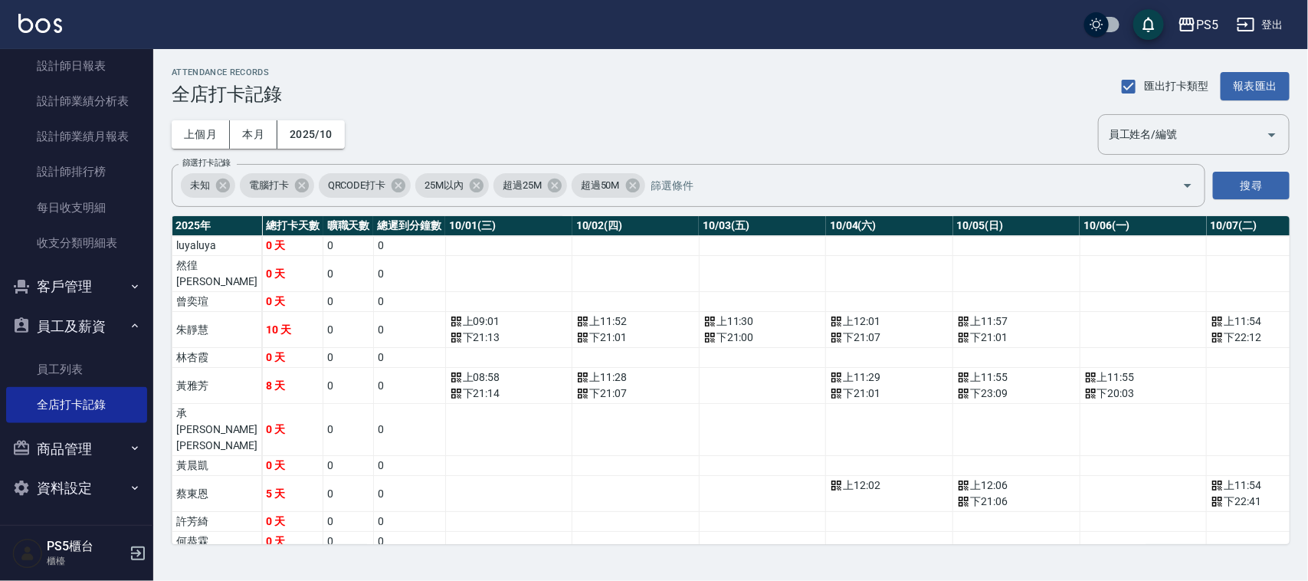
drag, startPoint x: 395, startPoint y: 546, endPoint x: 465, endPoint y: 545, distance: 69.7
click at [465, 545] on div "ATTENDANCE RECORDS 全店打卡記錄 匯出打卡類型 報表匯出 上個月 本月 2025/10 員工姓名/編號 員工姓名/編號 篩選打卡記錄 未知 …" at bounding box center [730, 305] width 1155 height 513
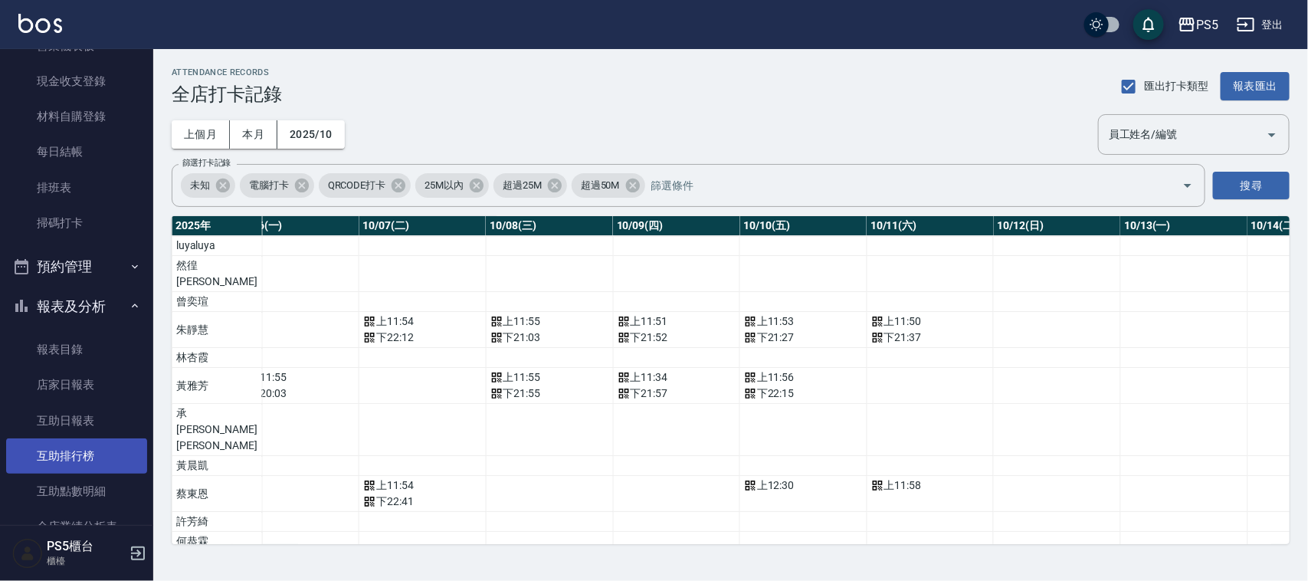
scroll to position [136, 0]
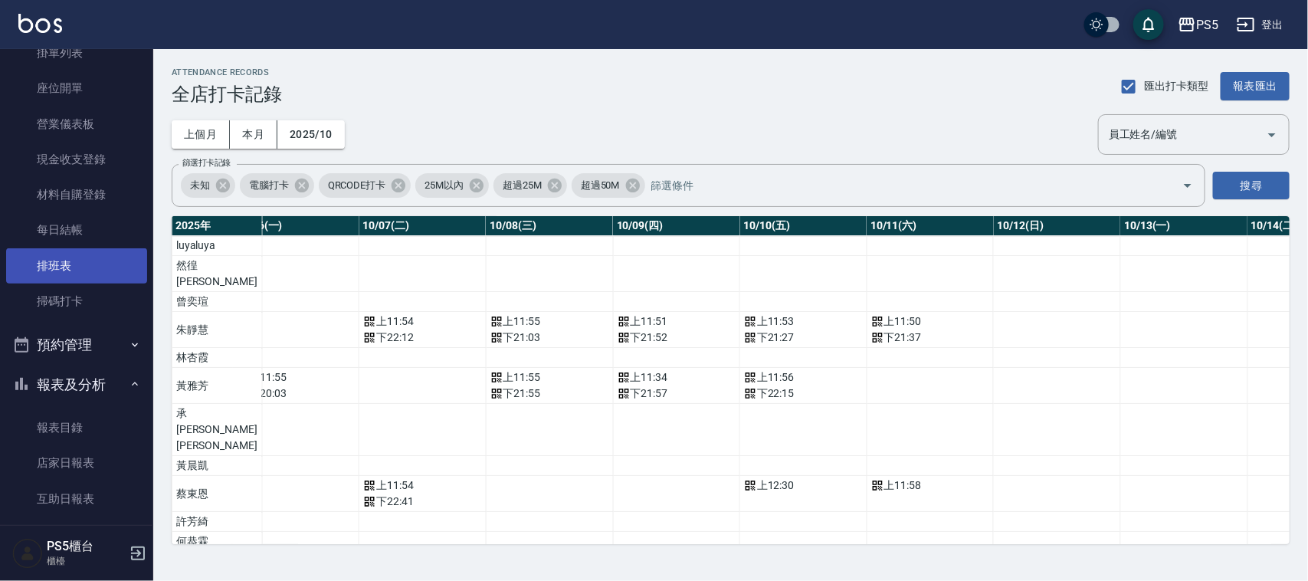
click at [77, 277] on link "排班表" at bounding box center [76, 265] width 141 height 35
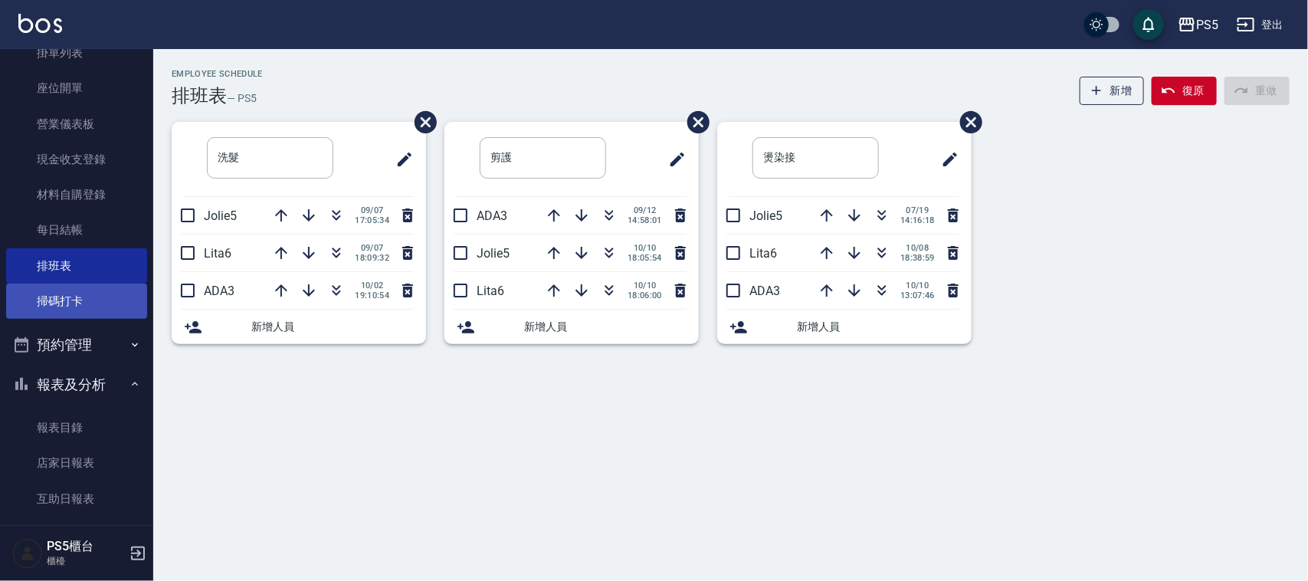
click at [77, 297] on link "掃碼打卡" at bounding box center [76, 301] width 141 height 35
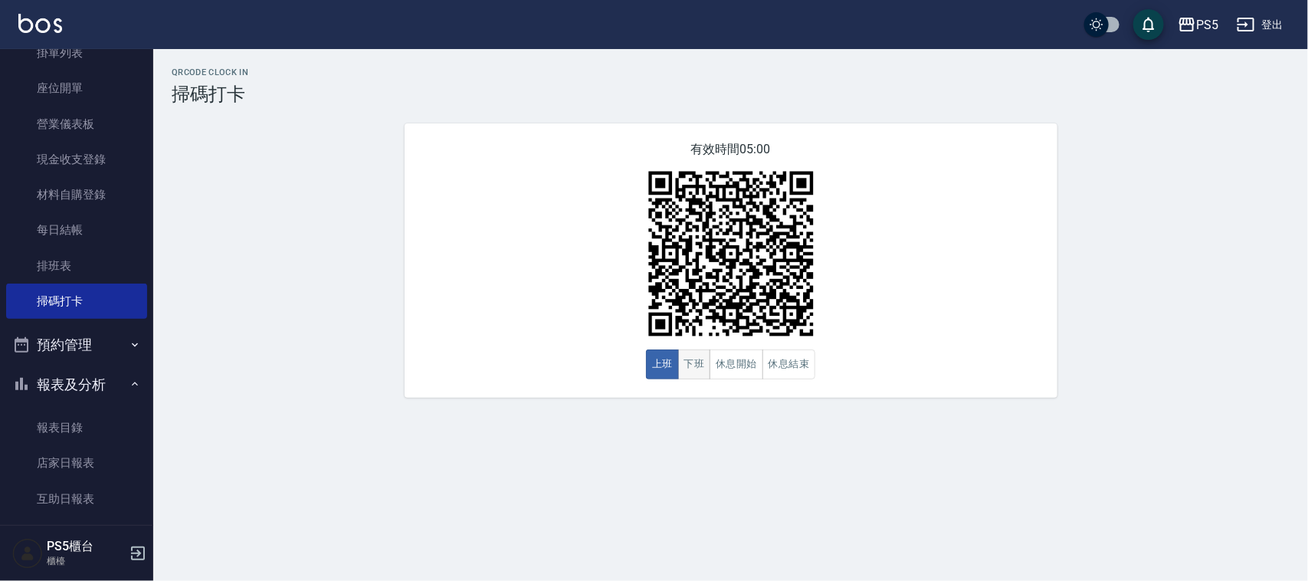
click at [698, 372] on button "下班" at bounding box center [694, 364] width 33 height 30
